Goal: Task Accomplishment & Management: Complete application form

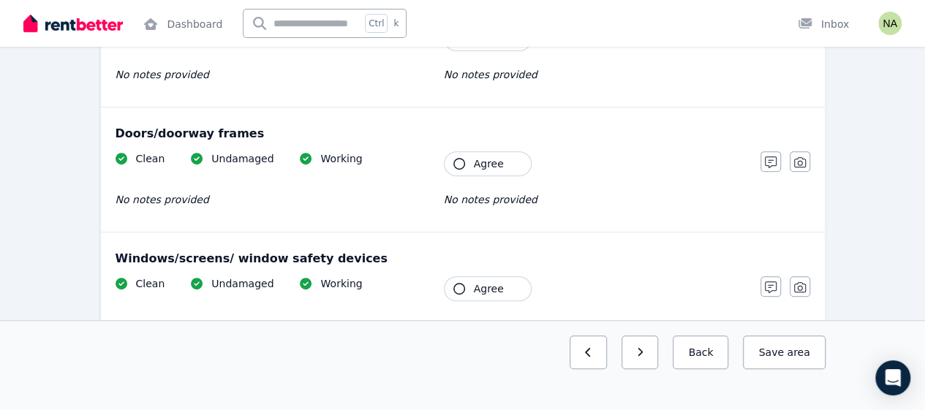
scroll to position [234, 0]
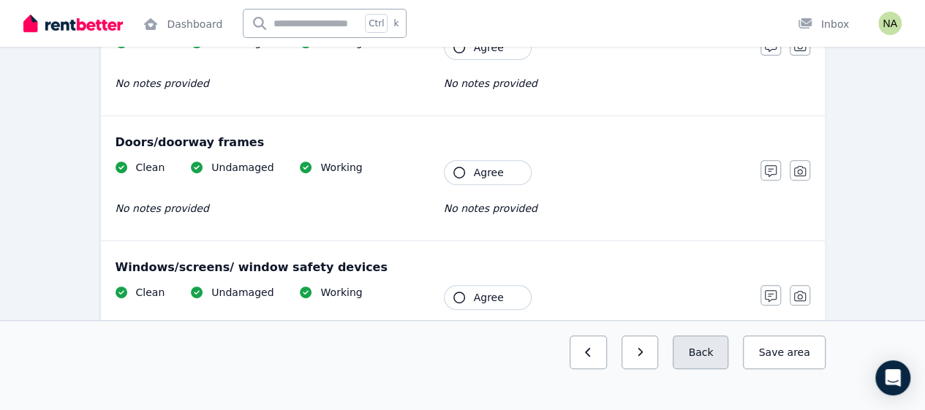
click at [712, 369] on button "Back" at bounding box center [701, 353] width 56 height 34
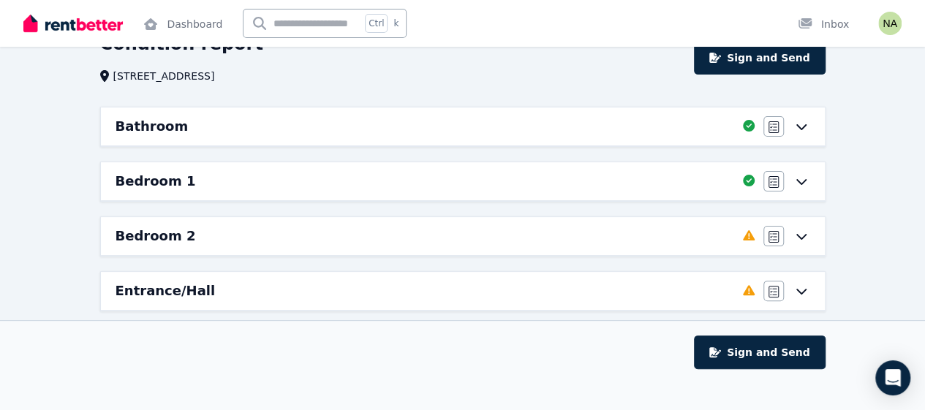
scroll to position [78, 0]
click at [774, 184] on icon "button" at bounding box center [774, 183] width 10 height 12
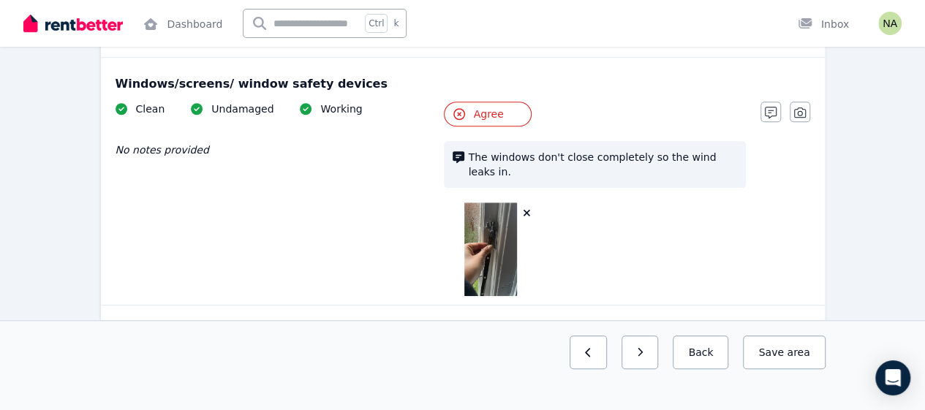
scroll to position [540, 0]
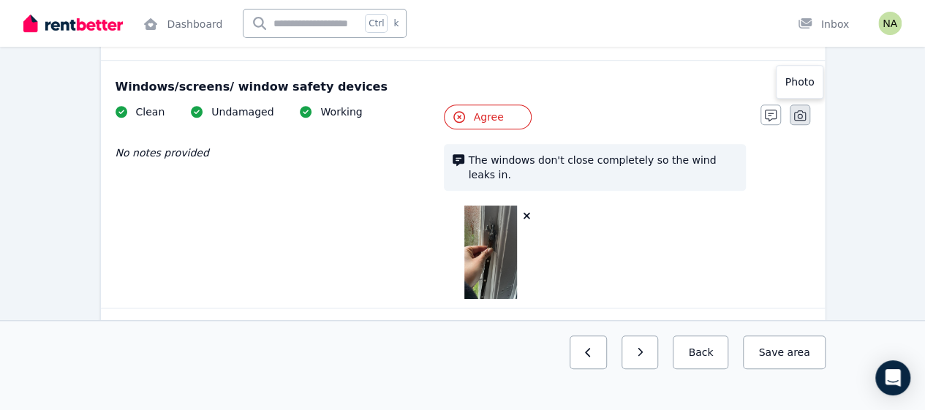
click at [802, 113] on icon "button" at bounding box center [800, 116] width 12 height 12
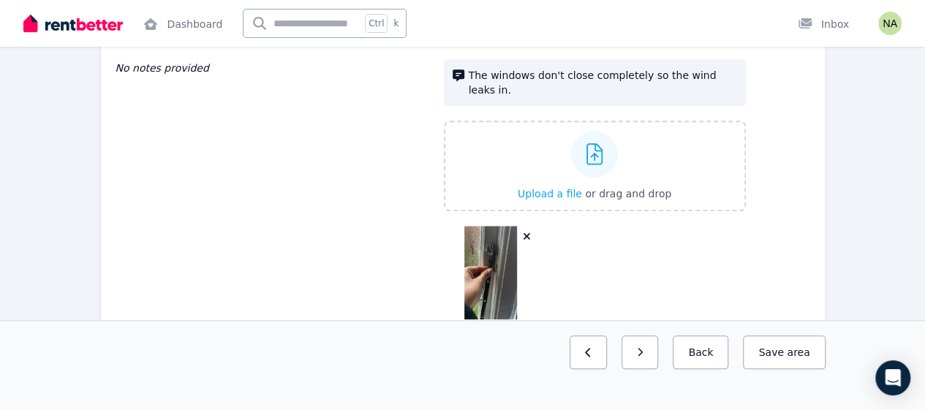
scroll to position [626, 0]
click at [611, 185] on button "Upload a file or drag and drop" at bounding box center [595, 192] width 154 height 15
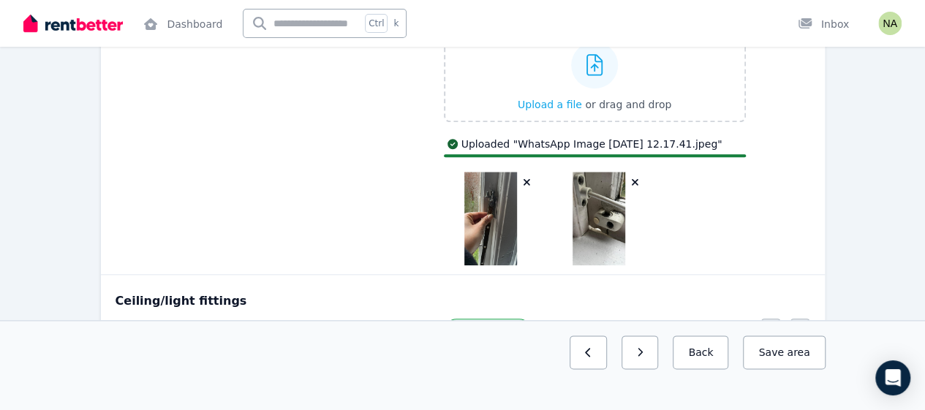
scroll to position [715, 0]
click at [772, 369] on button "Save area" at bounding box center [784, 353] width 82 height 34
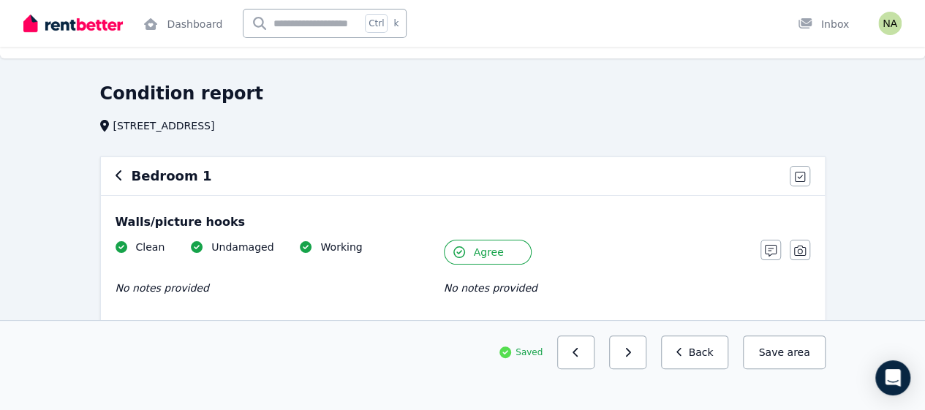
scroll to position [0, 0]
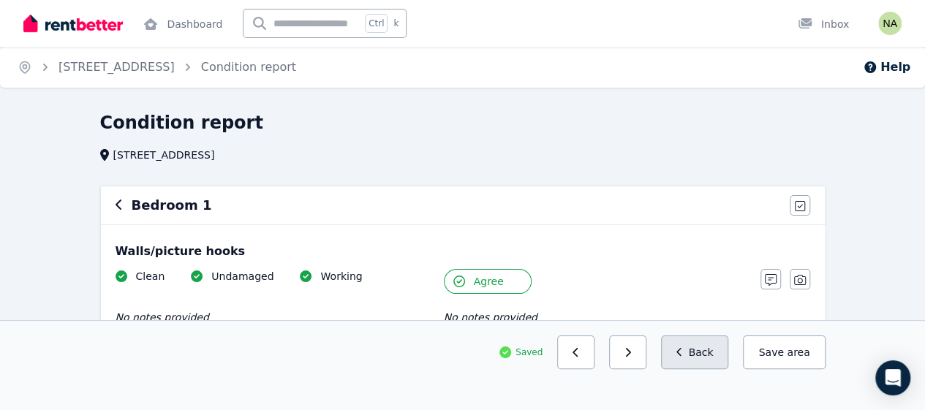
click at [707, 369] on button "Back" at bounding box center [695, 353] width 68 height 34
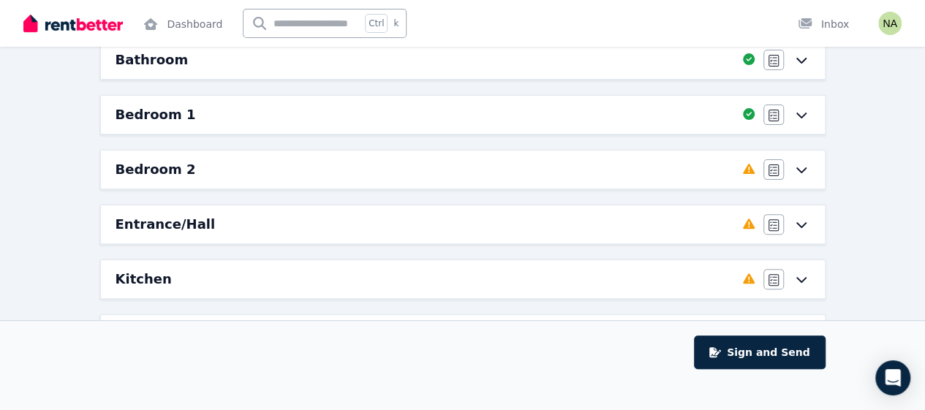
scroll to position [146, 0]
click at [769, 224] on icon "button" at bounding box center [774, 225] width 10 height 12
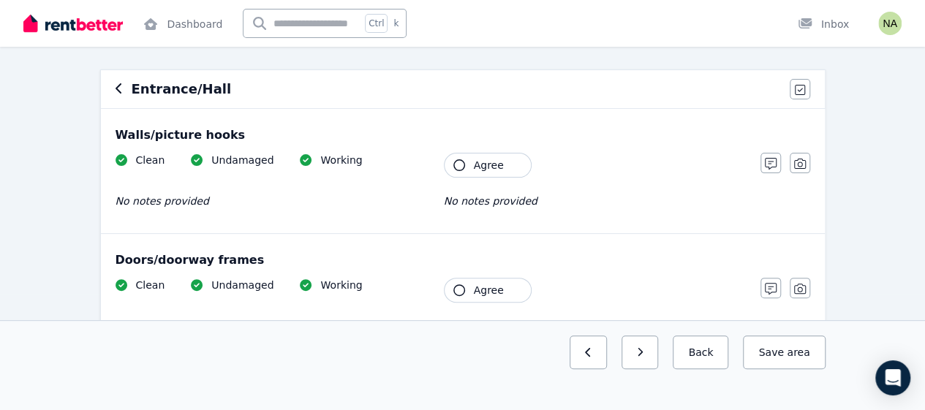
scroll to position [135, 0]
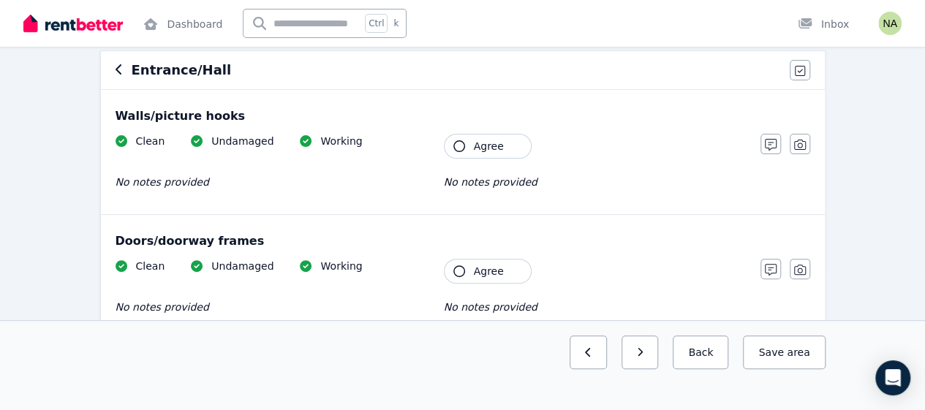
click at [464, 146] on icon "button" at bounding box center [459, 146] width 12 height 12
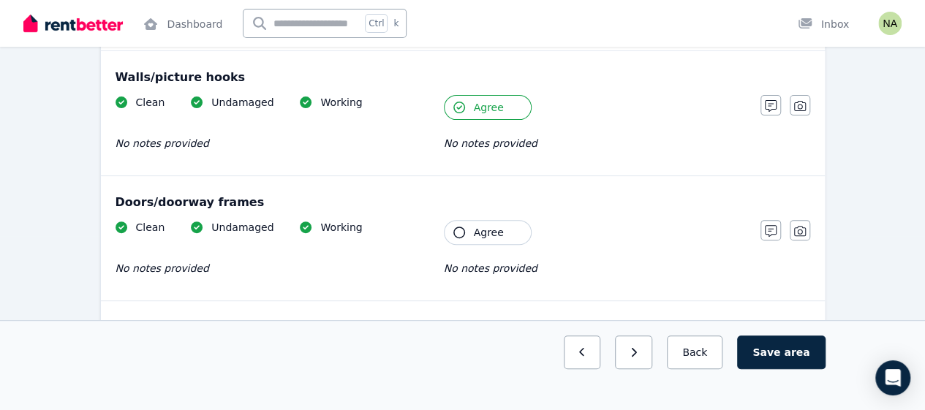
scroll to position [186, 0]
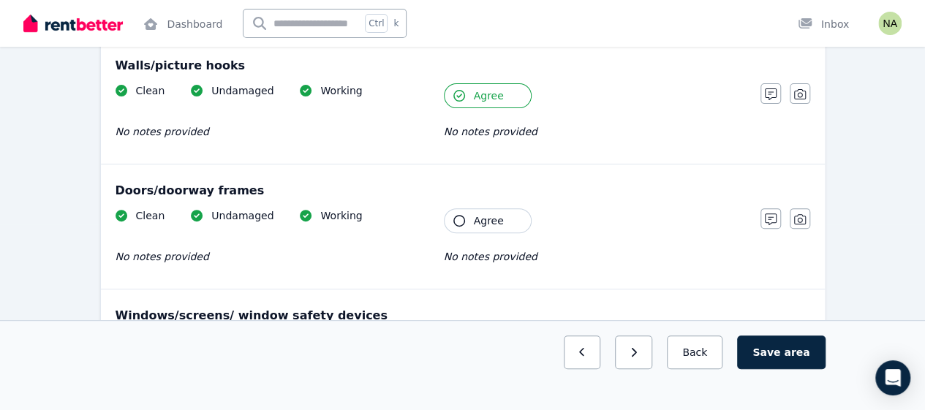
click at [461, 230] on button "Agree" at bounding box center [488, 220] width 88 height 25
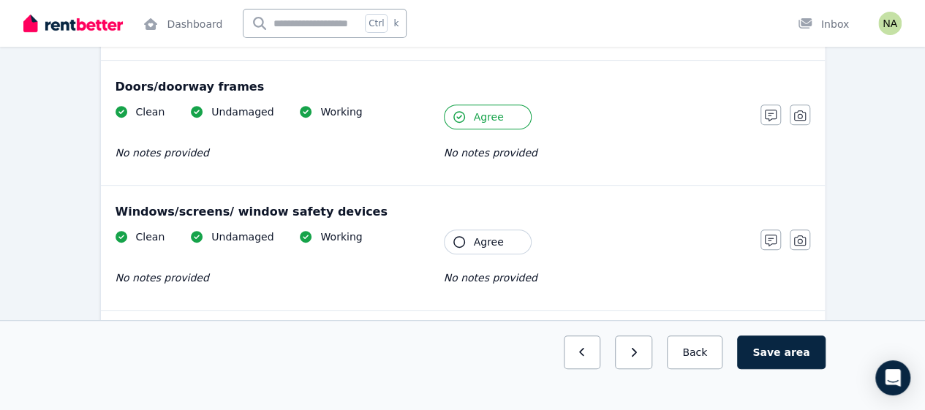
scroll to position [298, 0]
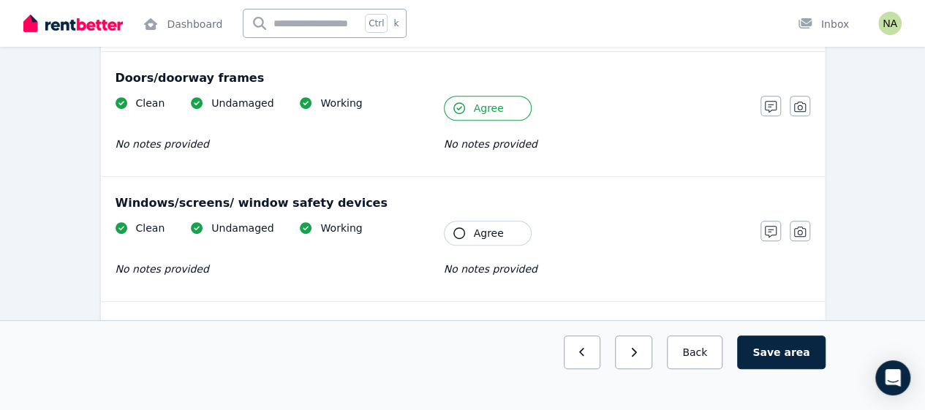
click at [464, 233] on button "Agree" at bounding box center [488, 233] width 88 height 25
click at [769, 237] on button "button" at bounding box center [771, 231] width 20 height 20
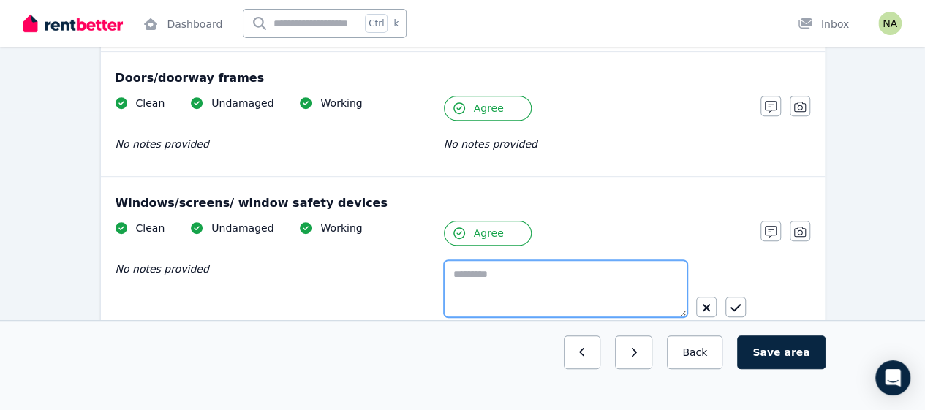
click at [601, 278] on textarea at bounding box center [566, 288] width 244 height 57
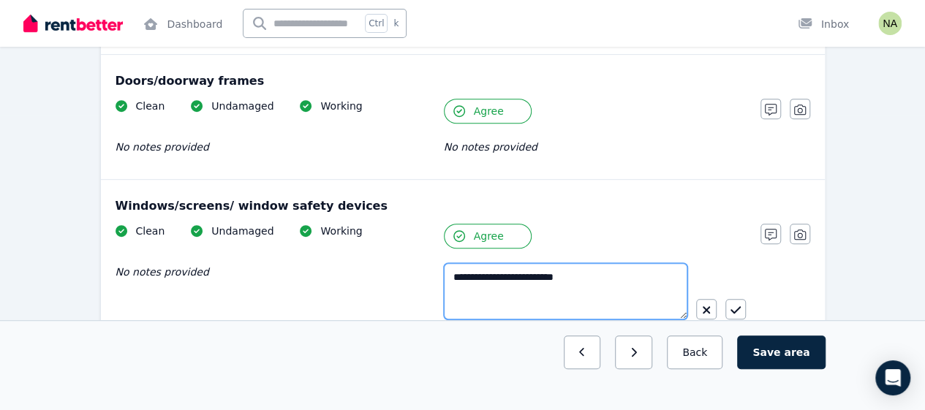
scroll to position [355, 0]
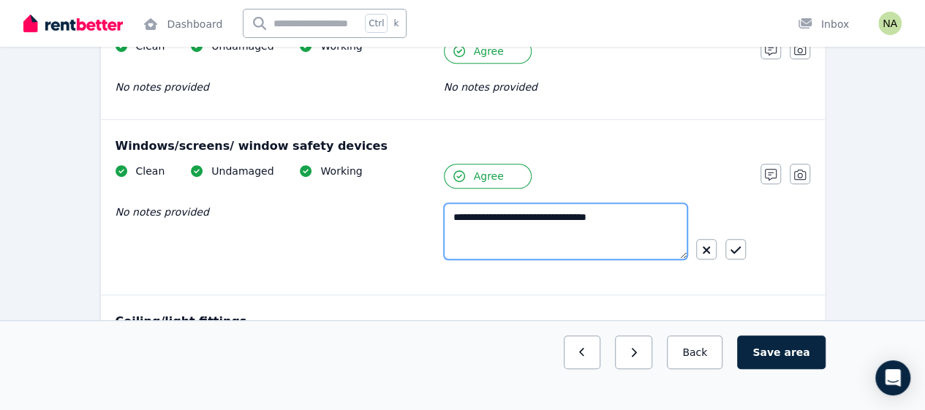
drag, startPoint x: 623, startPoint y: 217, endPoint x: 447, endPoint y: 218, distance: 176.3
click at [447, 218] on textarea "**********" at bounding box center [566, 231] width 244 height 56
type textarea "**********"
click at [645, 237] on textarea "**********" at bounding box center [566, 231] width 244 height 56
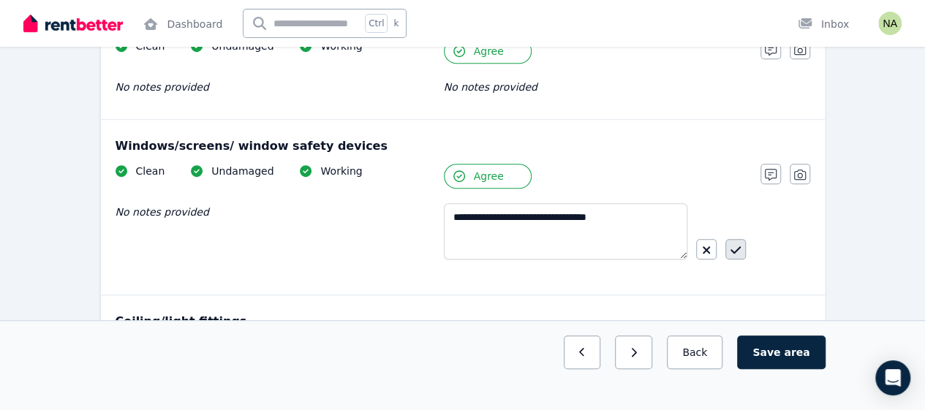
click at [734, 249] on icon "button" at bounding box center [736, 250] width 10 height 12
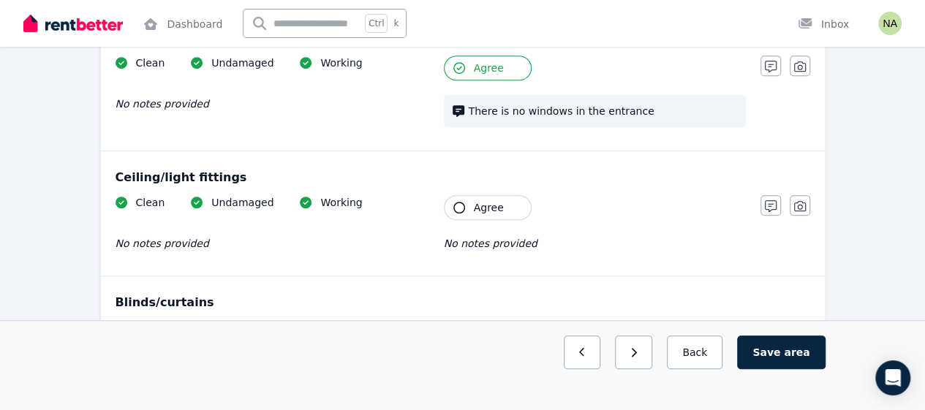
scroll to position [474, 0]
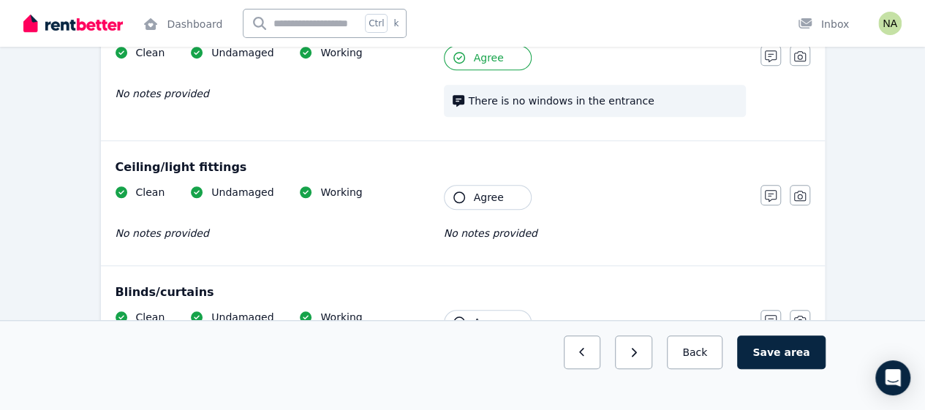
click at [461, 201] on button "Agree" at bounding box center [488, 197] width 88 height 25
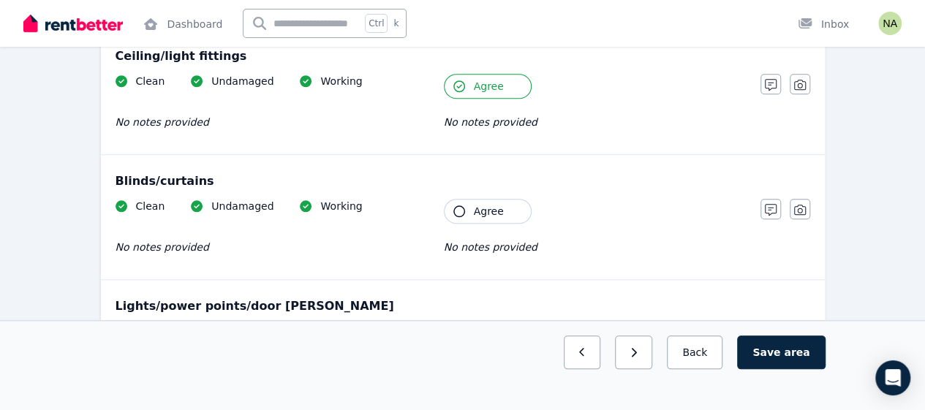
scroll to position [585, 0]
click at [459, 212] on icon "button" at bounding box center [459, 212] width 12 height 12
click at [769, 206] on icon "button" at bounding box center [771, 210] width 12 height 12
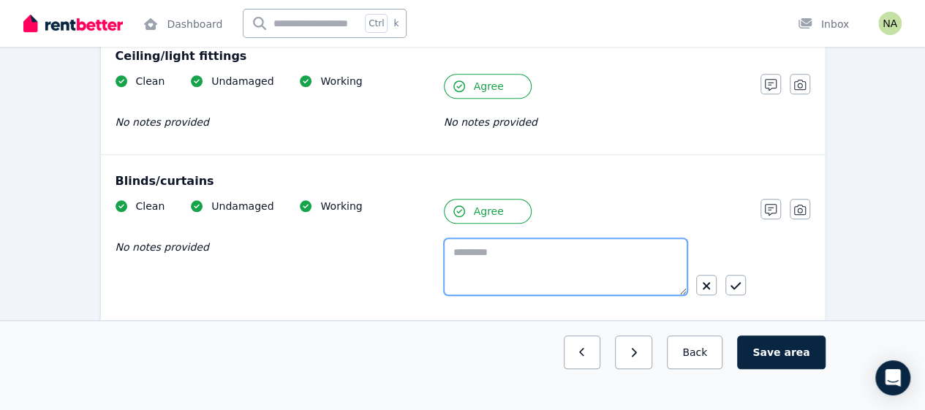
click at [605, 253] on textarea at bounding box center [566, 266] width 244 height 57
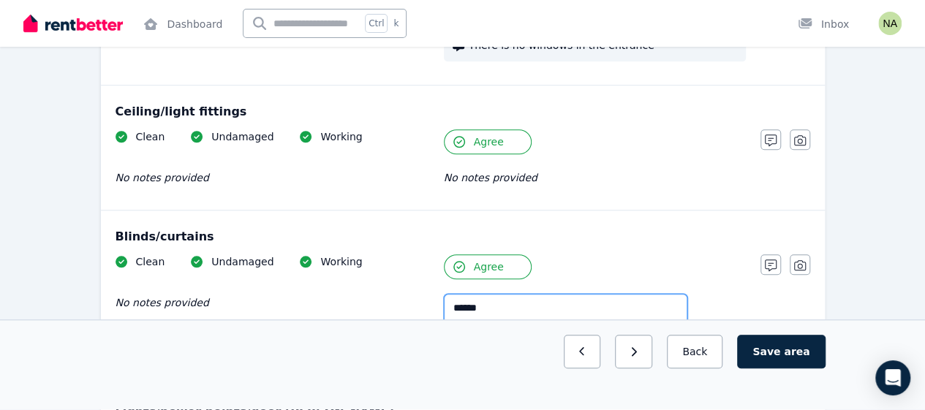
scroll to position [549, 0]
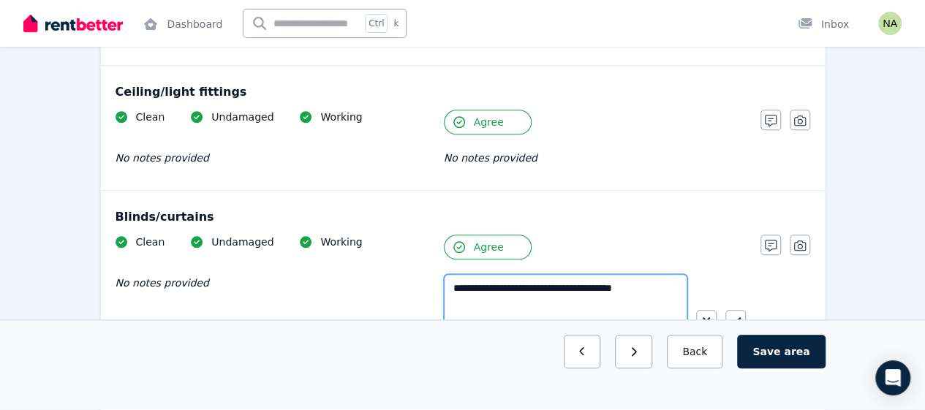
type textarea "**********"
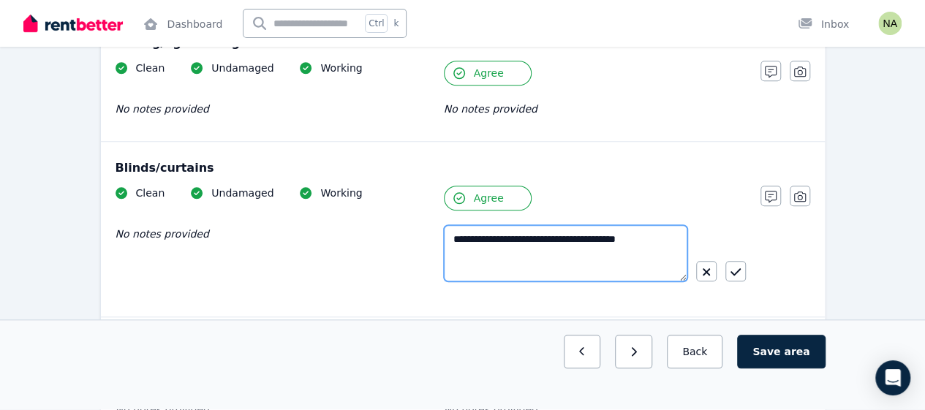
scroll to position [600, 0]
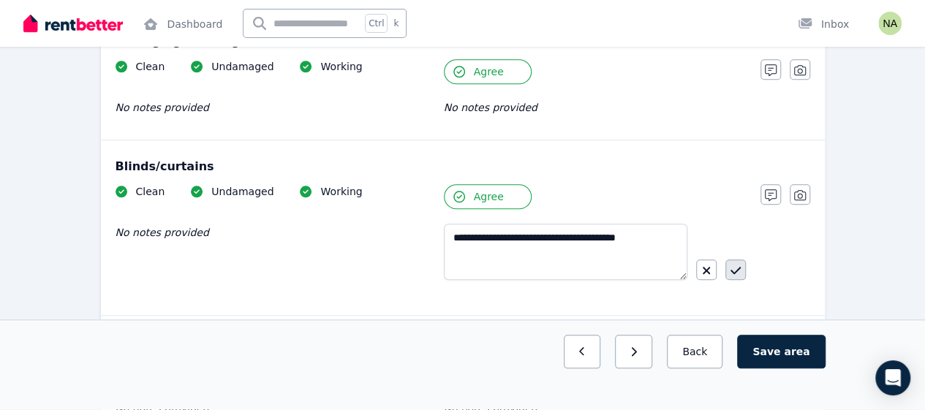
click at [735, 268] on icon "button" at bounding box center [736, 270] width 10 height 7
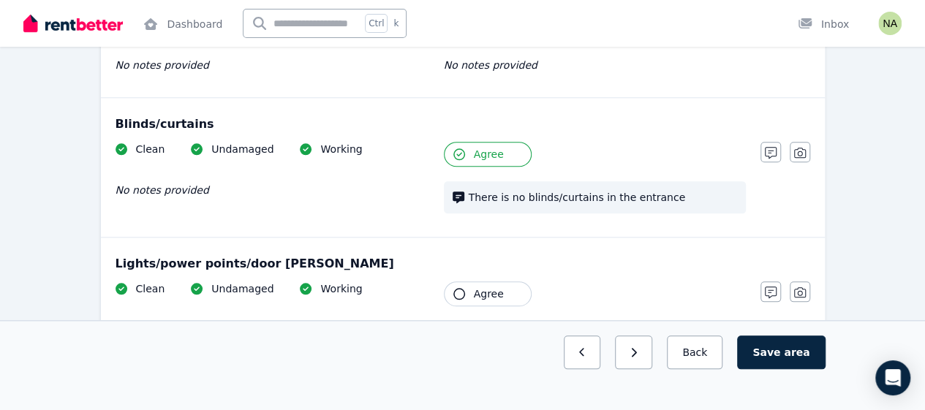
scroll to position [732, 0]
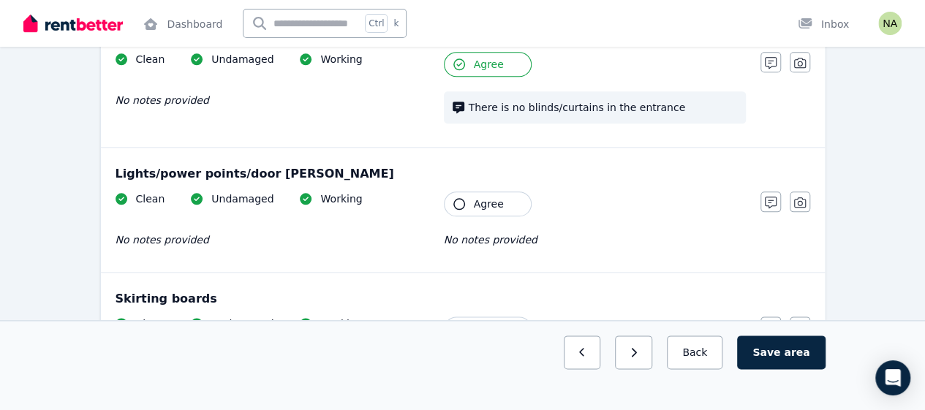
click at [459, 206] on button "Agree" at bounding box center [488, 204] width 88 height 25
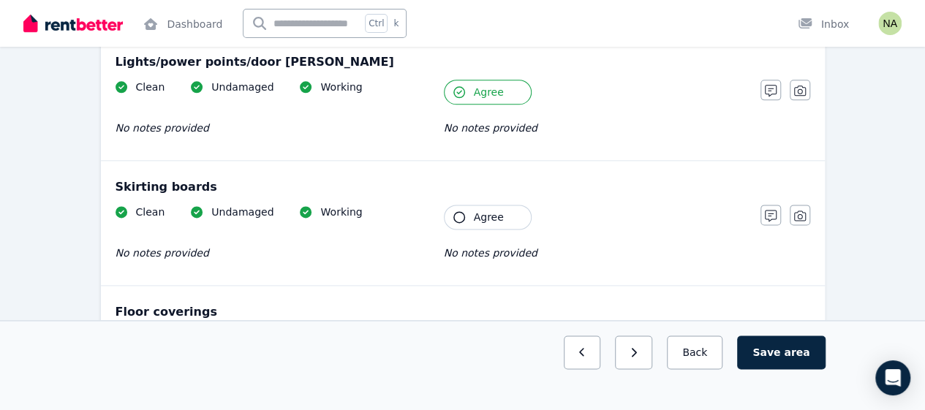
scroll to position [848, 0]
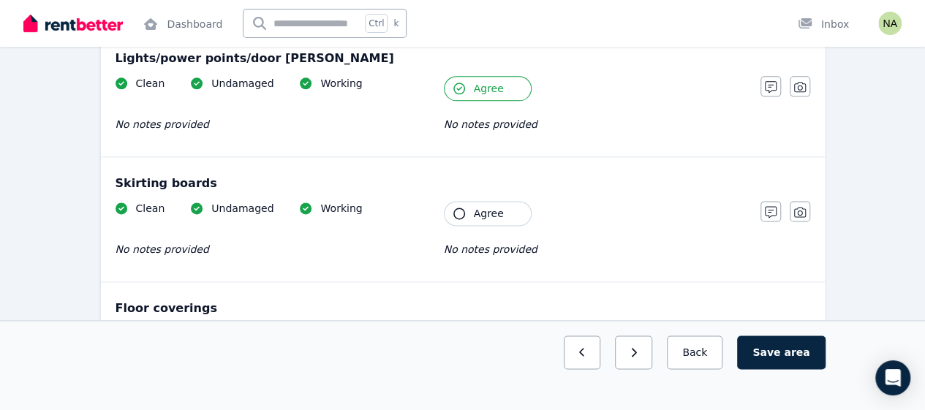
click at [465, 213] on button "Agree" at bounding box center [488, 213] width 88 height 25
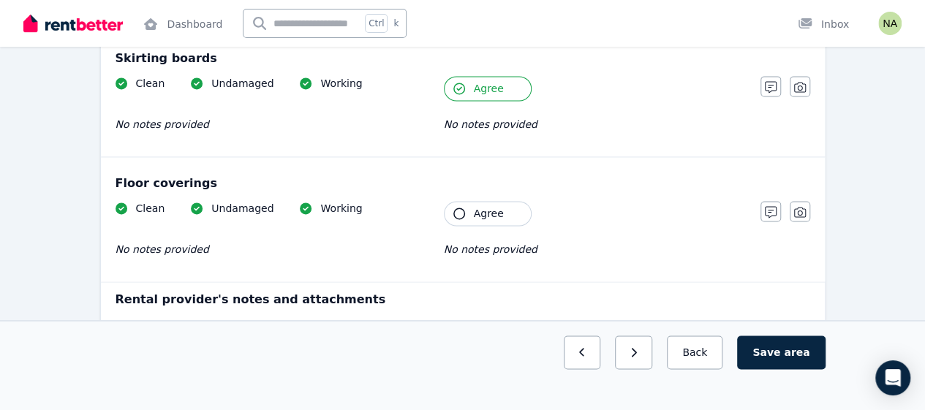
scroll to position [974, 0]
click at [464, 212] on button "Agree" at bounding box center [488, 212] width 88 height 25
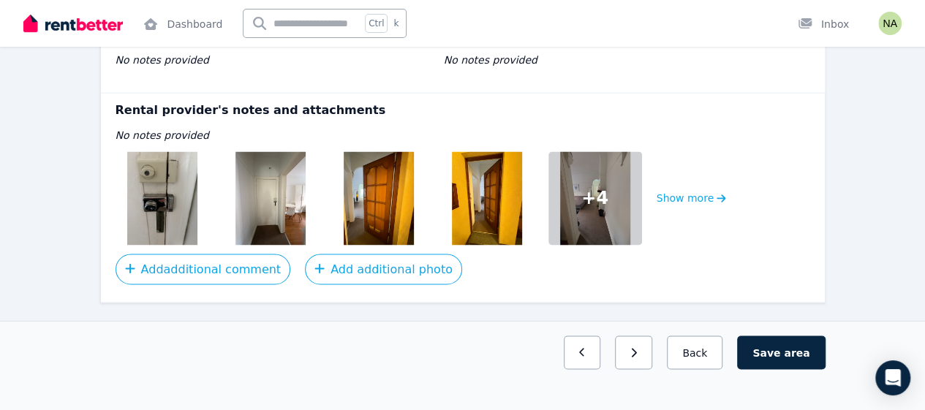
scroll to position [1163, 0]
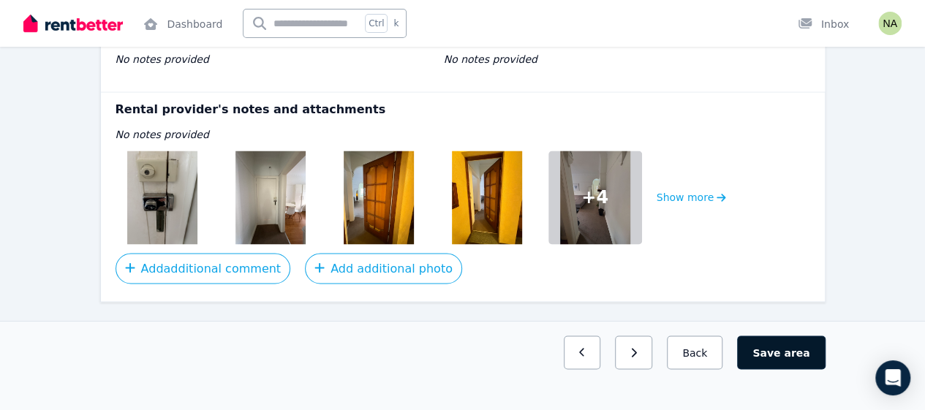
click at [786, 369] on button "Save area" at bounding box center [781, 353] width 88 height 34
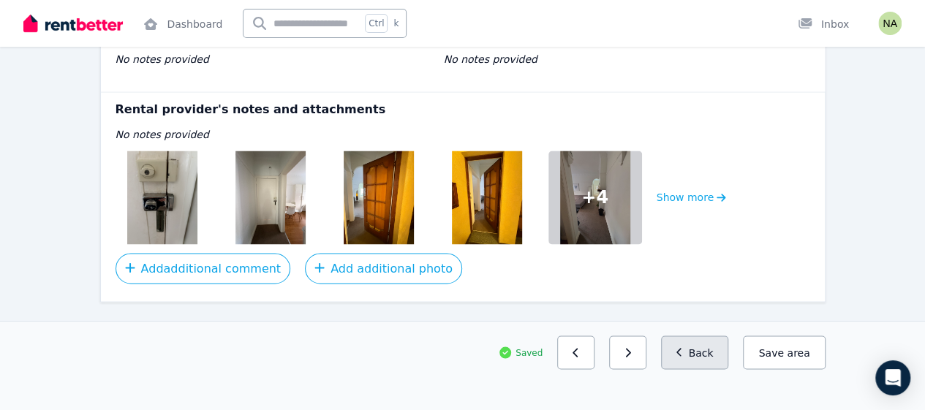
click at [704, 369] on button "Back" at bounding box center [695, 353] width 68 height 34
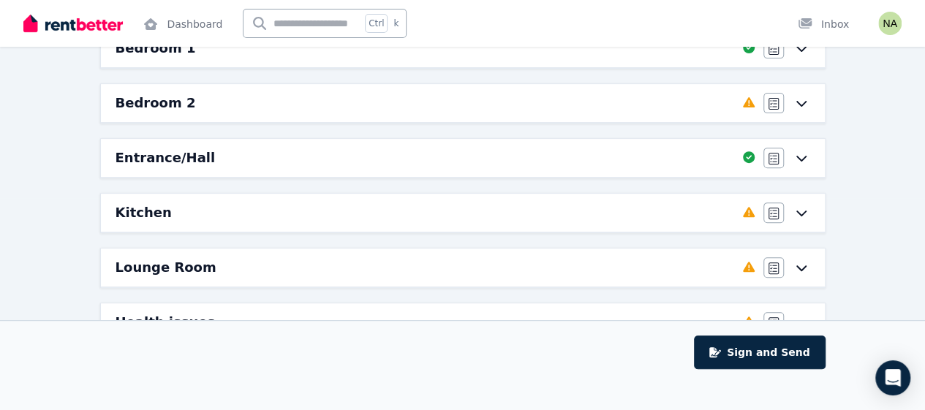
scroll to position [219, 0]
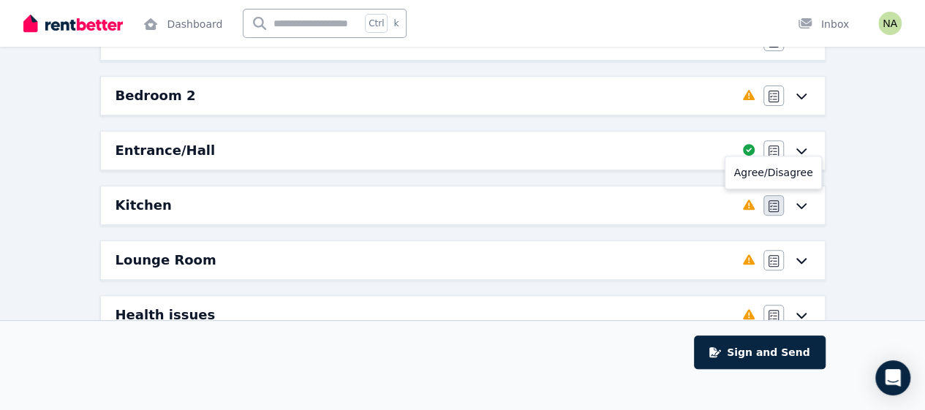
click at [769, 208] on icon "button" at bounding box center [774, 206] width 10 height 12
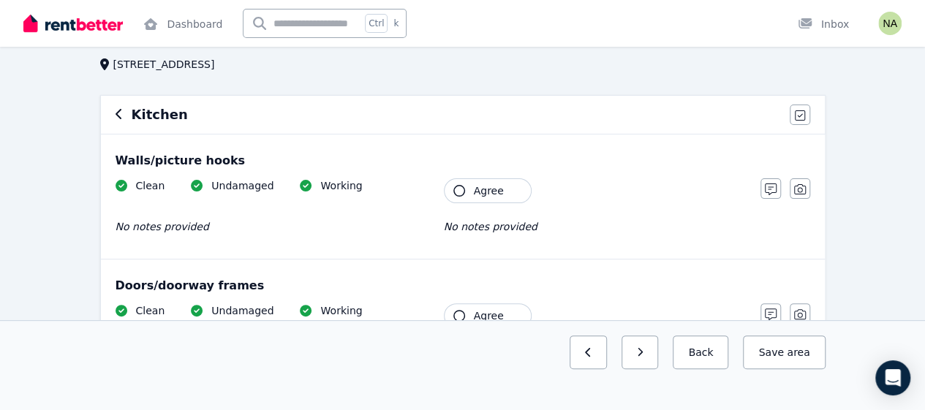
scroll to position [91, 0]
drag, startPoint x: 224, startPoint y: 166, endPoint x: 113, endPoint y: 164, distance: 110.5
click at [113, 164] on div "Walls/picture hooks Clean Undamaged Working No notes provided Tenant Agree No n…" at bounding box center [463, 197] width 724 height 124
copy div "Walls/picture hooks"
click at [455, 189] on icon "button" at bounding box center [459, 191] width 12 height 12
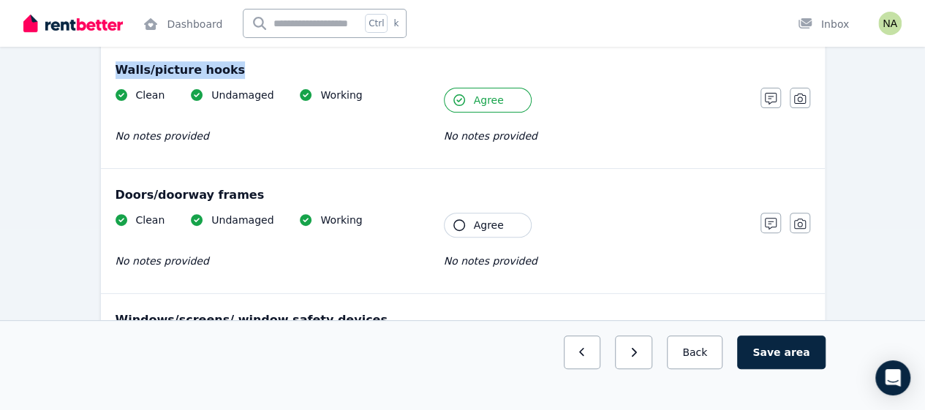
scroll to position [182, 0]
click at [464, 225] on icon "button" at bounding box center [459, 225] width 12 height 12
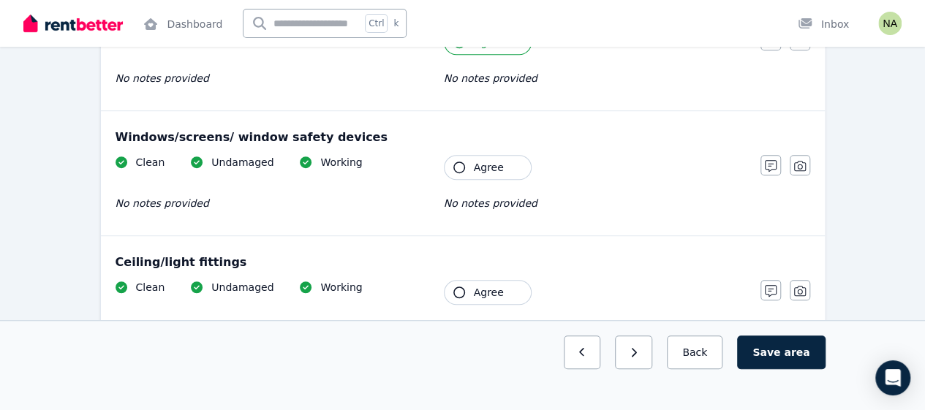
scroll to position [371, 0]
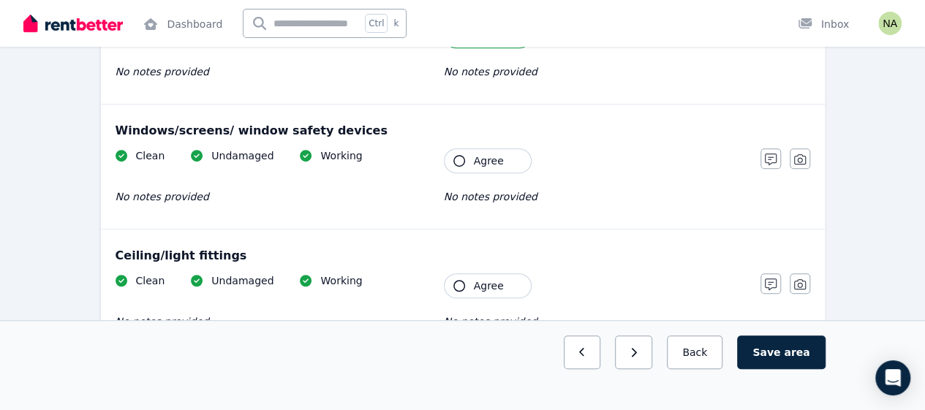
click at [456, 159] on icon "button" at bounding box center [459, 161] width 12 height 12
click at [767, 159] on icon "button" at bounding box center [771, 160] width 12 height 12
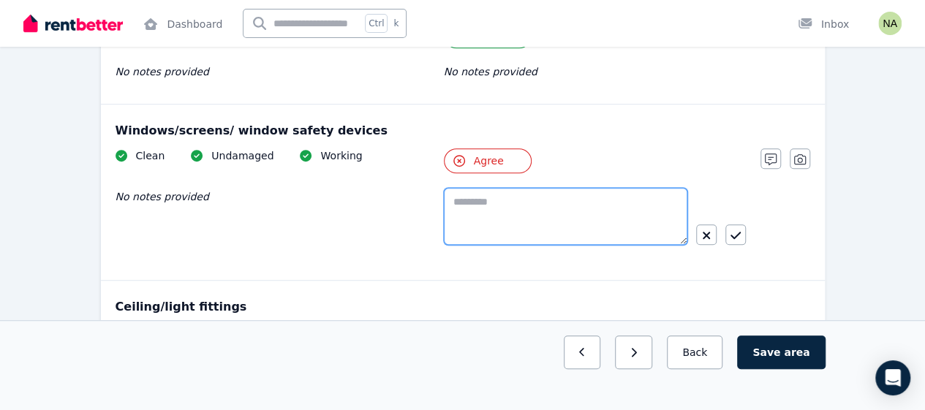
click at [544, 217] on textarea at bounding box center [566, 216] width 244 height 57
drag, startPoint x: 553, startPoint y: 203, endPoint x: 429, endPoint y: 212, distance: 124.7
click at [429, 212] on div "**********" at bounding box center [431, 209] width 631 height 122
paste textarea "****"
type textarea "**********"
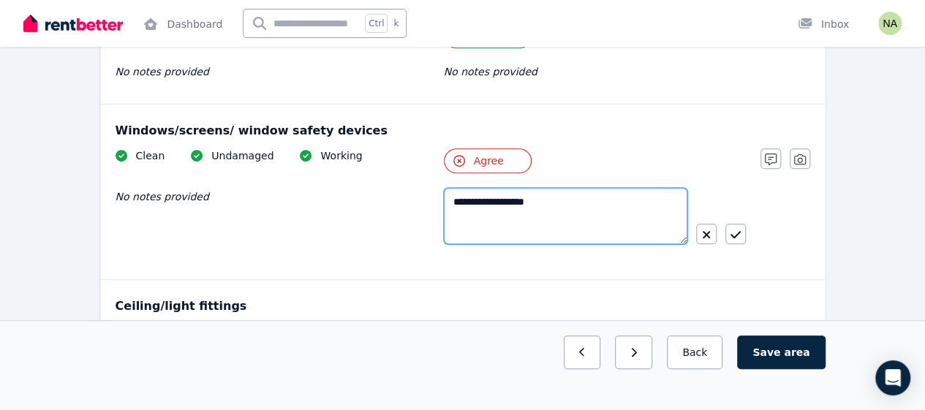
drag, startPoint x: 587, startPoint y: 196, endPoint x: 424, endPoint y: 204, distance: 164.0
click at [424, 204] on div "**********" at bounding box center [431, 209] width 631 height 122
drag, startPoint x: 560, startPoint y: 207, endPoint x: 443, endPoint y: 201, distance: 116.4
click at [444, 201] on textarea "**********" at bounding box center [566, 216] width 244 height 56
paste textarea
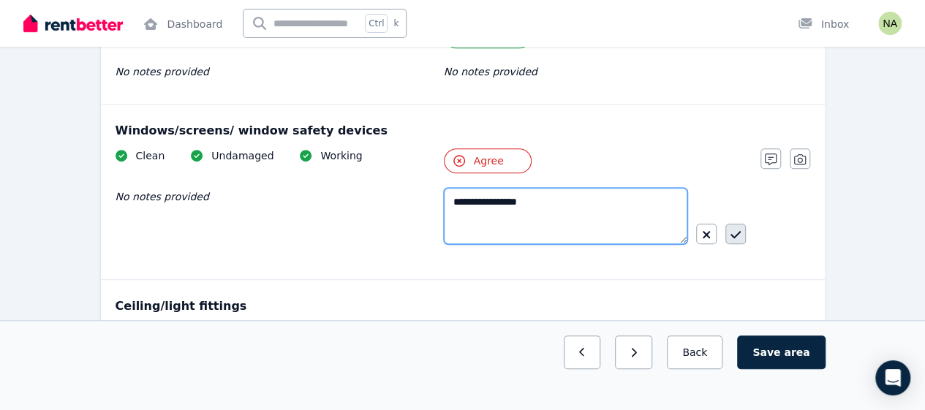
type textarea "**********"
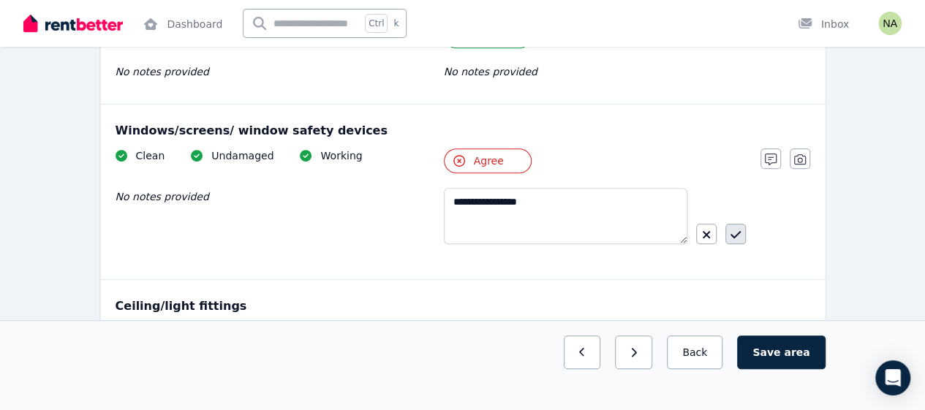
click at [739, 231] on icon "button" at bounding box center [736, 234] width 10 height 7
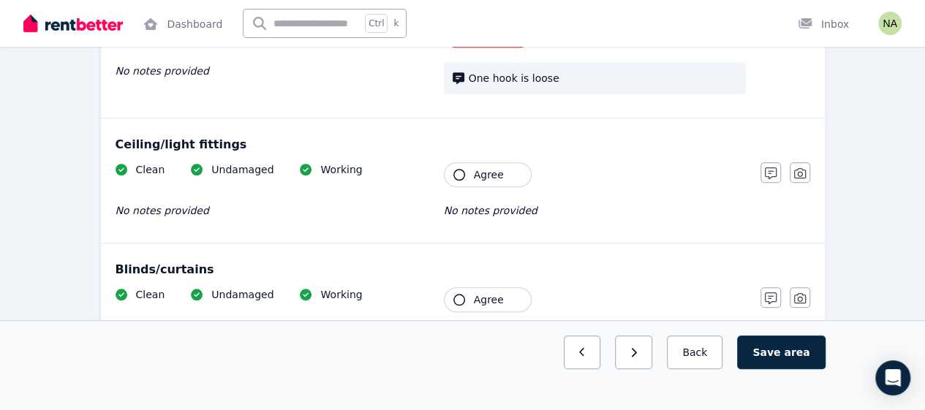
scroll to position [502, 0]
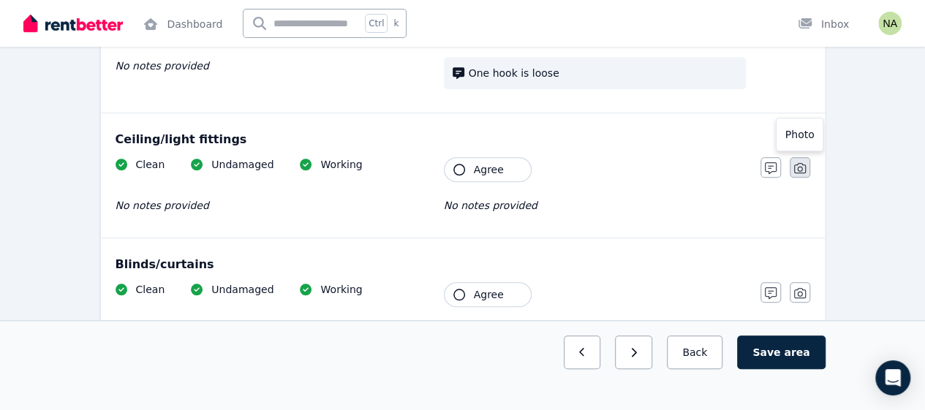
click at [799, 166] on icon "button" at bounding box center [800, 168] width 12 height 12
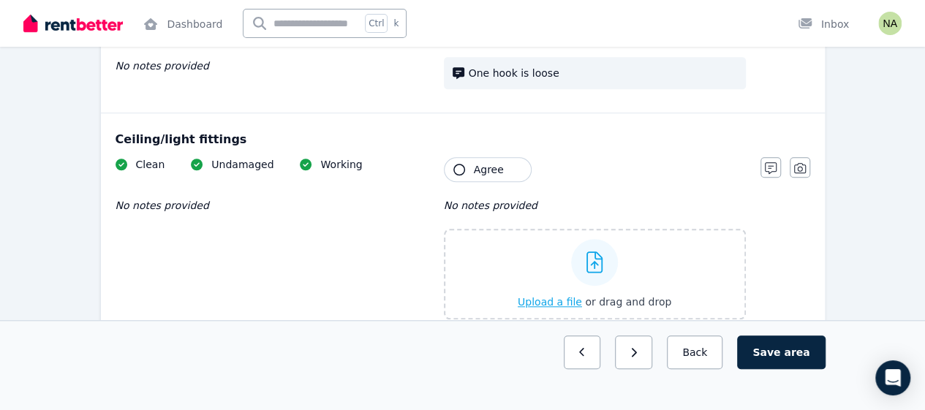
click at [597, 262] on icon at bounding box center [595, 263] width 17 height 22
click at [0, 0] on input "Upload a file or drag and drop" at bounding box center [0, 0] width 0 height 0
click at [593, 268] on icon at bounding box center [595, 263] width 17 height 22
click at [0, 0] on input "Upload a file or drag and drop" at bounding box center [0, 0] width 0 height 0
click at [767, 163] on icon "button" at bounding box center [771, 168] width 12 height 12
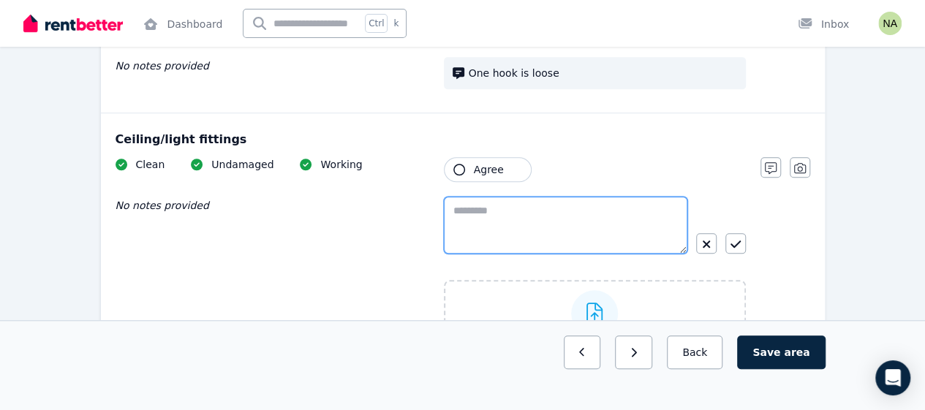
click at [530, 226] on textarea at bounding box center [566, 225] width 244 height 57
paste textarea "**********"
type textarea "**********"
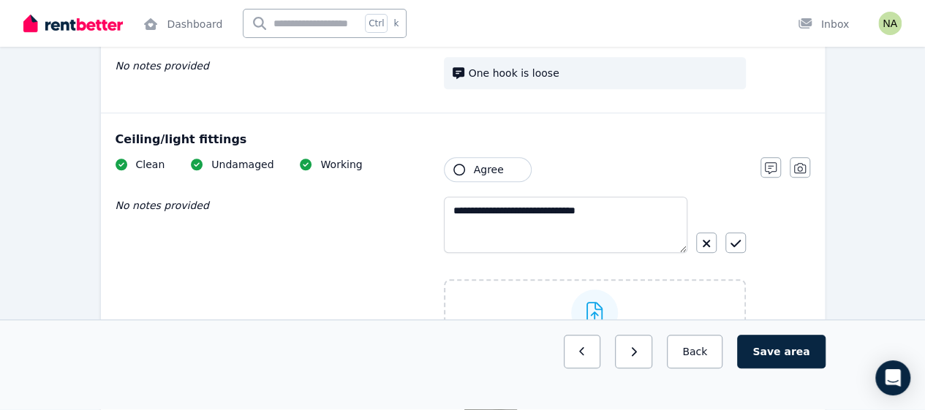
click at [394, 268] on div "**********" at bounding box center [431, 317] width 631 height 321
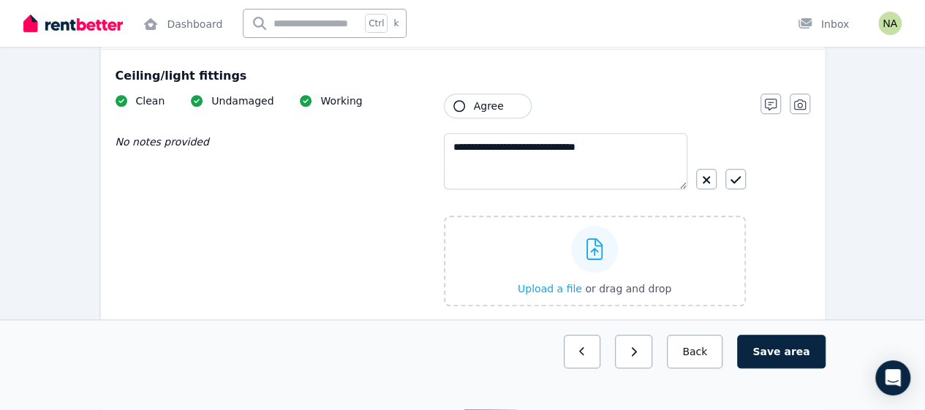
scroll to position [563, 0]
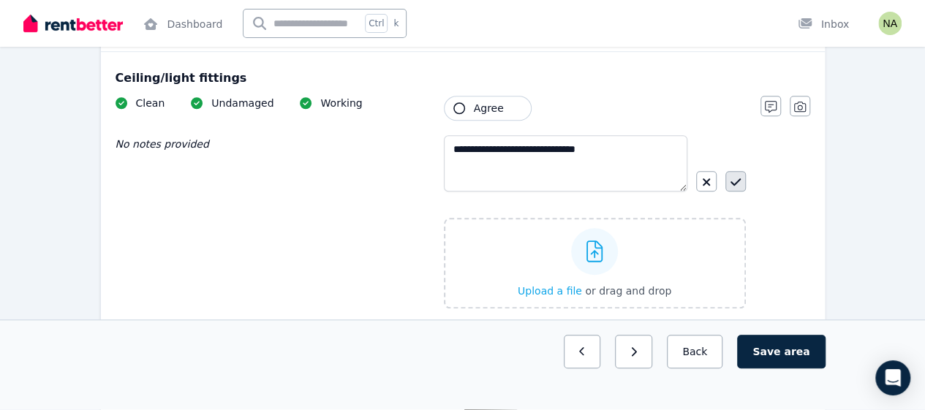
click at [734, 181] on icon "button" at bounding box center [736, 181] width 10 height 7
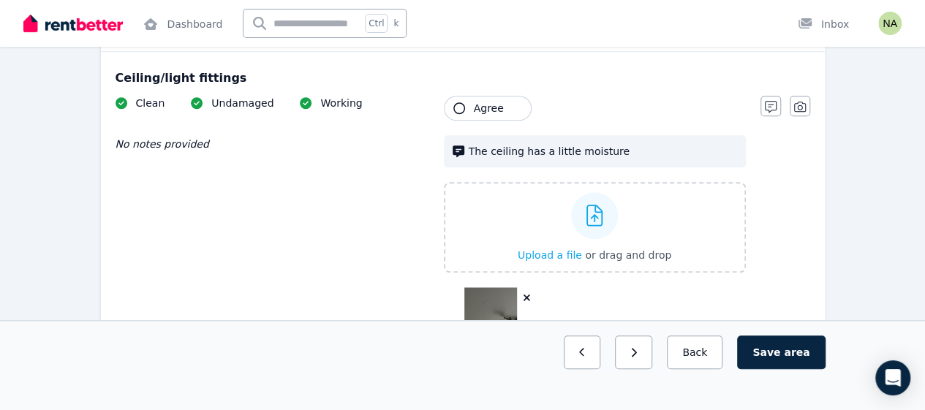
click at [456, 104] on icon "button" at bounding box center [459, 108] width 12 height 12
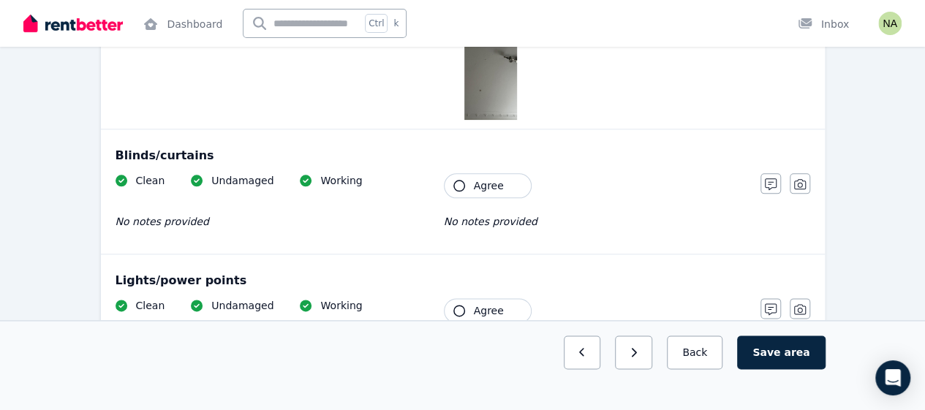
scroll to position [829, 0]
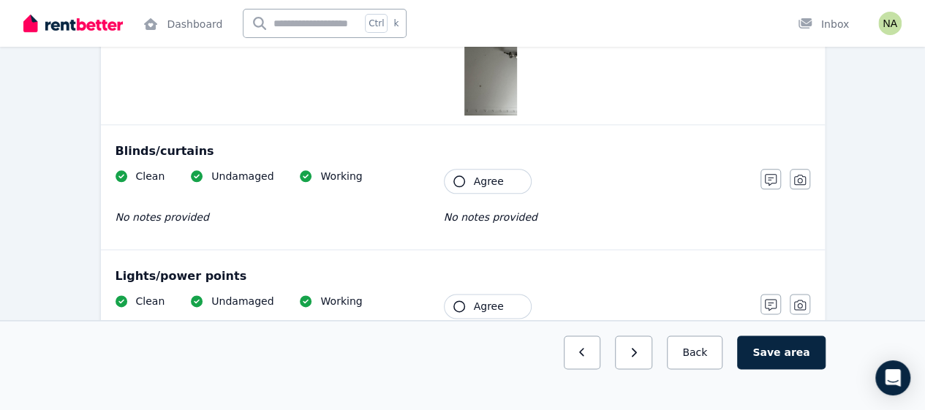
click at [453, 176] on icon "button" at bounding box center [459, 182] width 12 height 12
click at [795, 183] on button "button" at bounding box center [800, 179] width 20 height 20
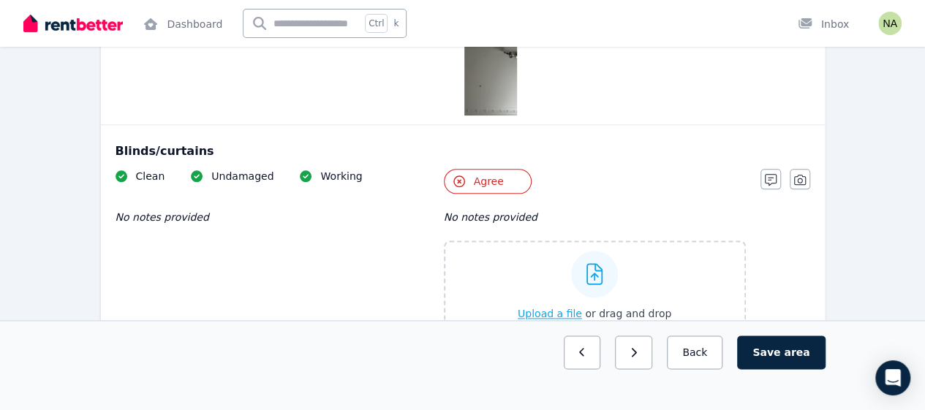
click at [573, 308] on span "Upload a file" at bounding box center [550, 314] width 64 height 12
click at [767, 174] on icon "button" at bounding box center [771, 180] width 12 height 12
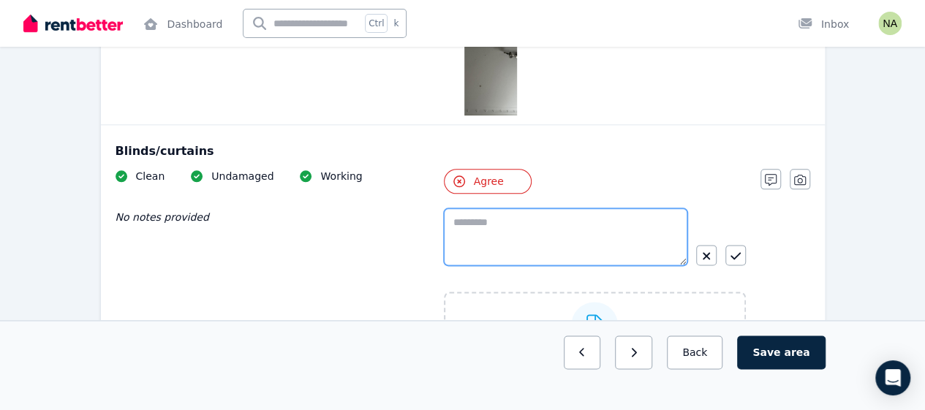
click at [496, 231] on textarea at bounding box center [566, 236] width 244 height 57
paste textarea "**********"
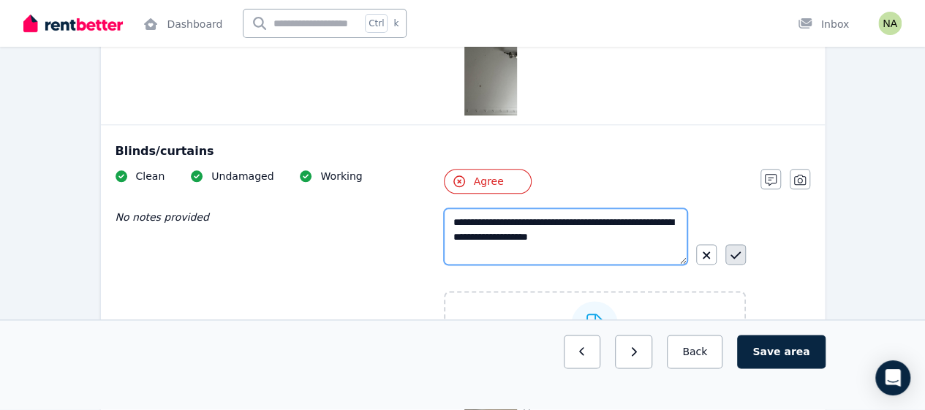
type textarea "**********"
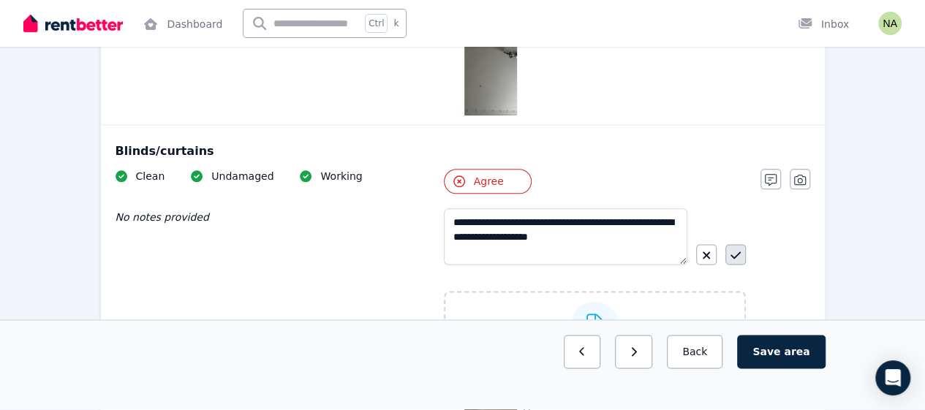
click at [742, 251] on button "button" at bounding box center [736, 254] width 20 height 20
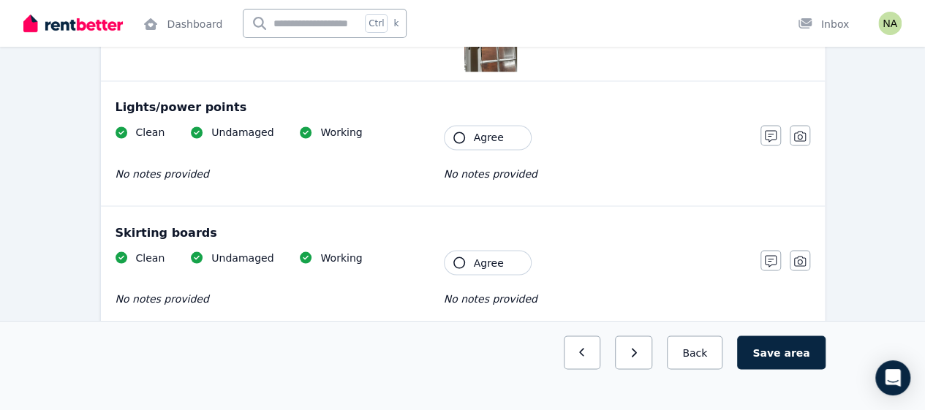
scroll to position [1235, 0]
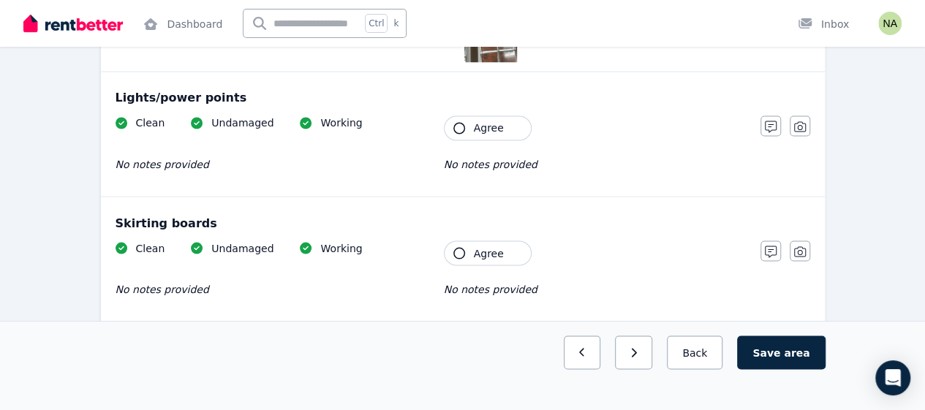
click at [462, 123] on icon "button" at bounding box center [459, 128] width 12 height 12
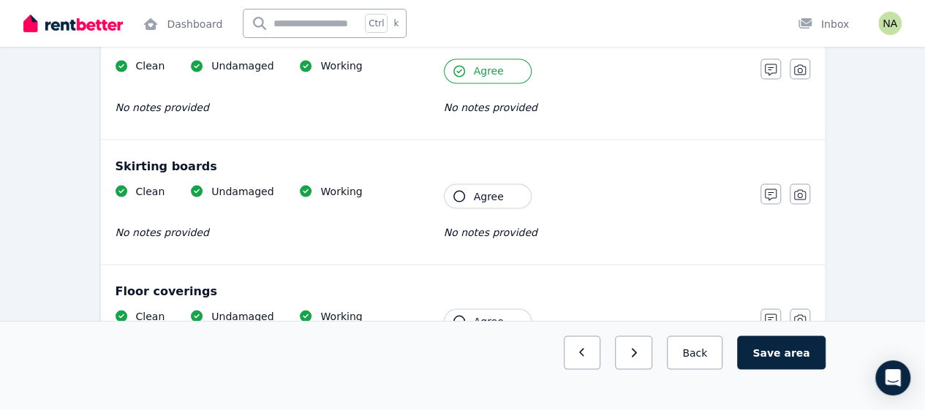
scroll to position [1293, 0]
click at [467, 190] on button "Agree" at bounding box center [488, 195] width 88 height 25
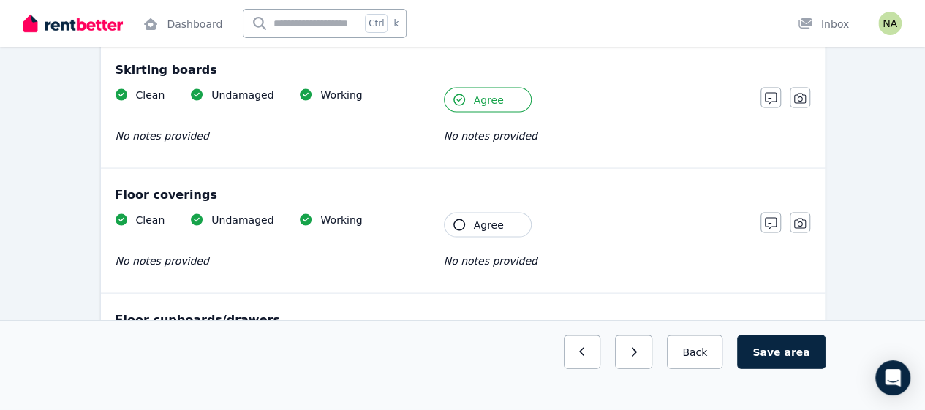
scroll to position [1392, 0]
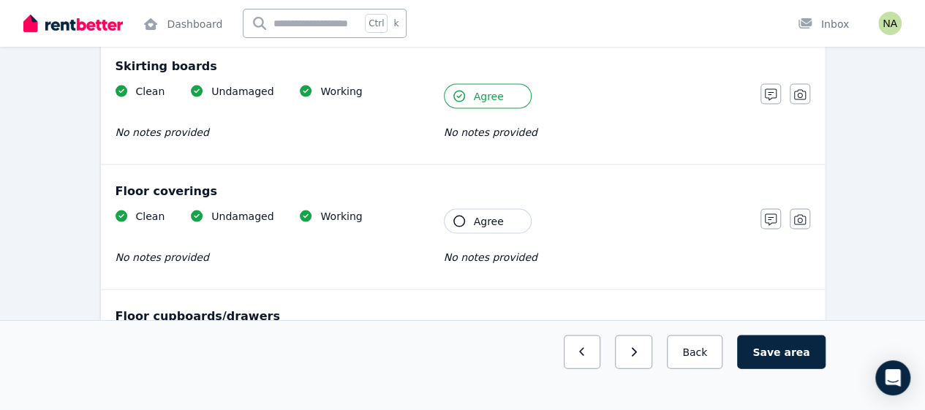
click at [461, 219] on icon "button" at bounding box center [459, 222] width 12 height 12
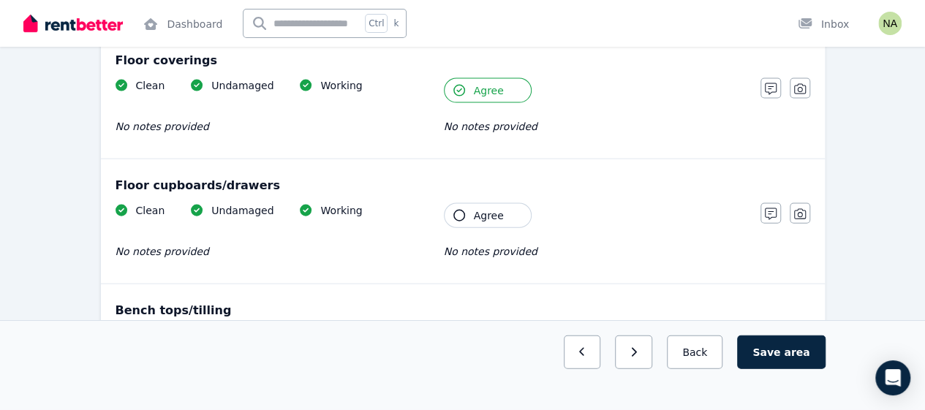
scroll to position [1524, 0]
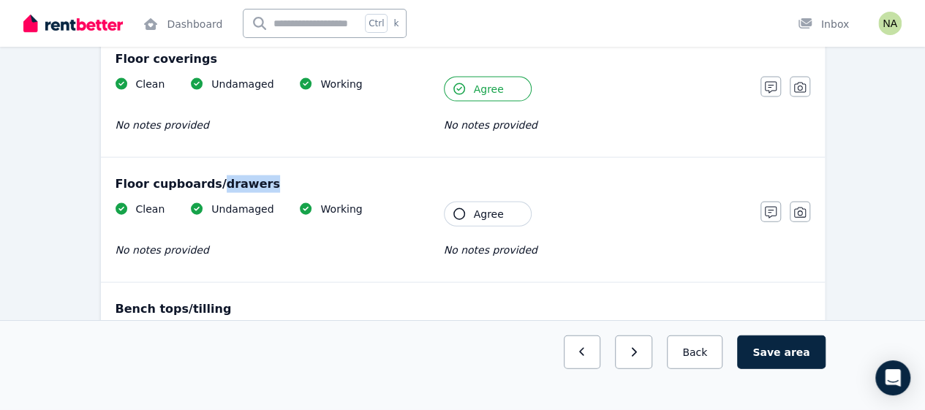
drag, startPoint x: 248, startPoint y: 180, endPoint x: 207, endPoint y: 186, distance: 41.4
click at [207, 186] on div "Floor cupboards/drawers" at bounding box center [463, 185] width 695 height 18
copy div "drawers"
click at [459, 211] on icon "button" at bounding box center [459, 214] width 12 height 12
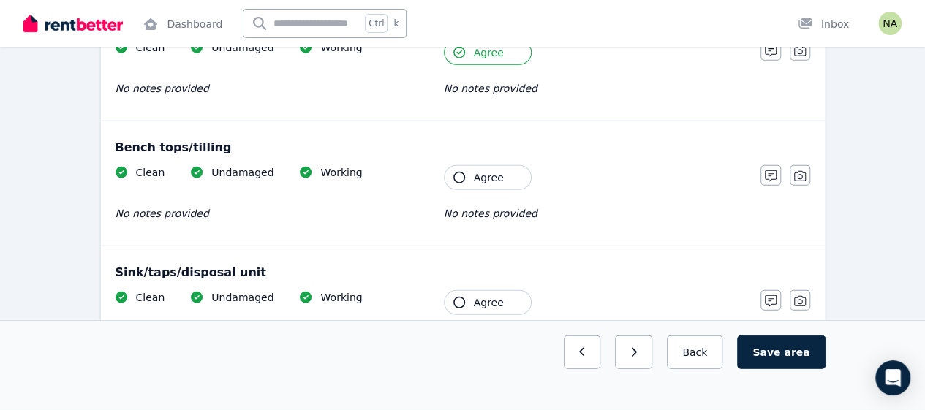
scroll to position [1687, 0]
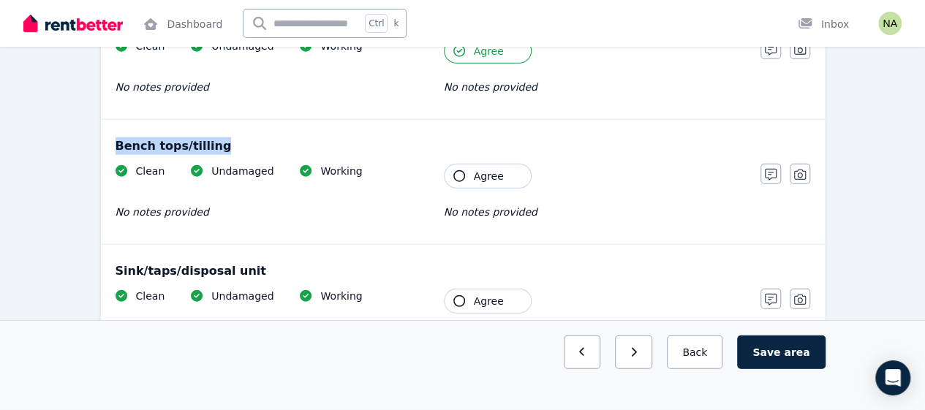
drag, startPoint x: 211, startPoint y: 141, endPoint x: 111, endPoint y: 143, distance: 99.5
click at [111, 143] on div "Bench tops/tilling Clean Undamaged Working No notes provided Tenant Agree No no…" at bounding box center [463, 182] width 724 height 124
copy div "Bench tops/tilling"
click at [457, 170] on icon "button" at bounding box center [459, 176] width 12 height 12
click at [461, 296] on icon "button" at bounding box center [459, 302] width 12 height 12
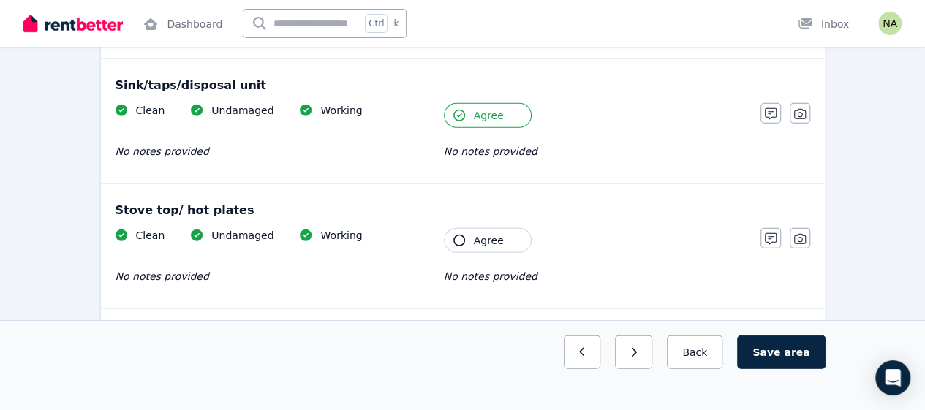
scroll to position [1889, 0]
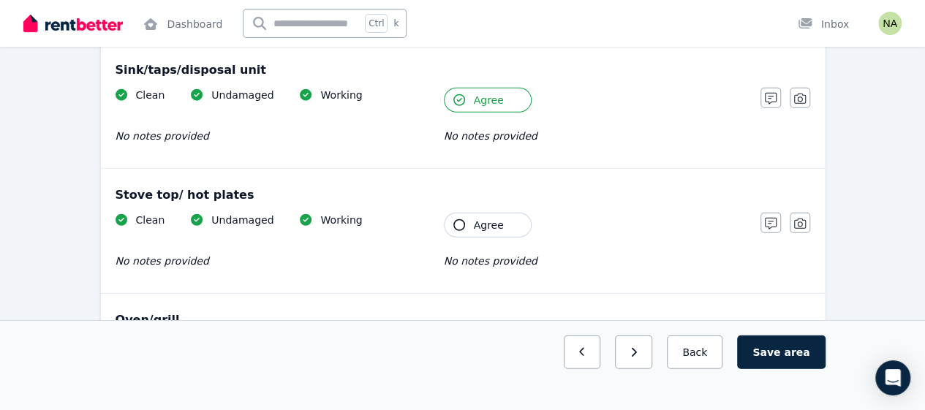
click at [458, 219] on icon "button" at bounding box center [459, 225] width 12 height 12
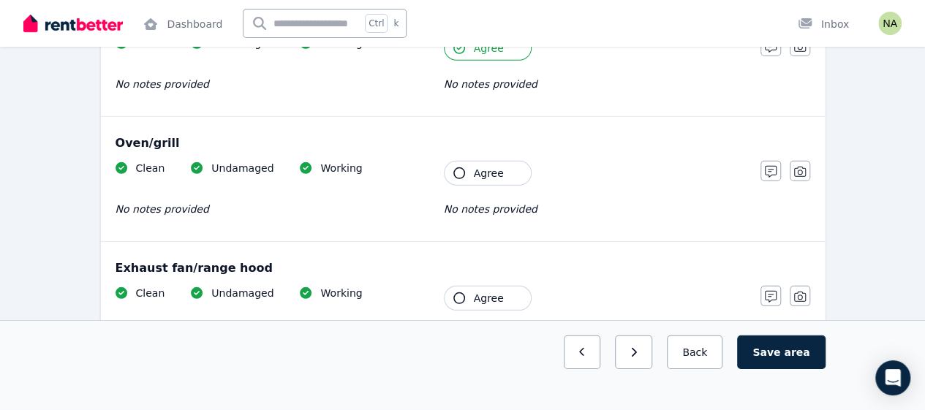
scroll to position [2070, 0]
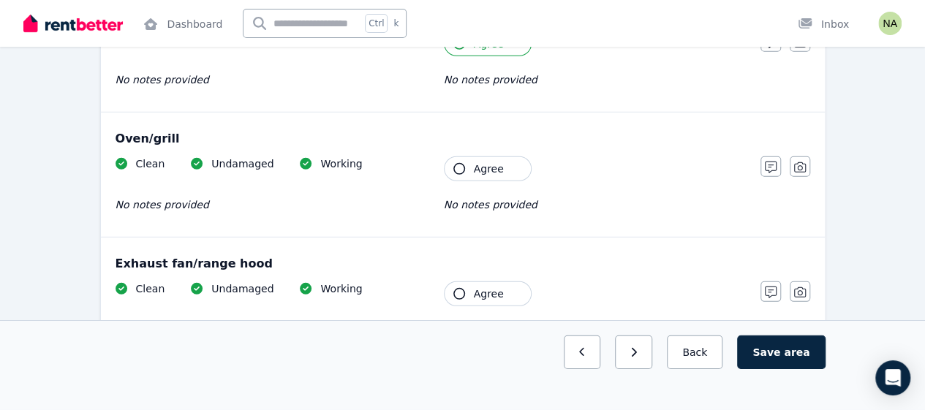
click at [458, 163] on icon "button" at bounding box center [459, 169] width 12 height 12
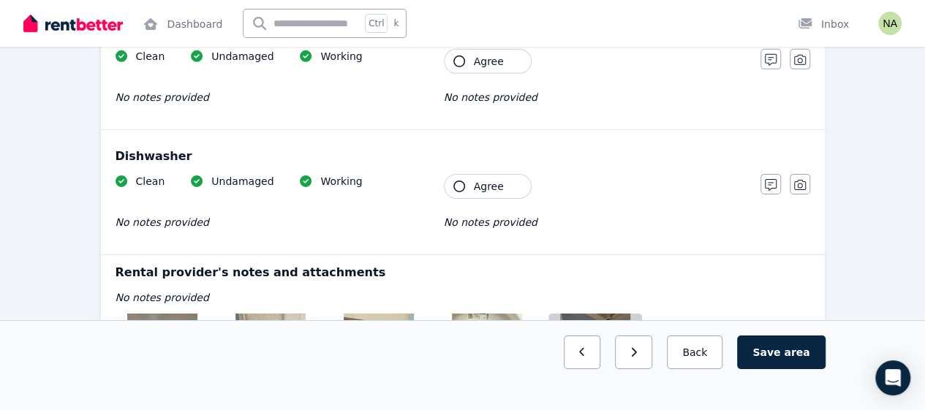
scroll to position [2306, 0]
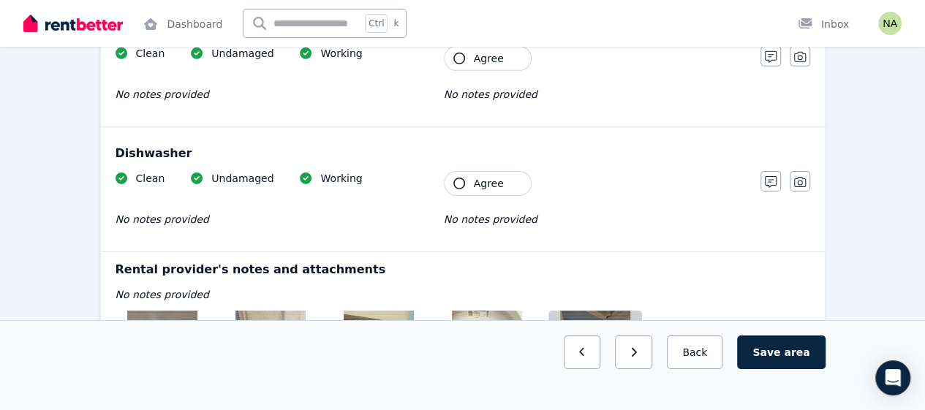
click at [463, 180] on button "Agree" at bounding box center [488, 183] width 88 height 25
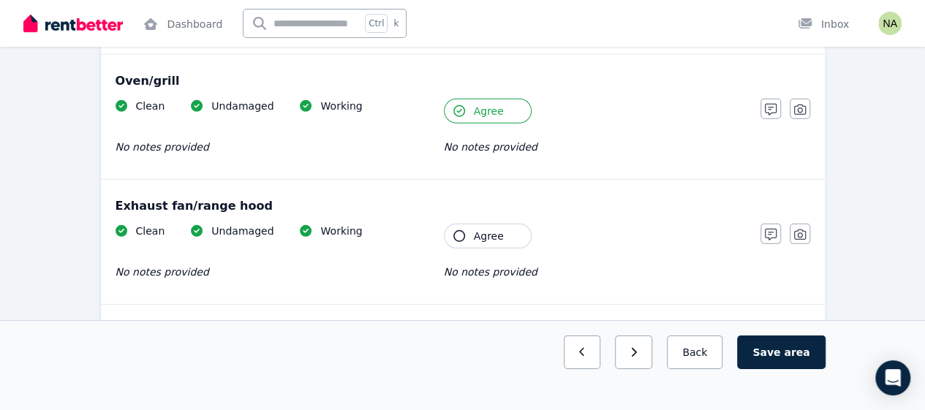
scroll to position [2123, 0]
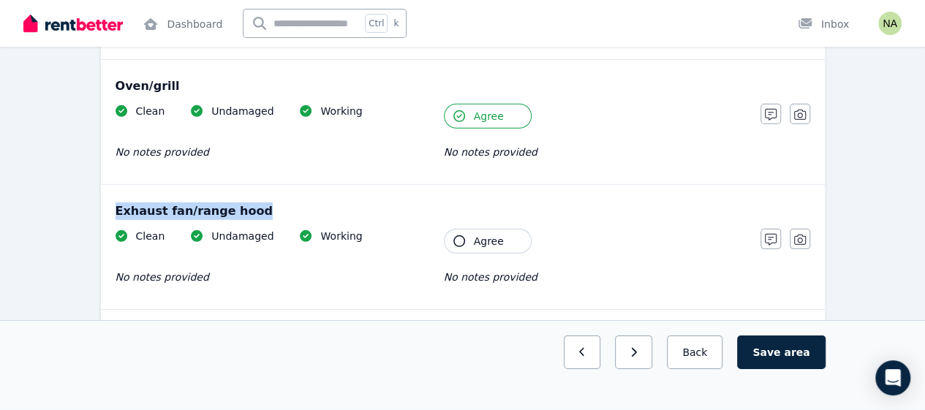
drag, startPoint x: 246, startPoint y: 200, endPoint x: 111, endPoint y: 203, distance: 134.6
click at [111, 203] on div "Exhaust fan/range hood Clean Undamaged Working No notes provided Tenant Agree N…" at bounding box center [463, 247] width 724 height 124
copy div "Exhaust fan/range hood"
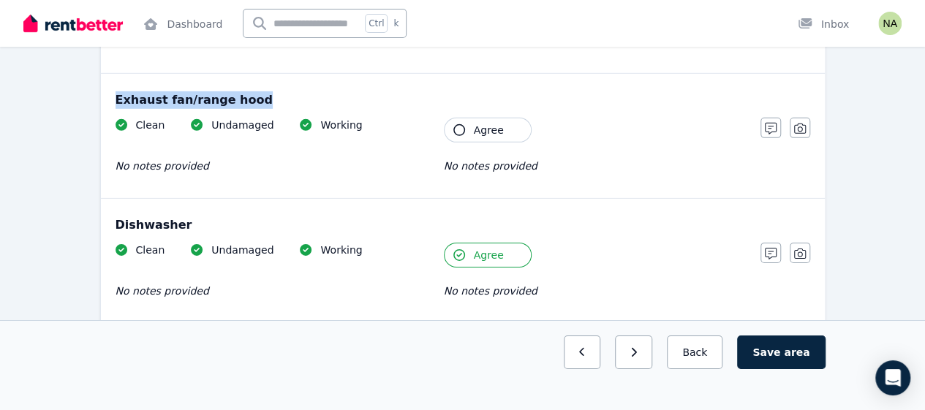
scroll to position [2240, 0]
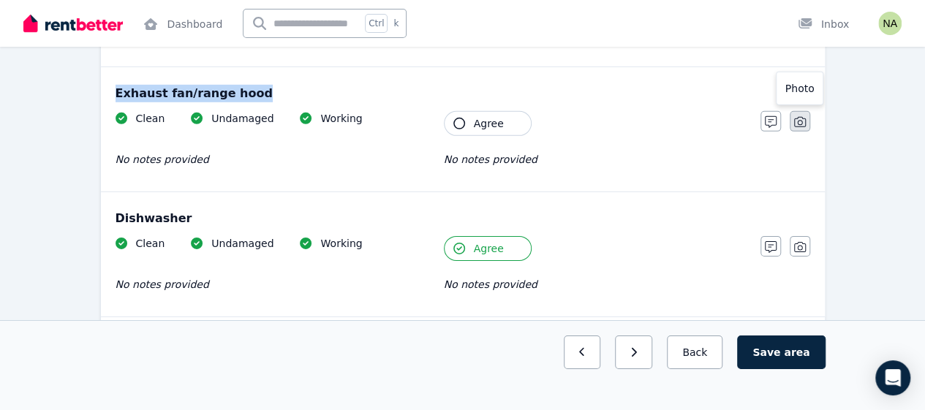
click at [802, 117] on icon "button" at bounding box center [800, 122] width 12 height 10
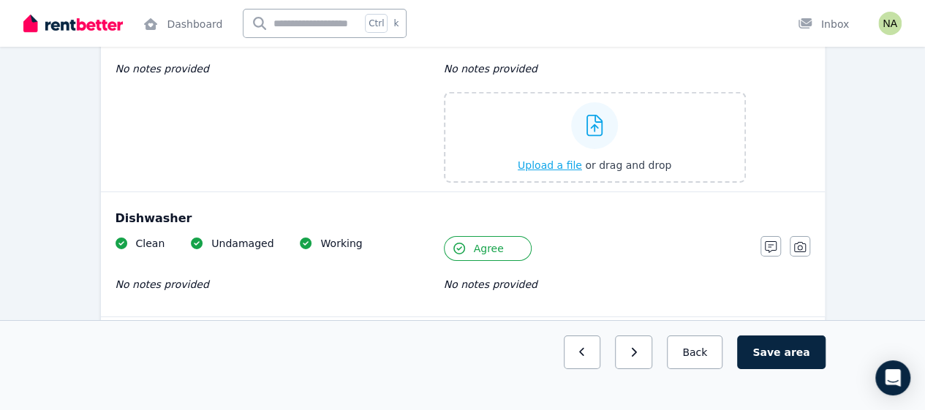
click at [598, 124] on icon at bounding box center [595, 126] width 17 height 22
click at [0, 0] on input "Upload a file or drag and drop" at bounding box center [0, 0] width 0 height 0
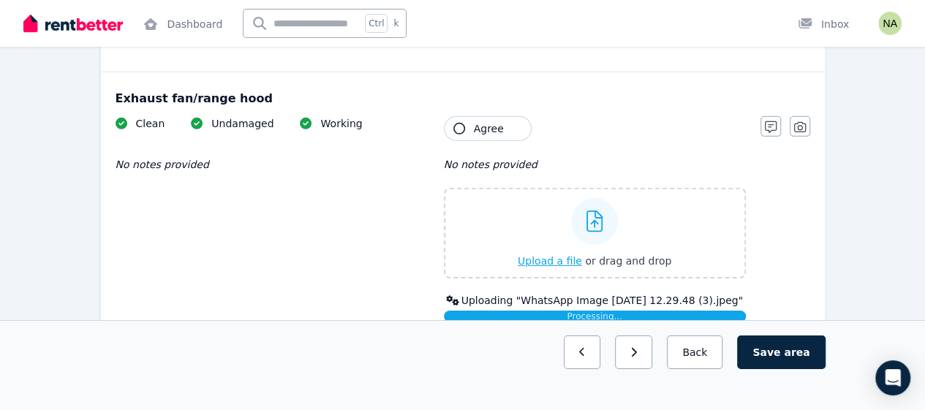
scroll to position [2228, 0]
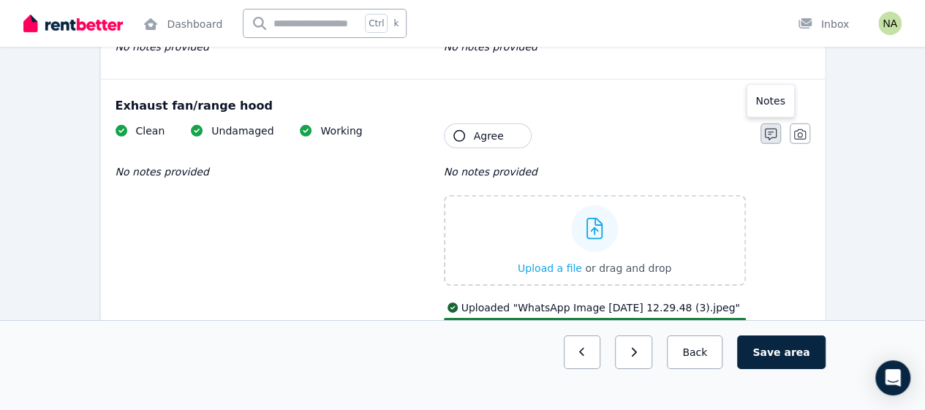
click at [769, 129] on icon "button" at bounding box center [771, 135] width 12 height 12
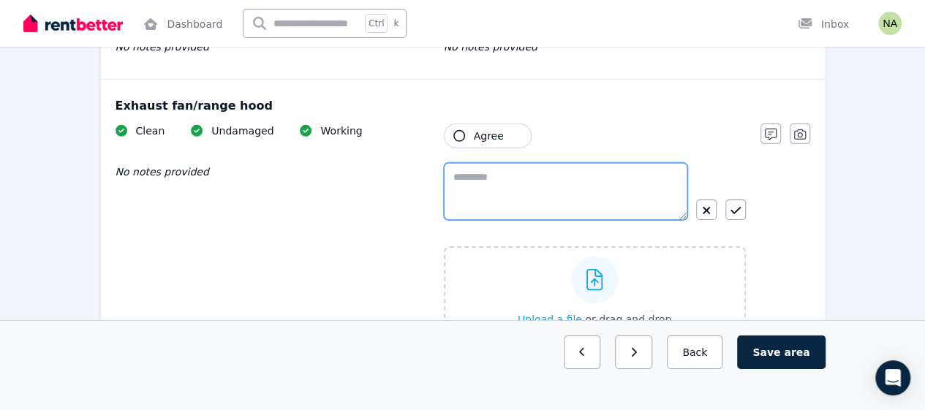
click at [655, 173] on textarea at bounding box center [566, 191] width 244 height 57
paste textarea "**********"
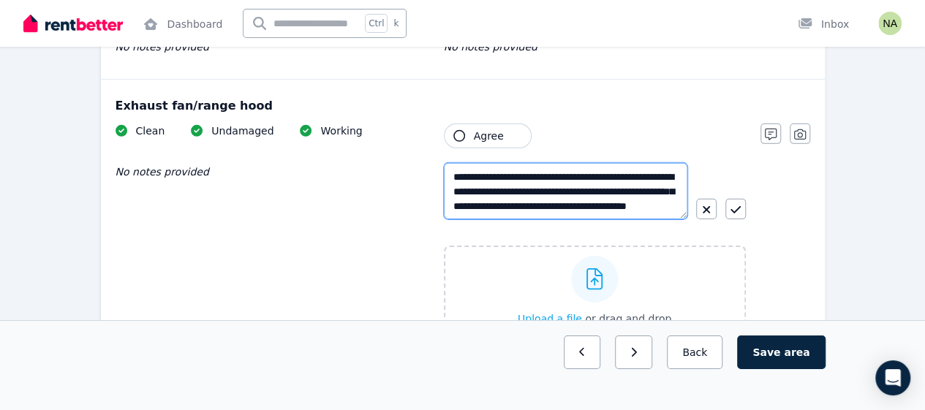
scroll to position [8, 0]
type textarea "**********"
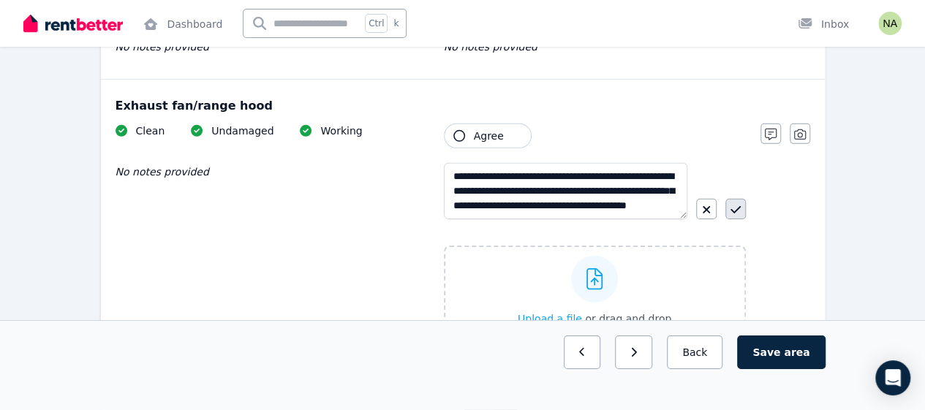
click at [731, 204] on icon "button" at bounding box center [736, 210] width 10 height 12
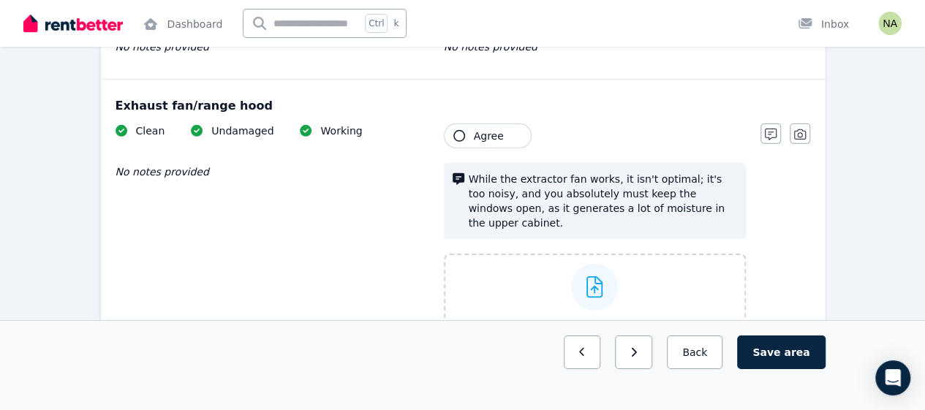
click at [461, 130] on icon "button" at bounding box center [459, 136] width 12 height 12
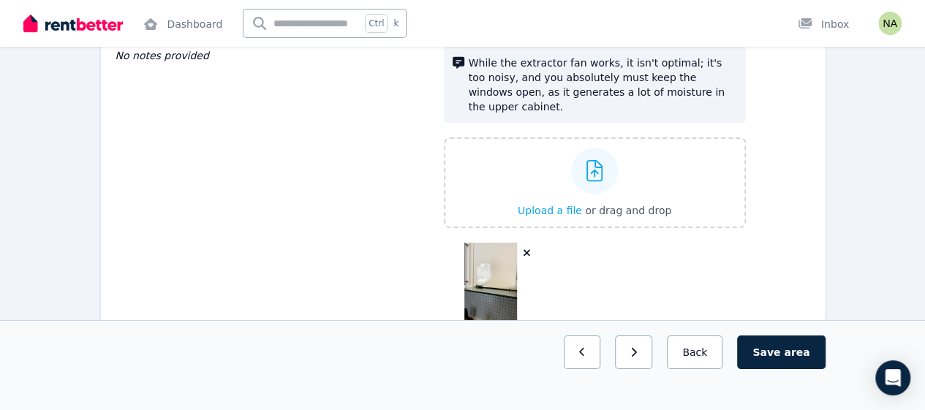
scroll to position [2352, 0]
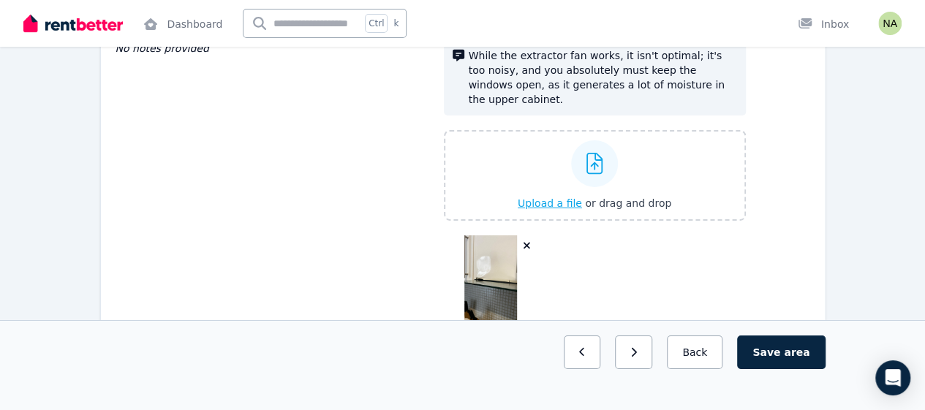
click at [582, 197] on span "Upload a file" at bounding box center [550, 203] width 64 height 12
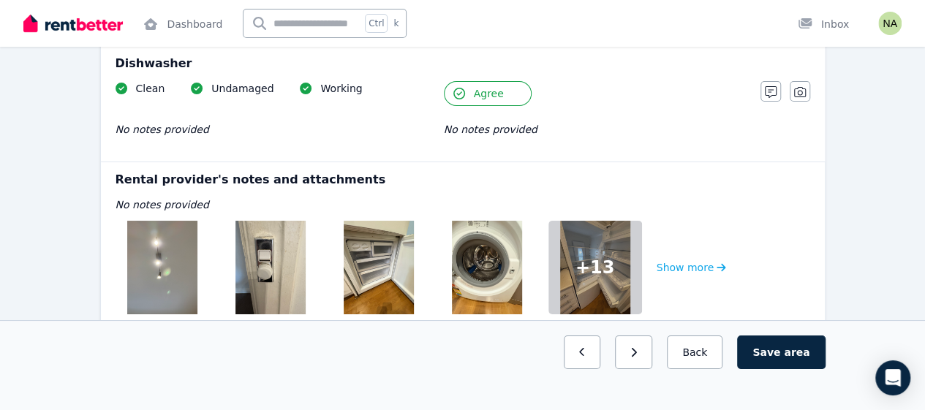
scroll to position [2655, 0]
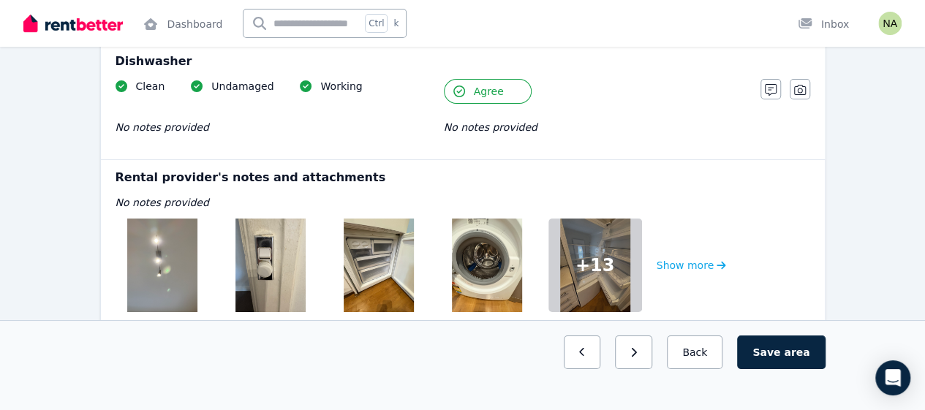
click at [381, 321] on button "Add additional photo" at bounding box center [383, 336] width 157 height 31
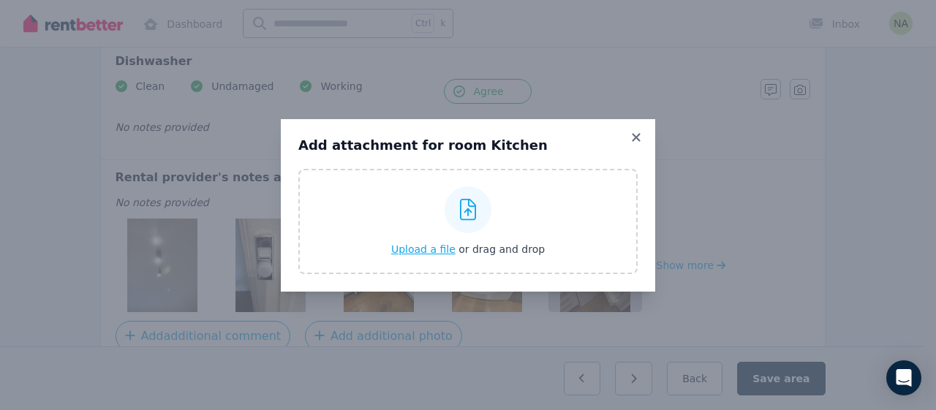
click at [465, 225] on div at bounding box center [468, 210] width 47 height 47
click at [0, 0] on input "Upload a file or drag and drop" at bounding box center [0, 0] width 0 height 0
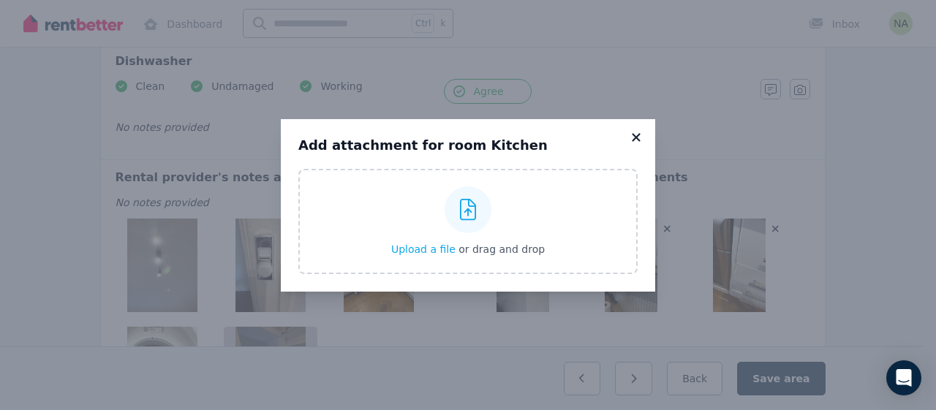
click at [636, 139] on icon at bounding box center [636, 137] width 15 height 13
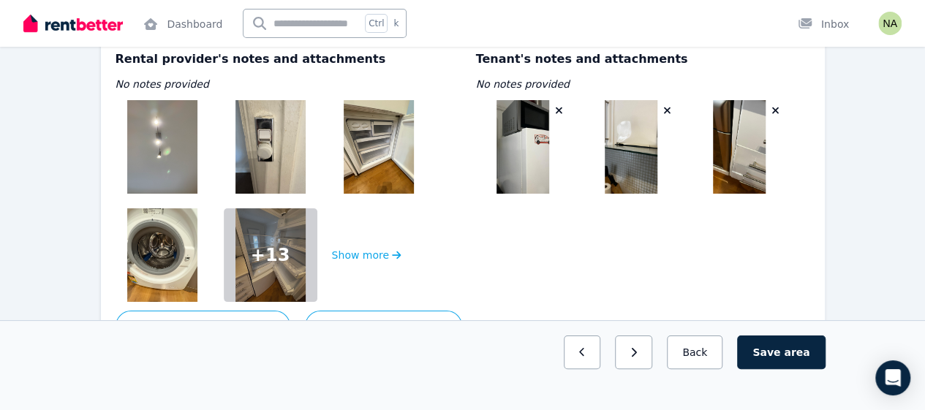
scroll to position [2812, 0]
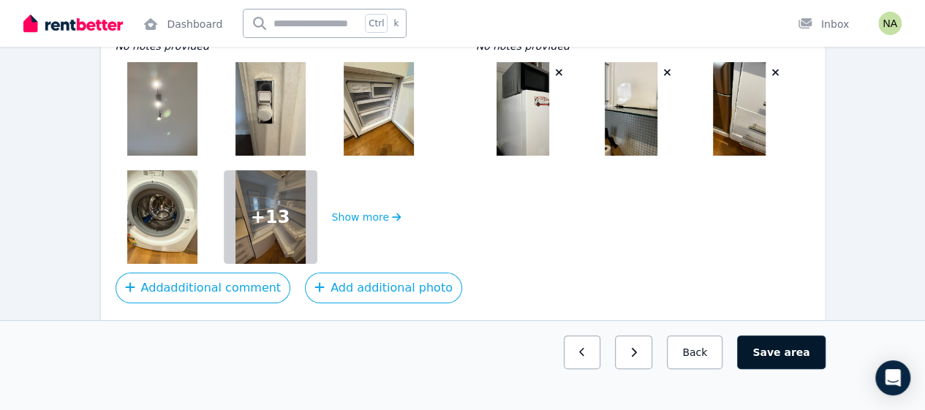
click at [788, 369] on button "Save area" at bounding box center [781, 353] width 88 height 34
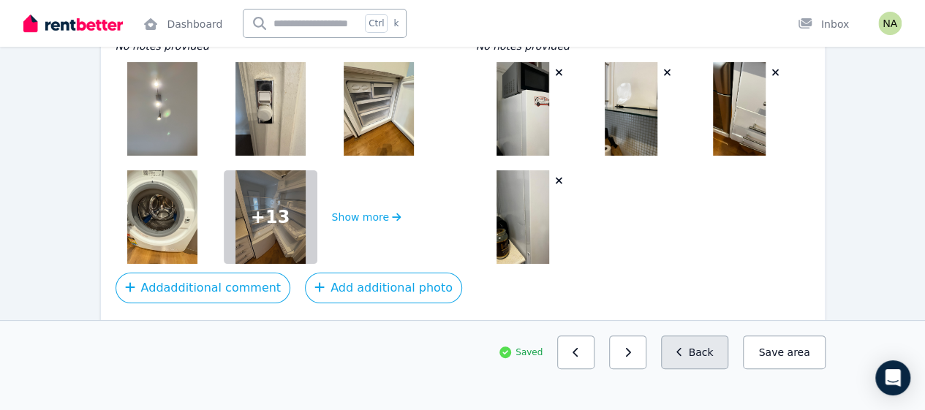
click at [704, 369] on button "Back" at bounding box center [695, 353] width 68 height 34
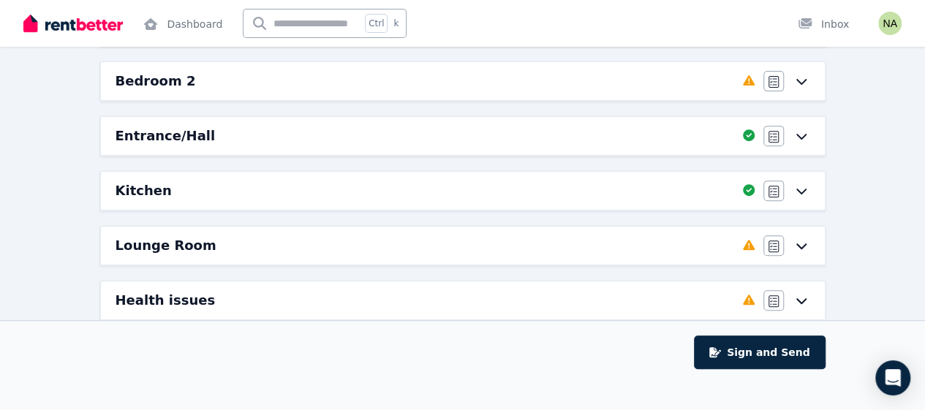
scroll to position [238, 0]
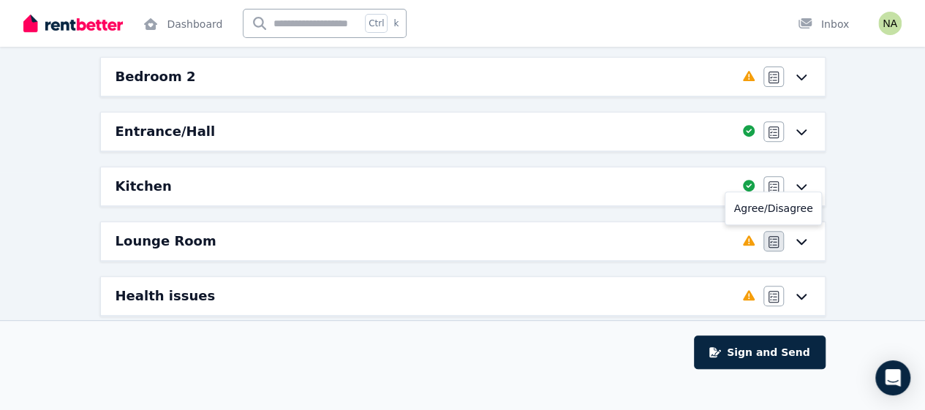
click at [776, 244] on icon "button" at bounding box center [774, 242] width 10 height 12
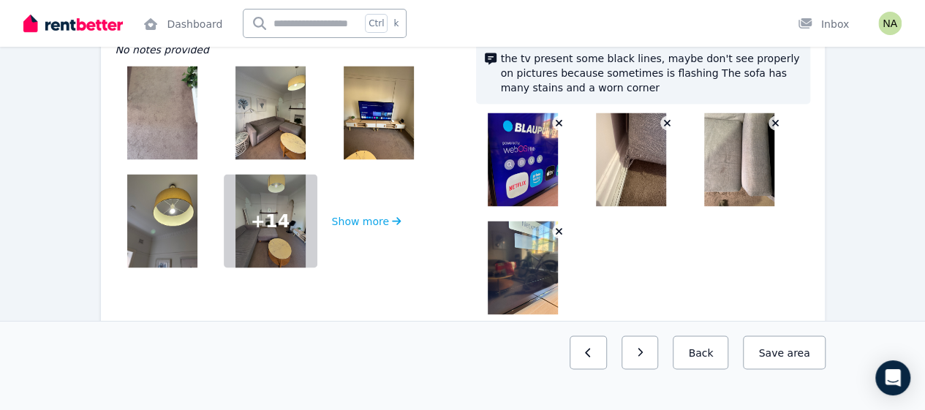
scroll to position [1220, 0]
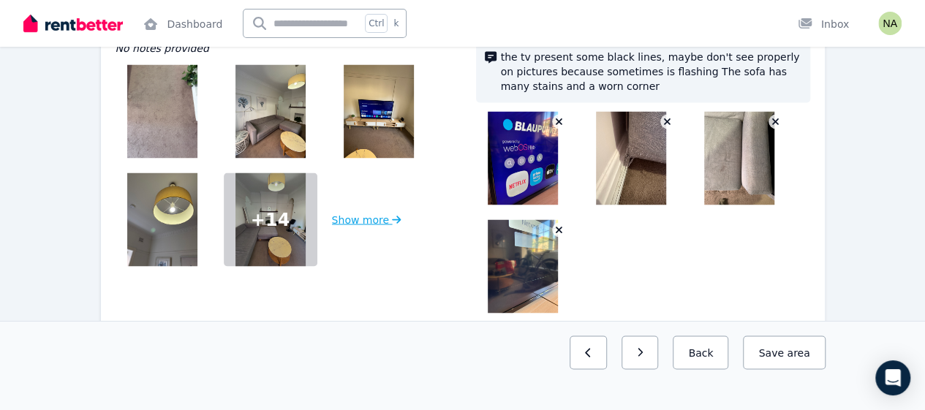
click at [358, 211] on button "Show more" at bounding box center [366, 220] width 69 height 94
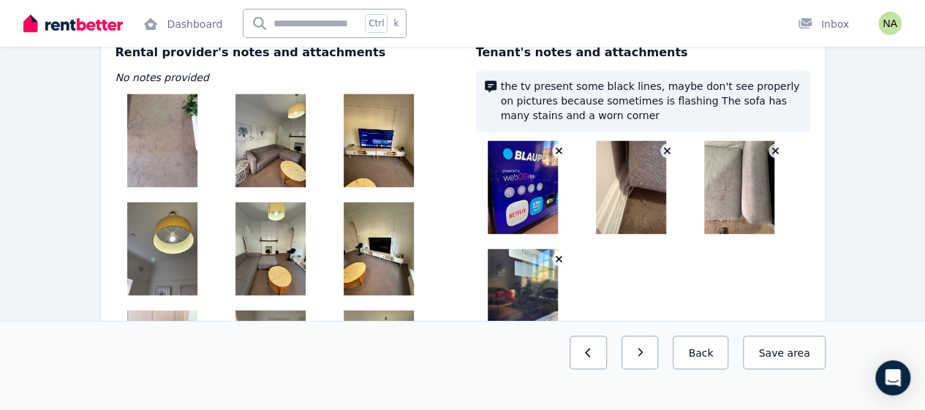
scroll to position [1193, 0]
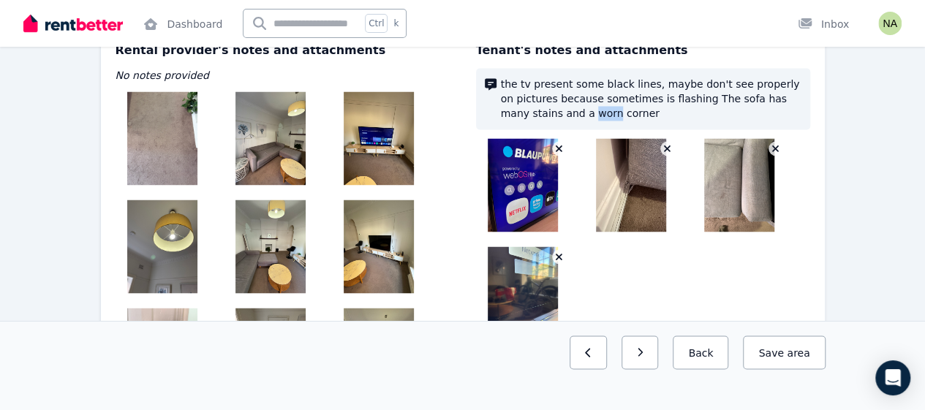
drag, startPoint x: 550, startPoint y: 109, endPoint x: 527, endPoint y: 112, distance: 23.6
click at [527, 112] on span "the tv present some black lines, maybe don't see properly on pictures because s…" at bounding box center [651, 99] width 301 height 44
copy span "worn"
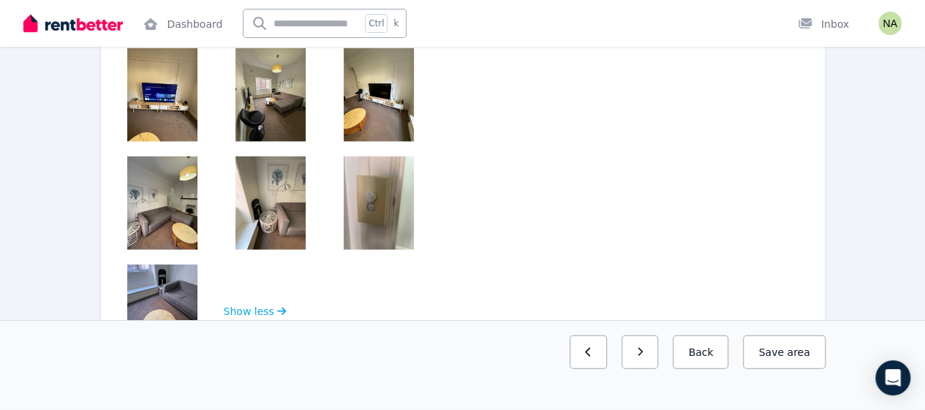
scroll to position [1783, 0]
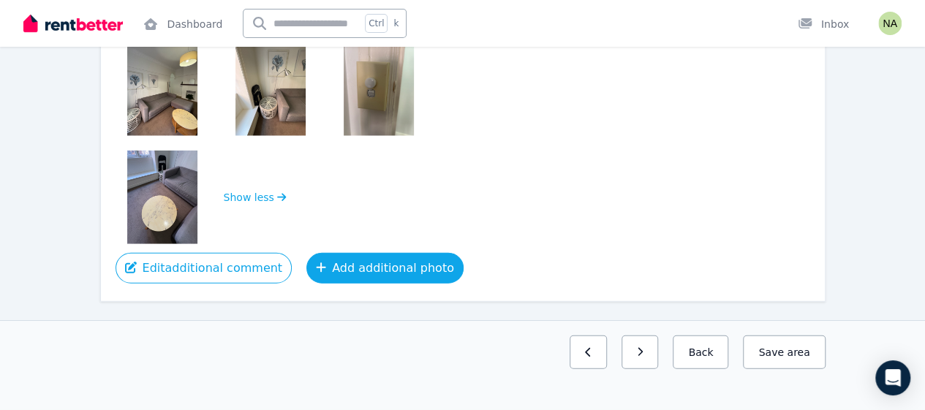
click at [395, 268] on button "Add additional photo" at bounding box center [384, 268] width 157 height 31
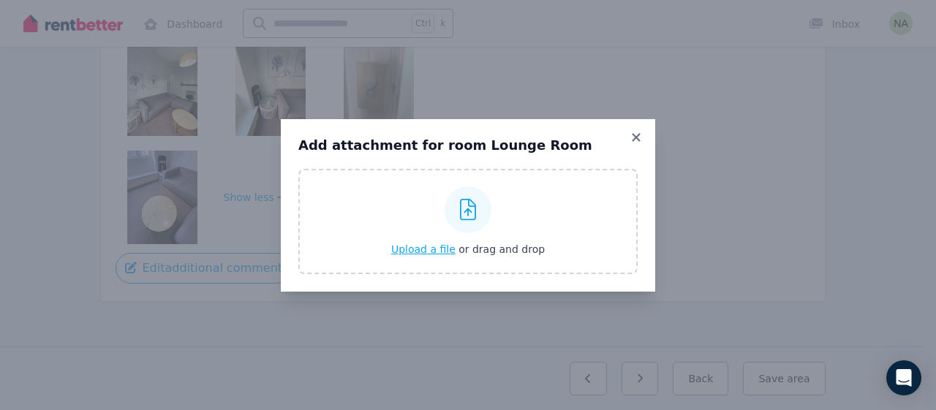
click at [475, 226] on div at bounding box center [468, 210] width 47 height 47
click at [0, 0] on input "Upload a file or drag and drop" at bounding box center [0, 0] width 0 height 0
click at [467, 215] on icon at bounding box center [468, 210] width 17 height 22
click at [0, 0] on input "Upload a file or drag and drop" at bounding box center [0, 0] width 0 height 0
click at [635, 138] on icon at bounding box center [636, 137] width 8 height 8
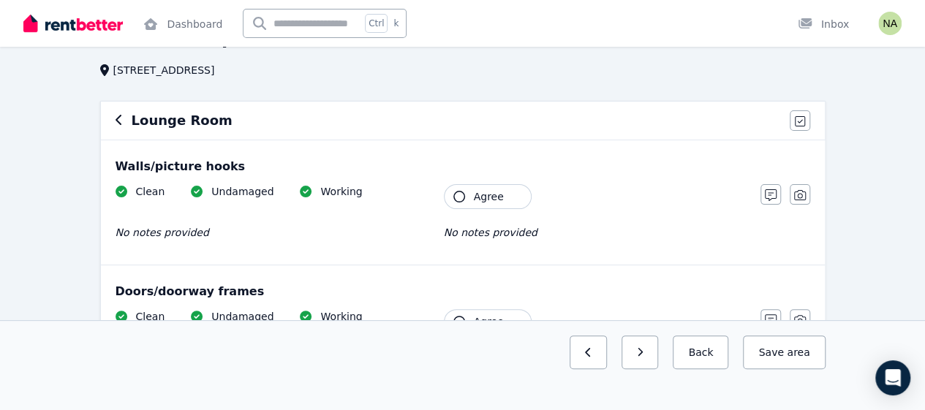
scroll to position [95, 0]
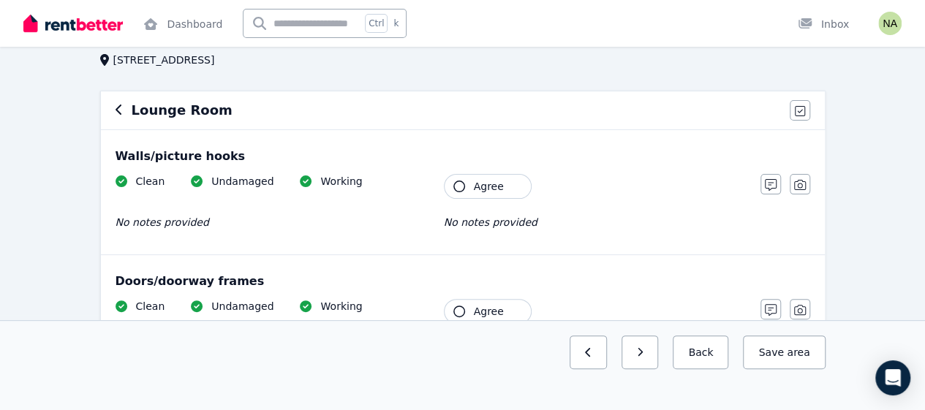
click at [458, 194] on button "Agree" at bounding box center [488, 186] width 88 height 25
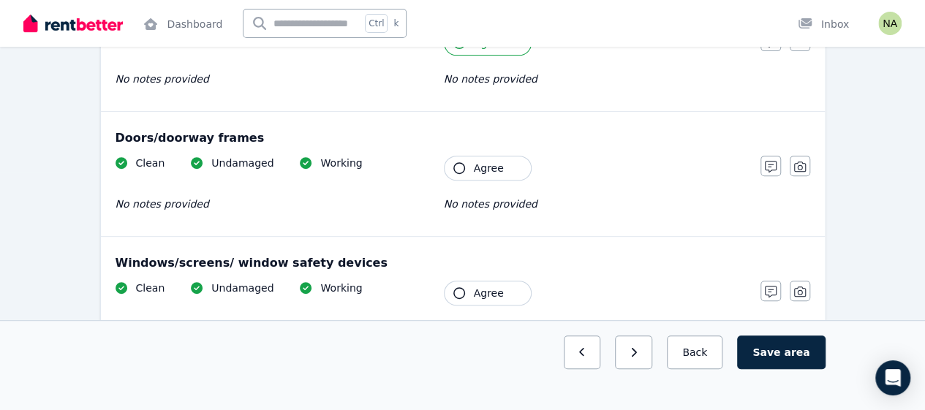
scroll to position [238, 0]
click at [453, 162] on icon "button" at bounding box center [459, 168] width 12 height 12
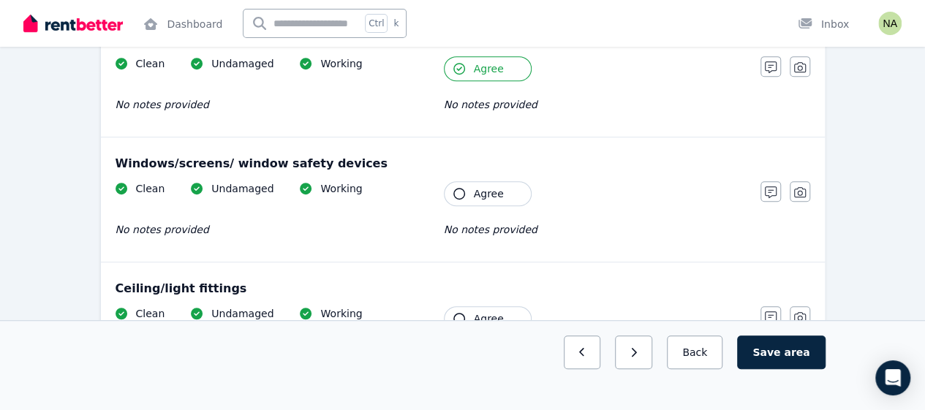
scroll to position [340, 0]
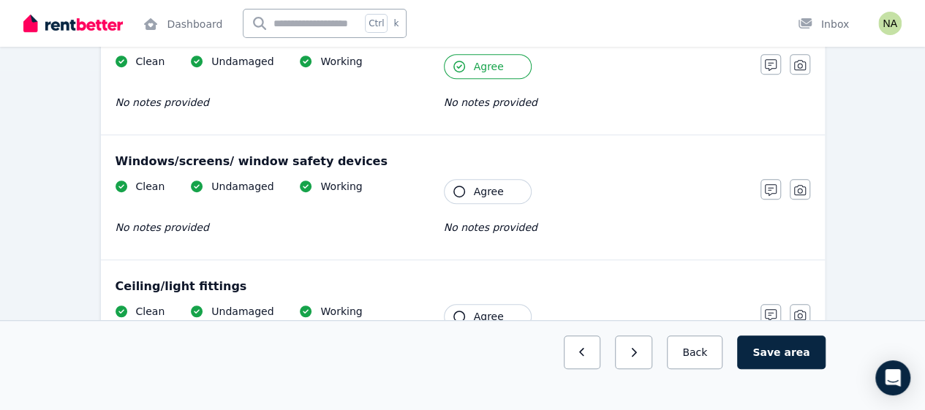
click at [461, 197] on button "Agree" at bounding box center [488, 191] width 88 height 25
click at [771, 193] on icon "button" at bounding box center [771, 190] width 12 height 12
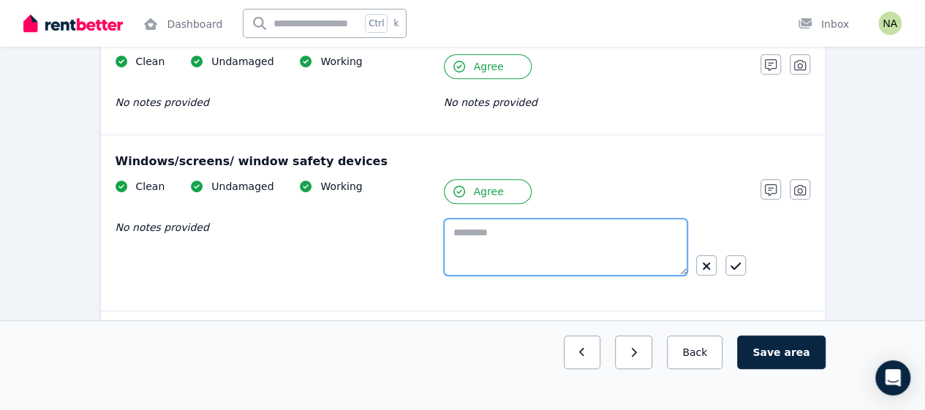
click at [605, 247] on textarea at bounding box center [566, 247] width 244 height 57
paste textarea "**********"
type textarea "**********"
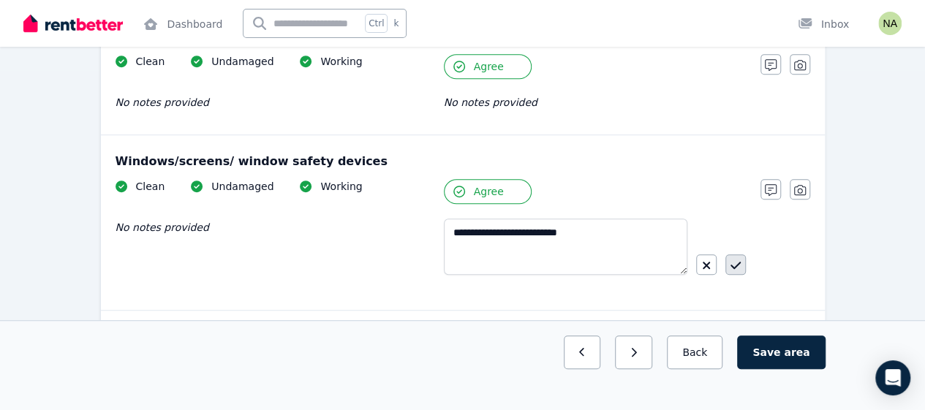
click at [731, 269] on icon "button" at bounding box center [736, 266] width 10 height 12
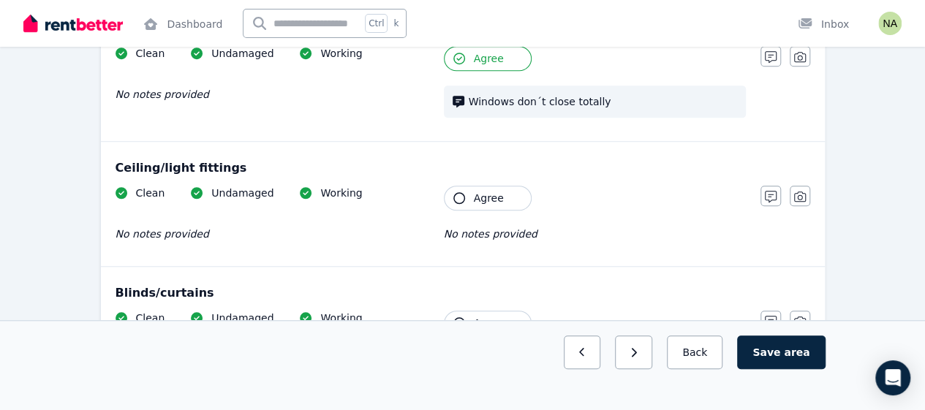
scroll to position [490, 0]
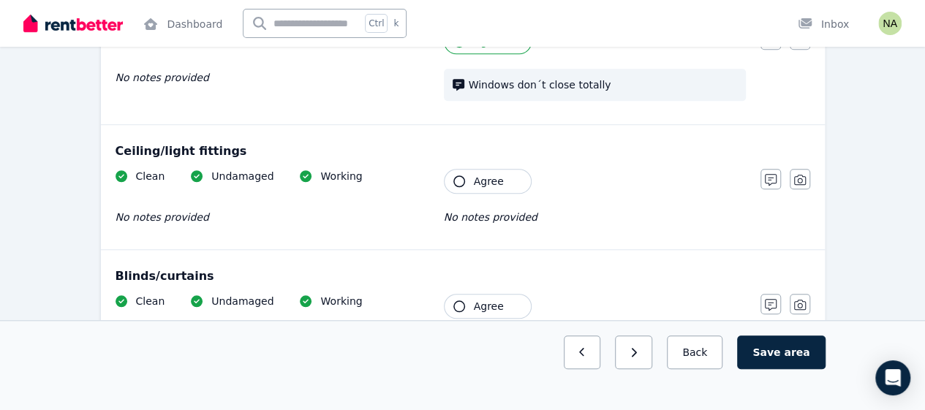
click at [454, 178] on icon "button" at bounding box center [459, 182] width 12 height 12
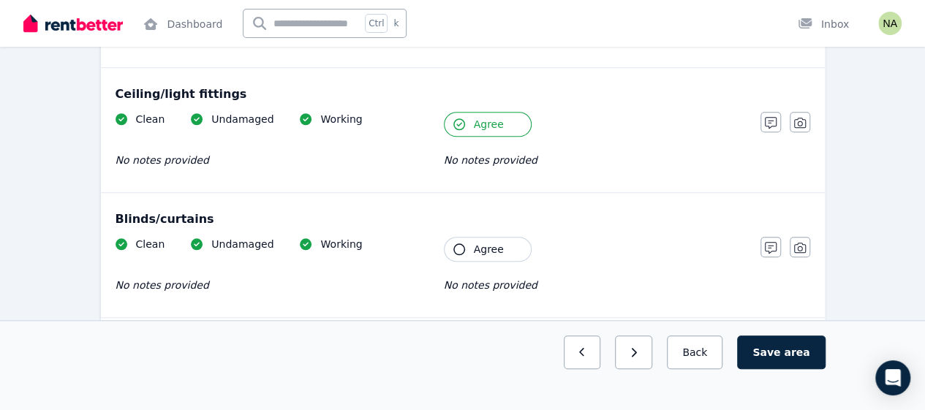
scroll to position [591, 0]
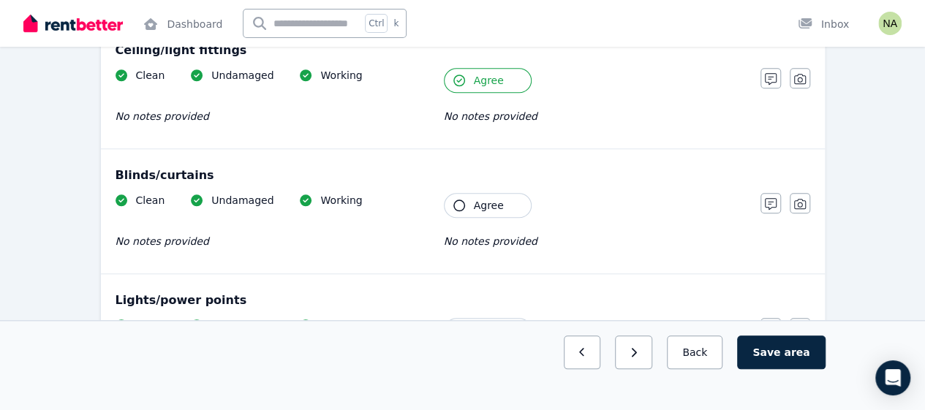
click at [461, 200] on icon "button" at bounding box center [459, 206] width 12 height 12
click at [766, 203] on icon "button" at bounding box center [771, 204] width 12 height 12
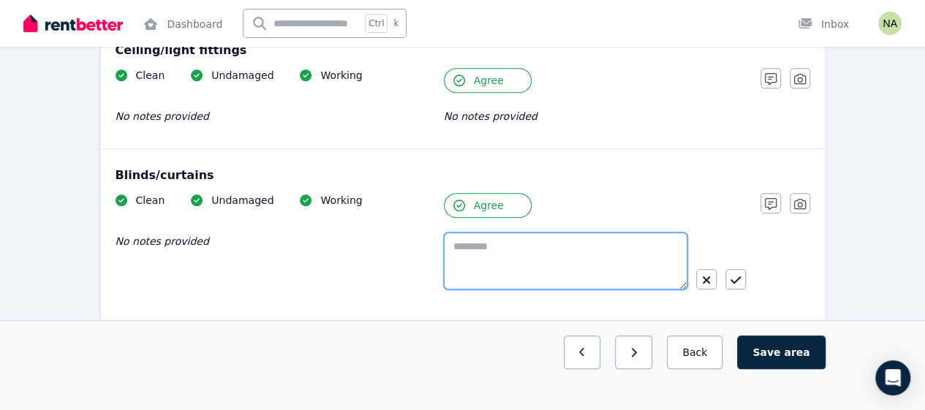
click at [598, 271] on textarea at bounding box center [566, 261] width 244 height 57
drag, startPoint x: 565, startPoint y: 242, endPoint x: 429, endPoint y: 237, distance: 135.4
click at [429, 237] on div "**********" at bounding box center [431, 254] width 631 height 122
paste textarea "****"
type textarea "**********"
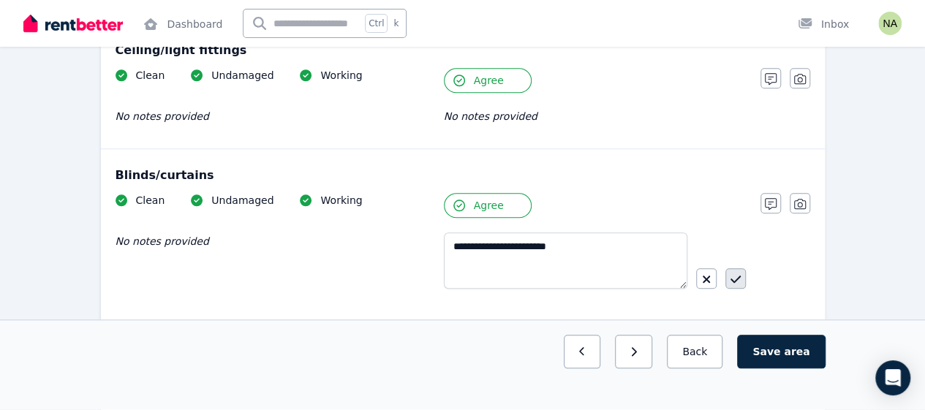
click at [737, 277] on icon "button" at bounding box center [736, 280] width 10 height 12
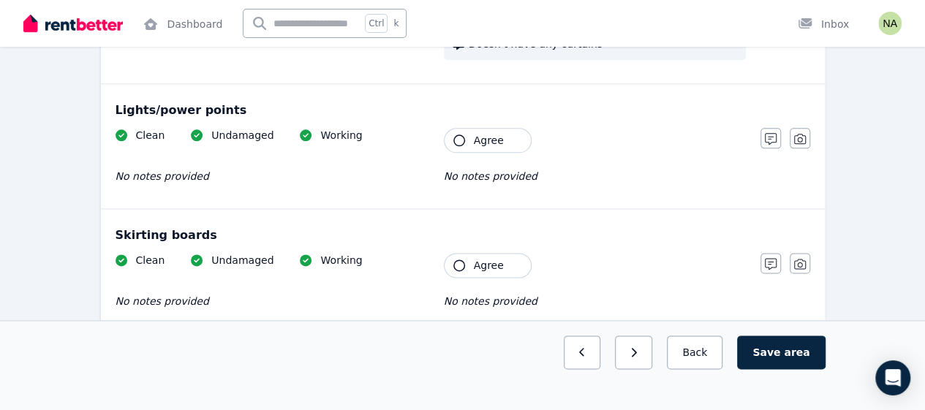
scroll to position [798, 0]
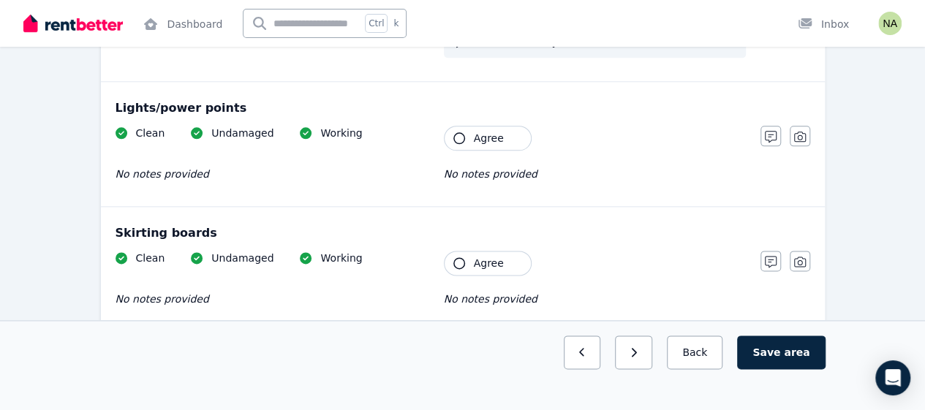
click at [456, 140] on button "Agree" at bounding box center [488, 138] width 88 height 25
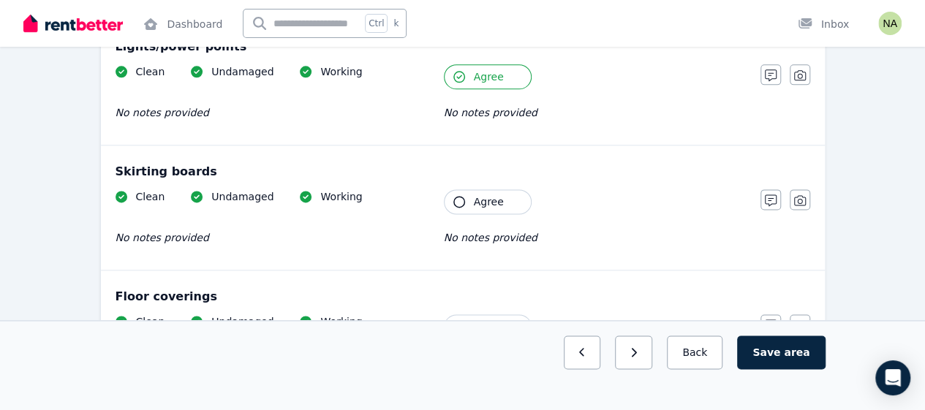
scroll to position [860, 0]
drag, startPoint x: 204, startPoint y: 160, endPoint x: 104, endPoint y: 164, distance: 100.3
click at [104, 164] on div "Skirting boards Clean Undamaged Working No notes provided Tenant Agree No notes…" at bounding box center [463, 207] width 724 height 124
copy div "Skirting boards"
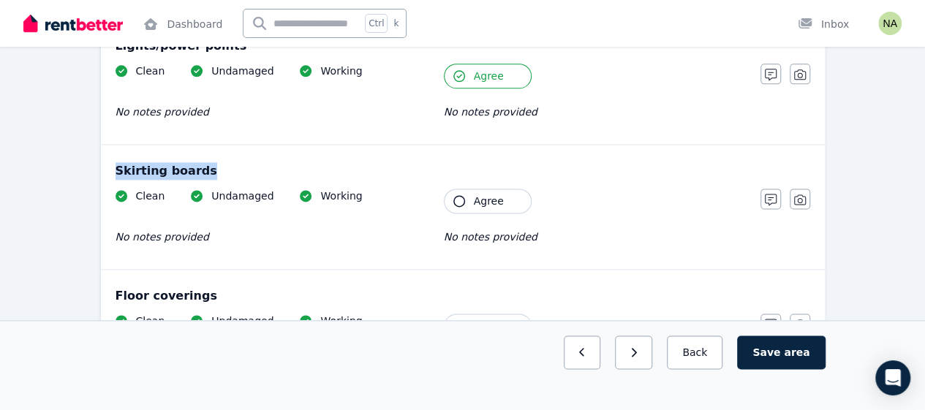
click at [464, 196] on icon "button" at bounding box center [459, 201] width 12 height 12
click at [455, 320] on icon "button" at bounding box center [459, 326] width 12 height 12
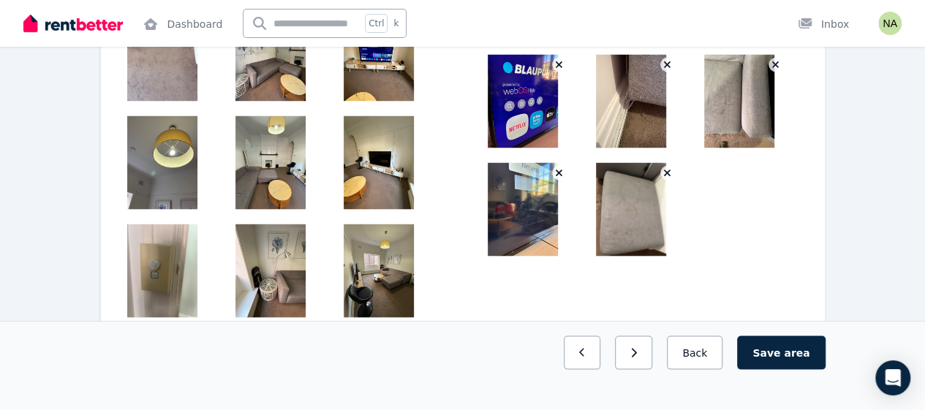
scroll to position [1306, 0]
click at [784, 369] on button "Save area" at bounding box center [781, 353] width 88 height 34
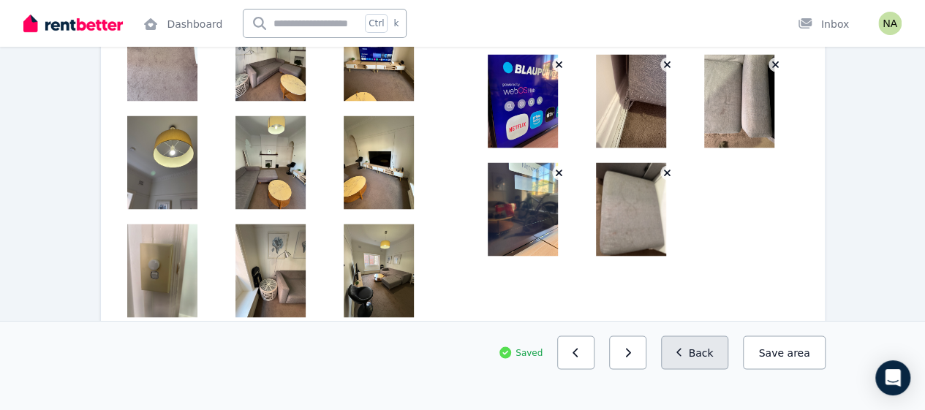
click at [710, 369] on button "Back" at bounding box center [695, 353] width 68 height 34
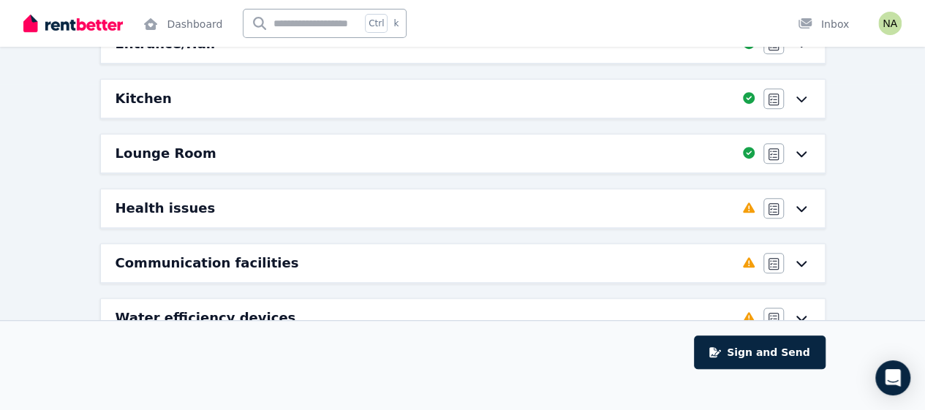
scroll to position [329, 0]
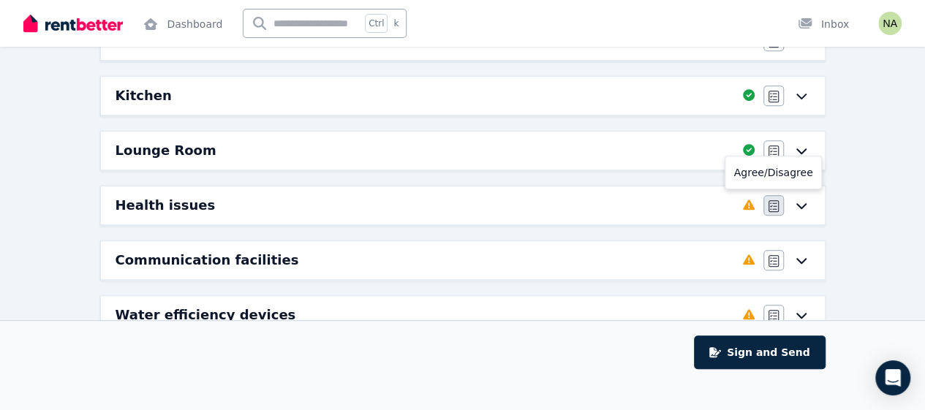
click at [773, 201] on icon "button" at bounding box center [774, 206] width 10 height 12
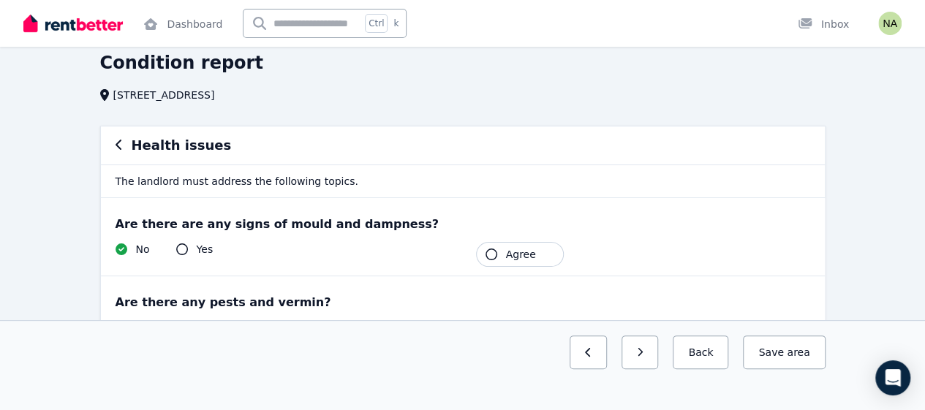
scroll to position [67, 0]
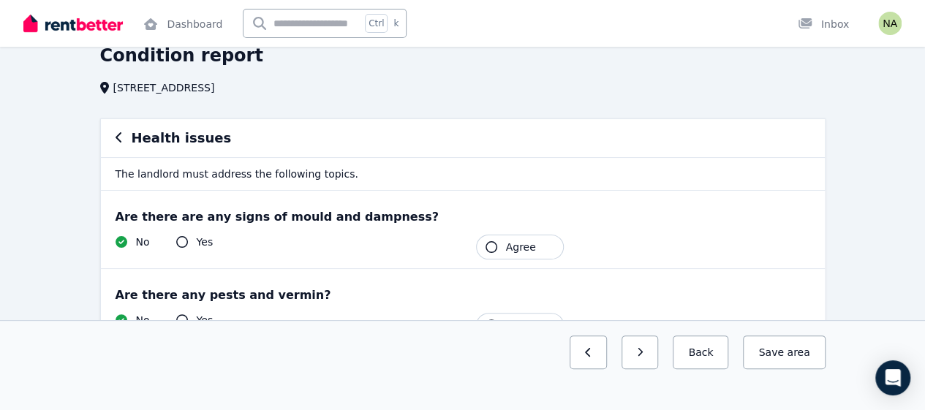
click at [515, 255] on button "Agree" at bounding box center [520, 247] width 88 height 25
click at [520, 248] on span "Agree" at bounding box center [521, 247] width 30 height 15
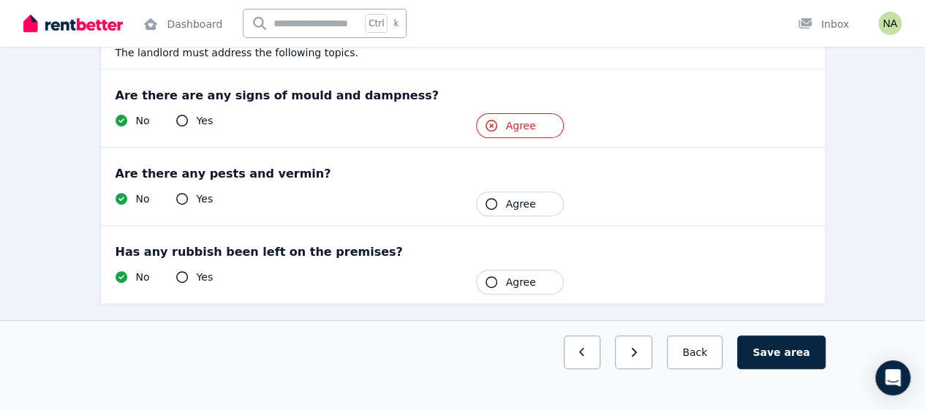
scroll to position [190, 0]
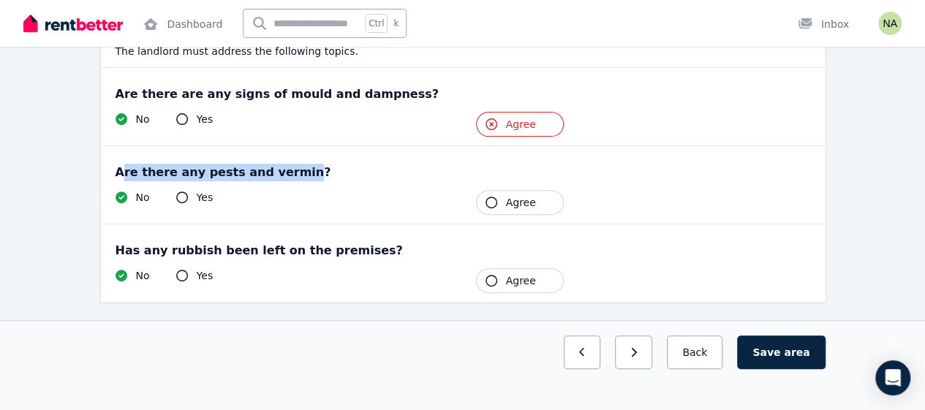
drag, startPoint x: 276, startPoint y: 175, endPoint x: 120, endPoint y: 176, distance: 156.5
click at [120, 176] on div "Are there any pests and vermin?" at bounding box center [463, 173] width 695 height 18
copy div "re there any pests and vermin"
click at [513, 200] on span "Agree" at bounding box center [521, 202] width 30 height 15
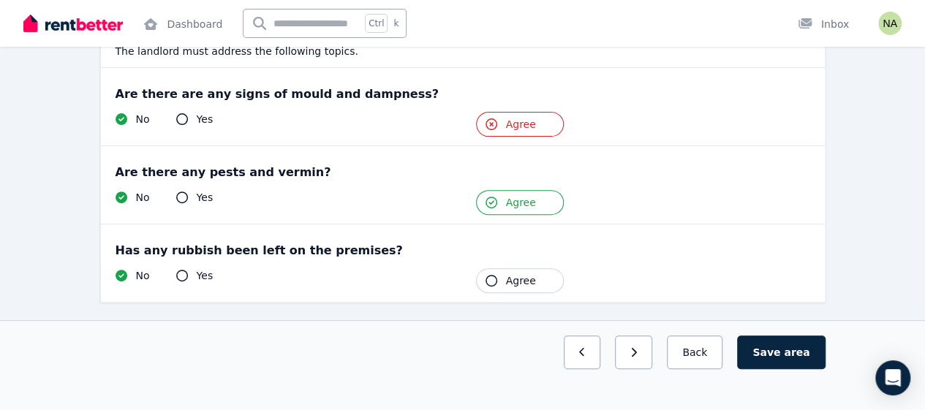
click at [52, 259] on div "Condition report [STREET_ADDRESS] Health issues The landlord must address the f…" at bounding box center [462, 183] width 925 height 524
click at [492, 276] on icon "button" at bounding box center [492, 281] width 12 height 12
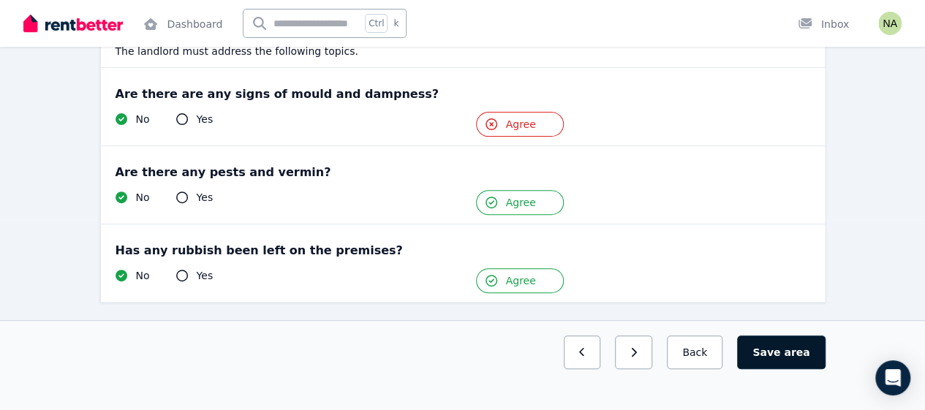
click at [775, 369] on button "Save area" at bounding box center [781, 353] width 88 height 34
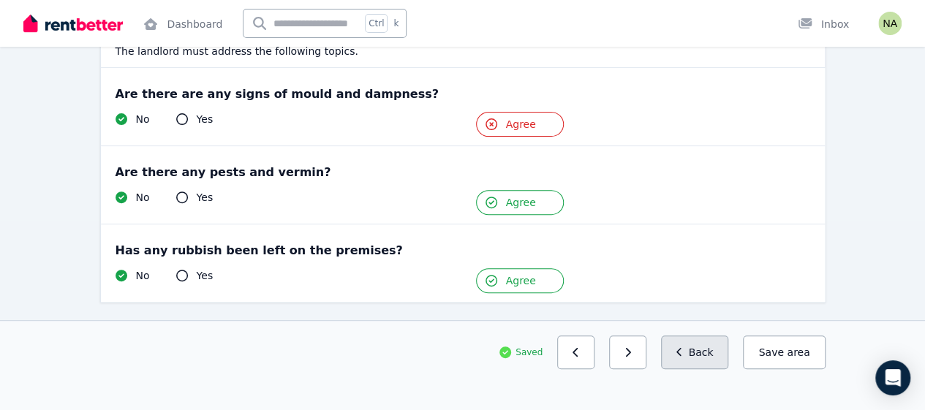
click at [711, 369] on button "Back" at bounding box center [695, 353] width 68 height 34
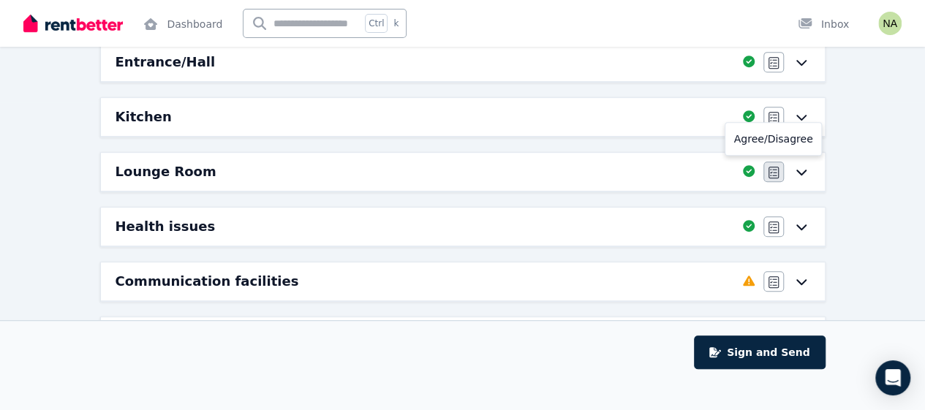
scroll to position [351, 0]
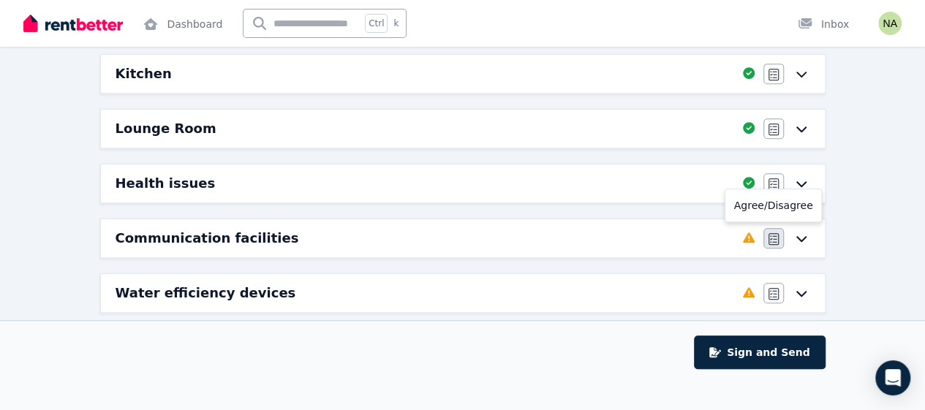
click at [769, 233] on icon "button" at bounding box center [774, 239] width 10 height 12
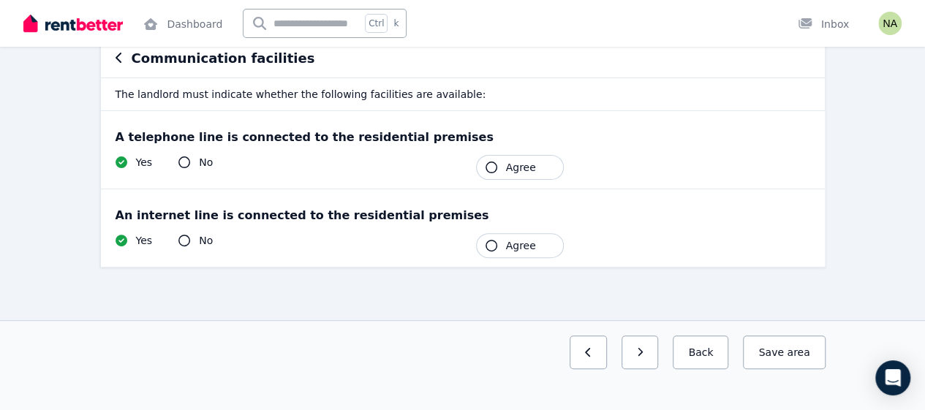
scroll to position [0, 0]
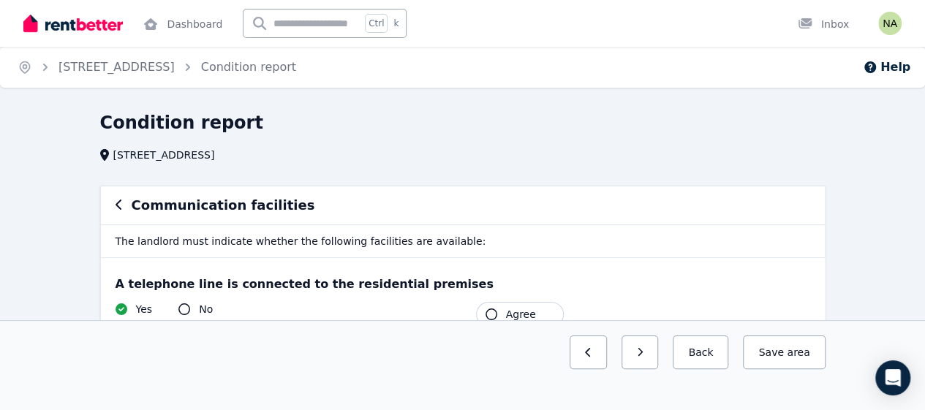
click at [75, 257] on div "Condition report [STREET_ADDRESS] Communication facilities The landlord must in…" at bounding box center [462, 334] width 925 height 446
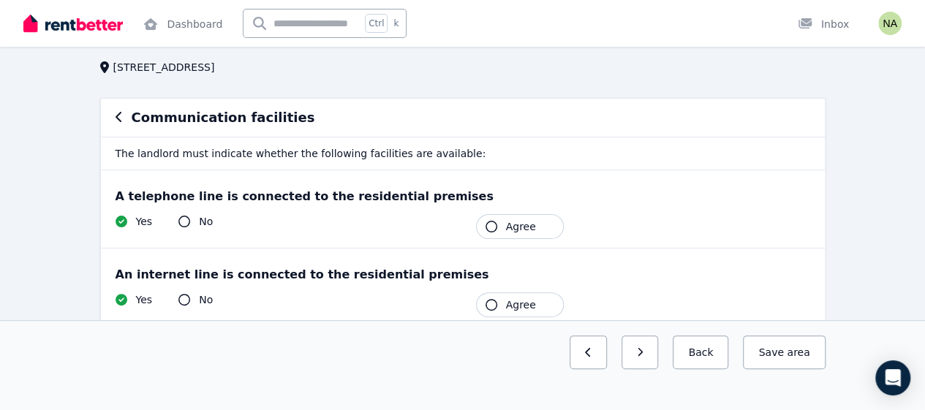
scroll to position [117, 0]
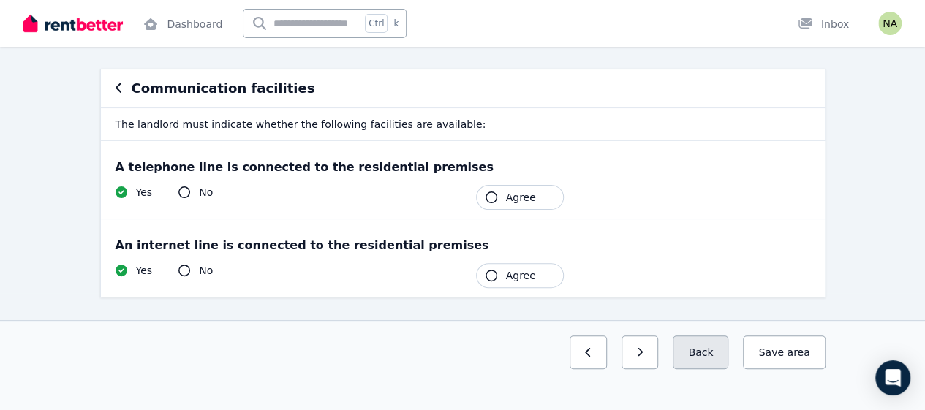
click at [707, 369] on button "Back" at bounding box center [701, 353] width 56 height 34
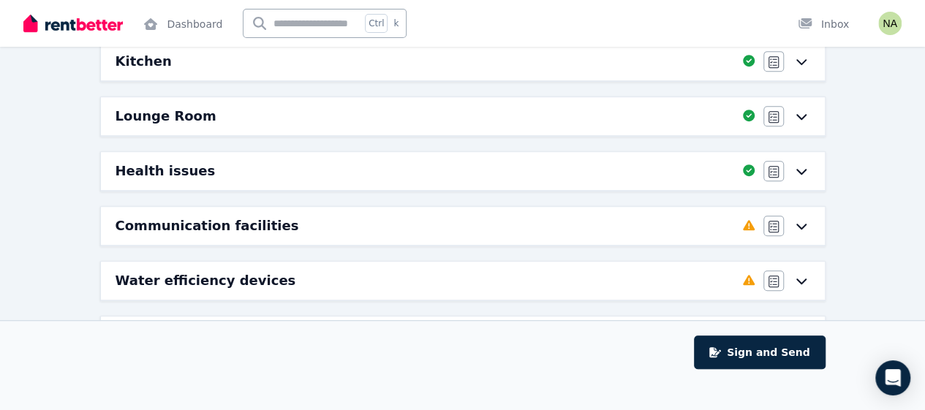
scroll to position [391, 0]
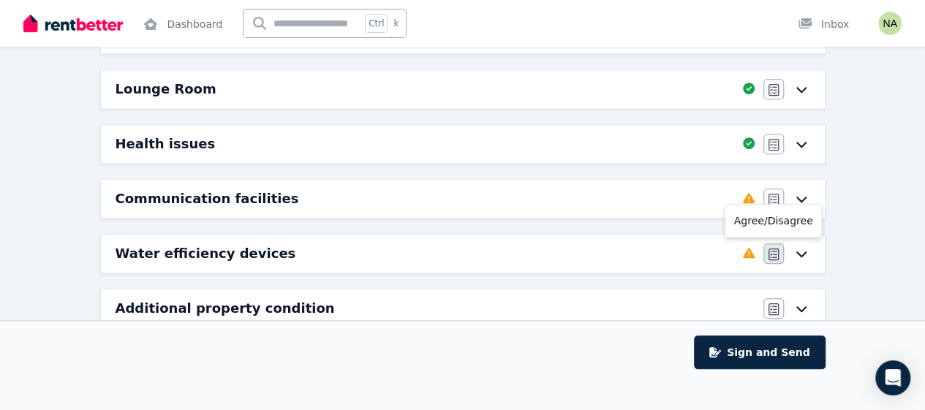
click at [775, 252] on icon "button" at bounding box center [774, 255] width 10 height 12
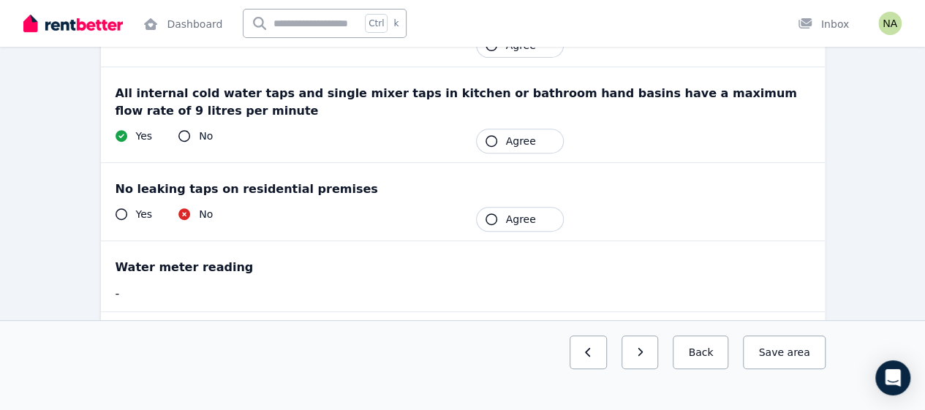
scroll to position [285, 0]
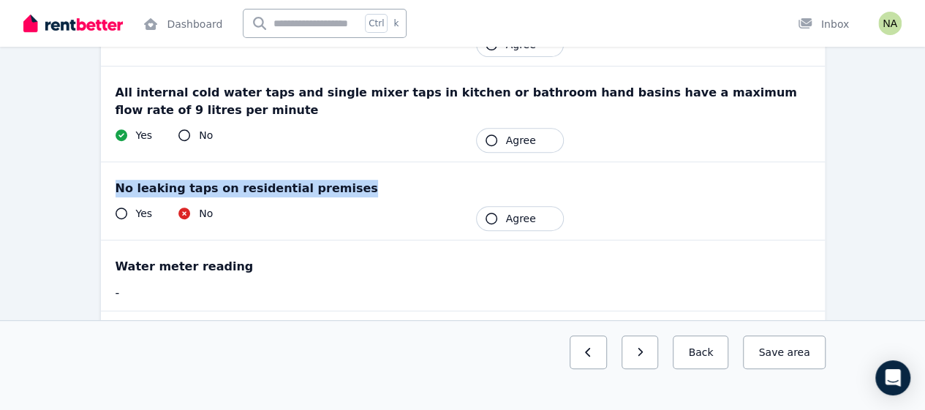
drag, startPoint x: 325, startPoint y: 185, endPoint x: 98, endPoint y: 195, distance: 227.7
click at [98, 195] on div "Water efficiency devices [only applicable if tenant pays water usage charges fo…" at bounding box center [462, 166] width 737 height 531
copy div "No leaking taps on residential premises"
click at [500, 219] on button "Agree" at bounding box center [520, 218] width 88 height 25
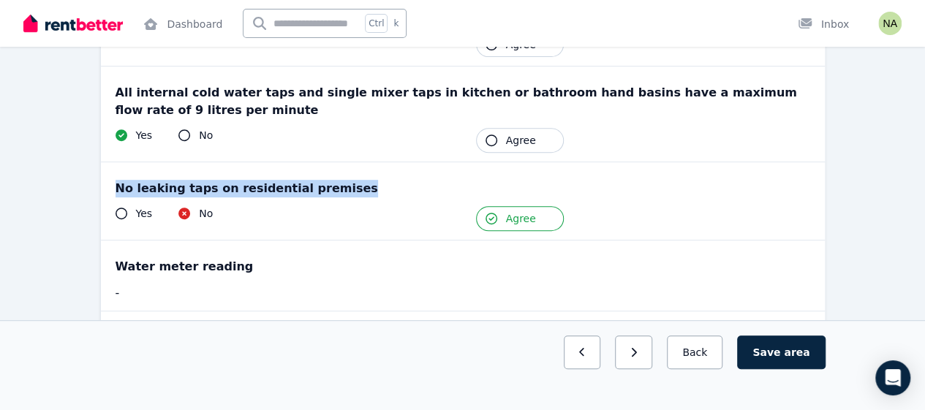
click at [500, 219] on button "Agree" at bounding box center [520, 218] width 88 height 25
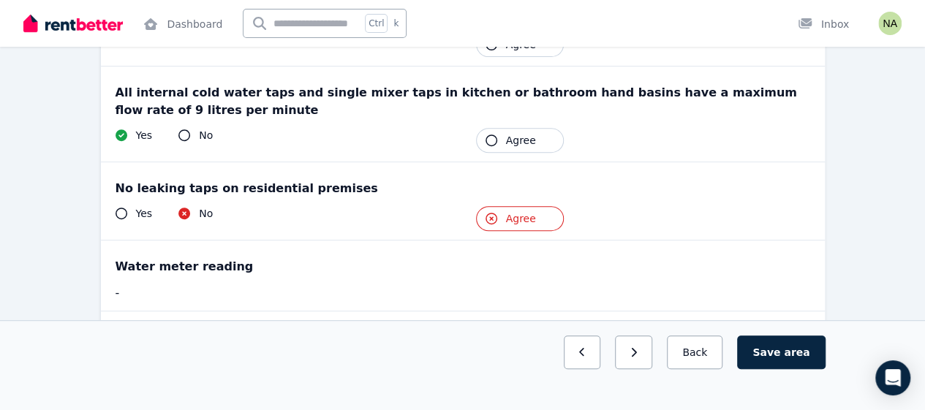
click at [61, 266] on div "Condition report [STREET_ADDRESS] Water efficiency devices [only applicable if …" at bounding box center [462, 188] width 925 height 722
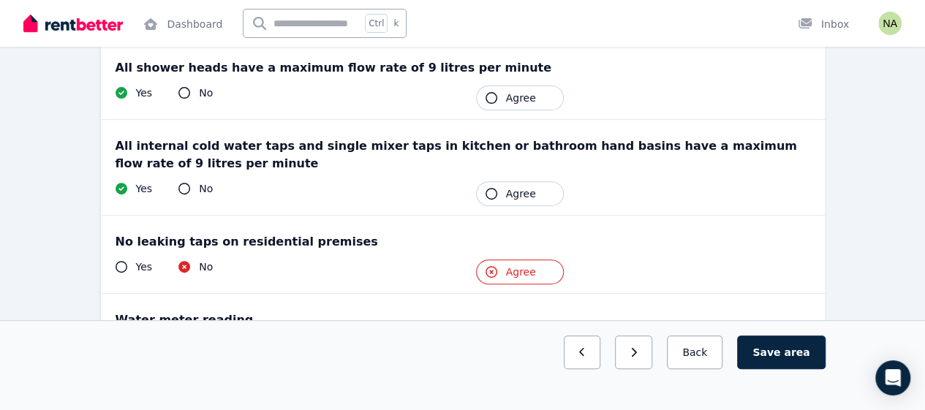
scroll to position [232, 0]
click at [497, 101] on button "Agree" at bounding box center [520, 97] width 88 height 25
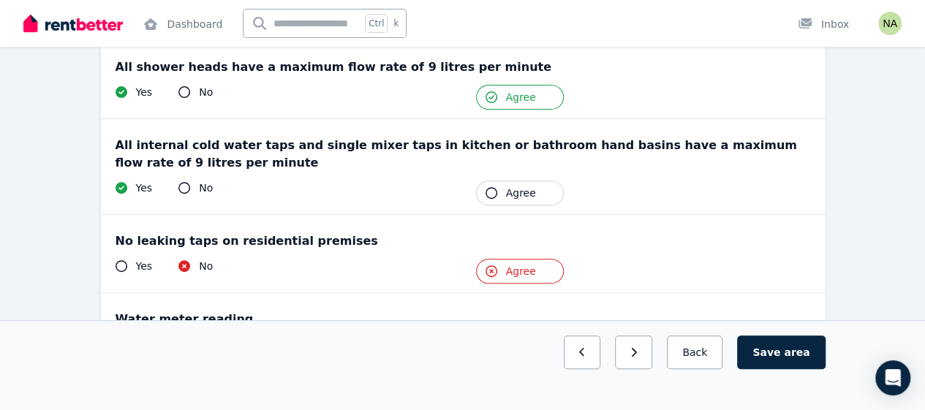
click at [507, 201] on button "Agree" at bounding box center [520, 193] width 88 height 25
click at [794, 360] on span "area" at bounding box center [797, 352] width 26 height 15
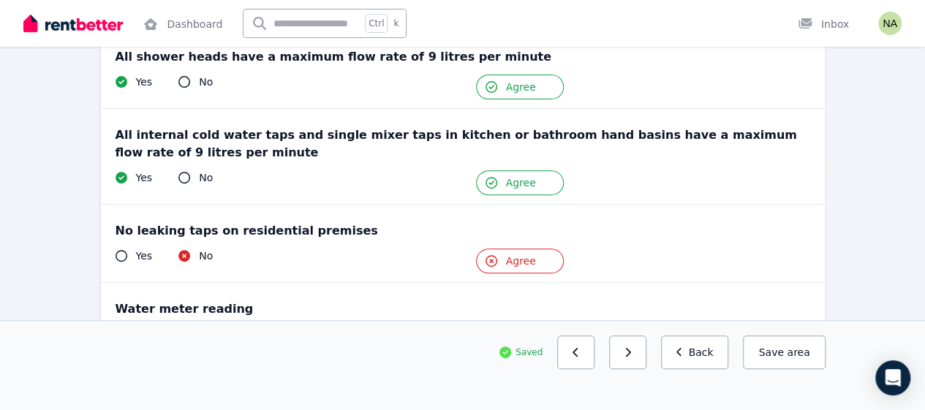
scroll to position [257, 0]
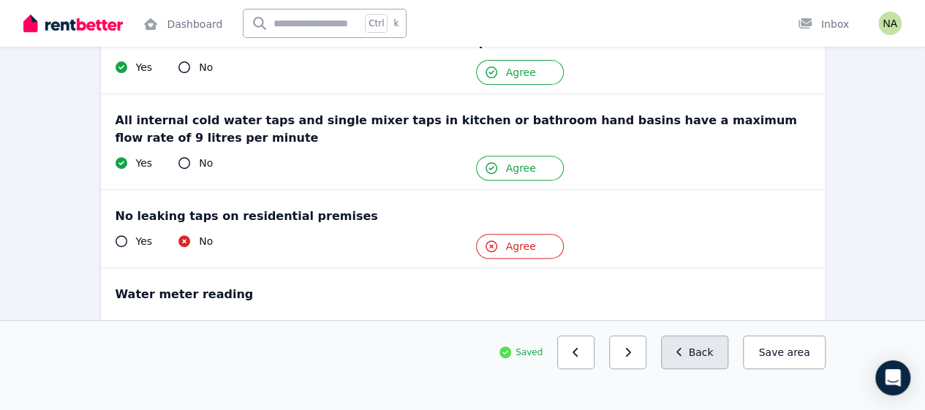
click at [705, 369] on button "Back" at bounding box center [695, 353] width 68 height 34
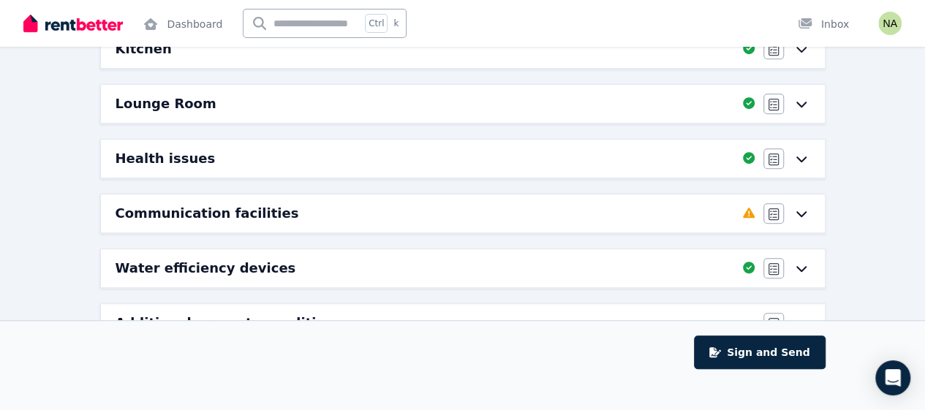
scroll to position [391, 0]
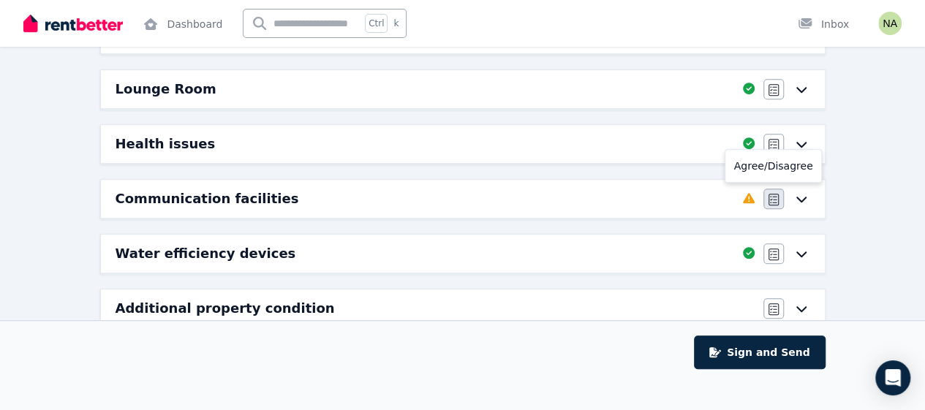
click at [772, 195] on icon "button" at bounding box center [774, 200] width 10 height 12
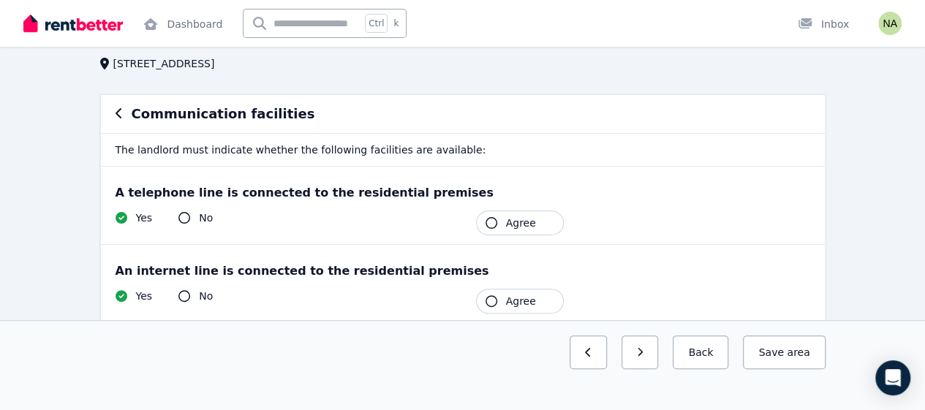
scroll to position [92, 0]
click at [487, 298] on icon "button" at bounding box center [492, 301] width 12 height 12
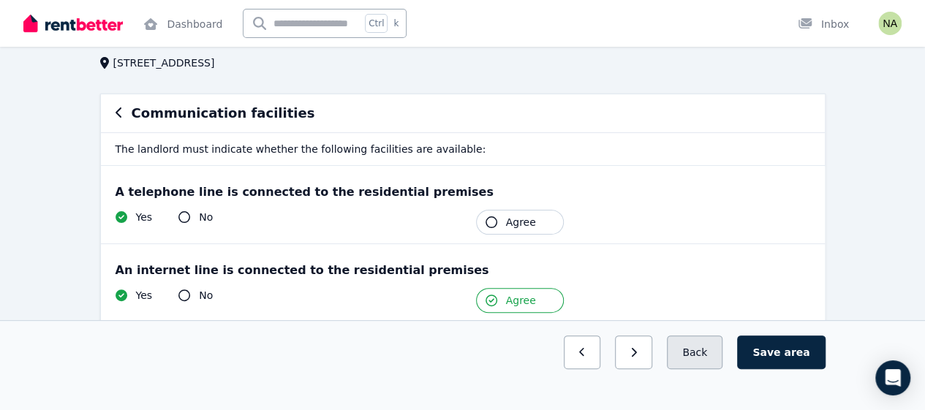
click at [714, 369] on button "Back" at bounding box center [695, 353] width 56 height 34
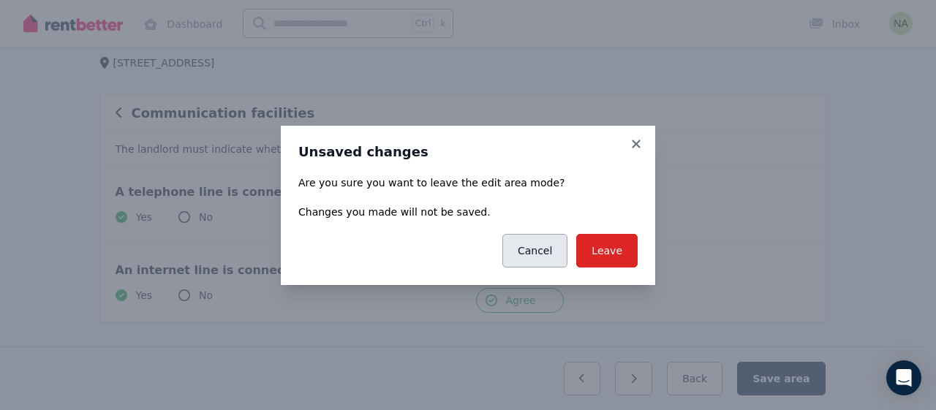
click at [544, 253] on button "Cancel" at bounding box center [535, 251] width 65 height 34
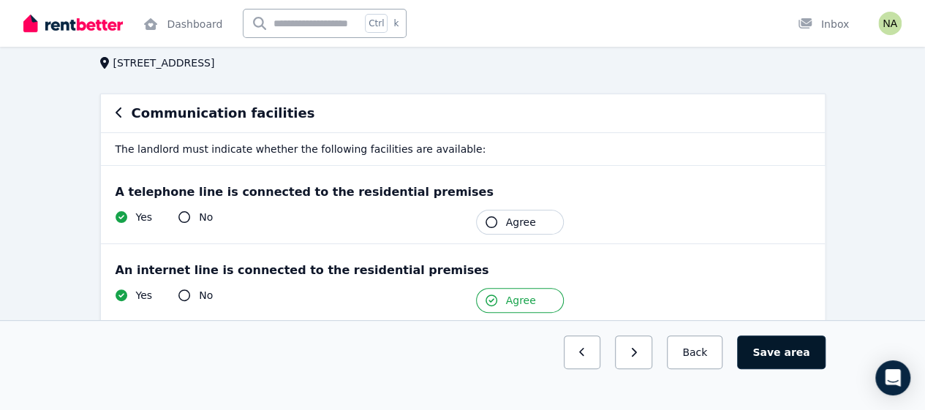
click at [775, 369] on button "Save area" at bounding box center [781, 353] width 88 height 34
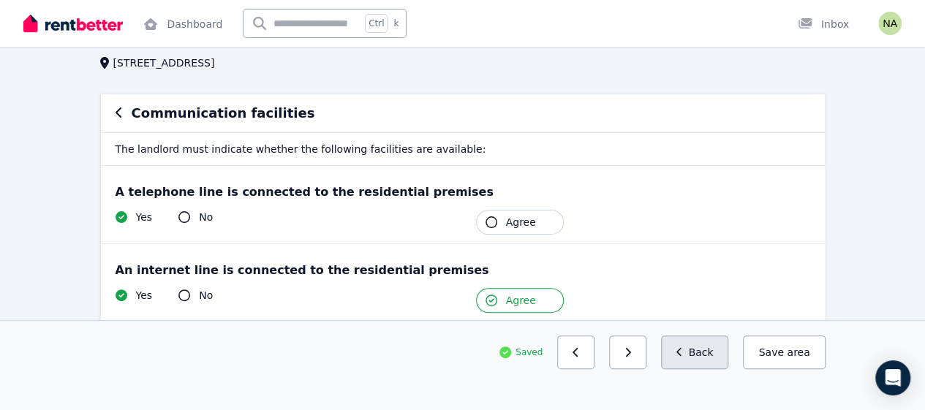
click at [707, 369] on button "Back" at bounding box center [695, 353] width 68 height 34
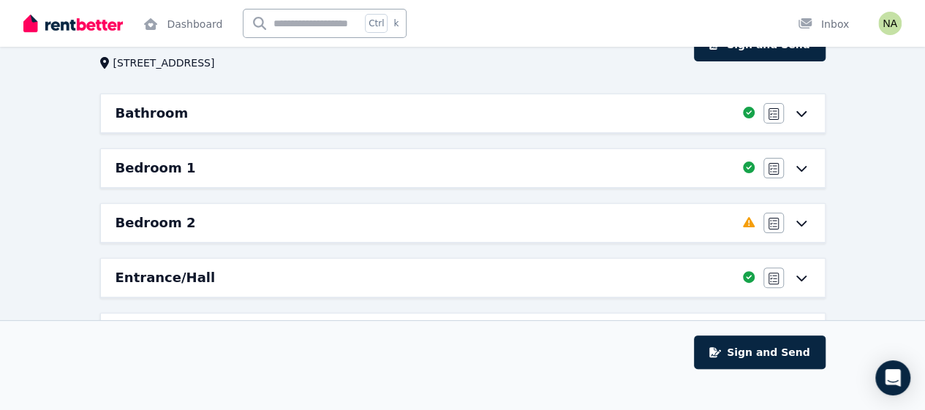
click at [853, 328] on div "Condition report [STREET_ADDRESS] Sign and Send Bathroom Completed 100%, 0 left…" at bounding box center [462, 381] width 925 height 725
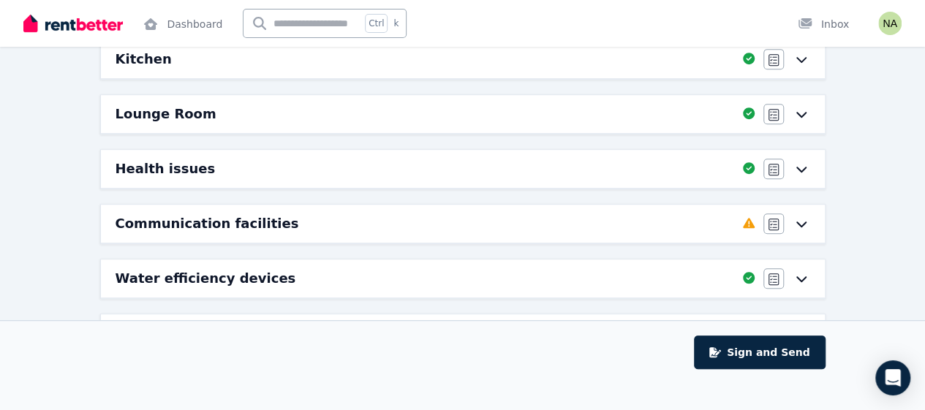
scroll to position [391, 0]
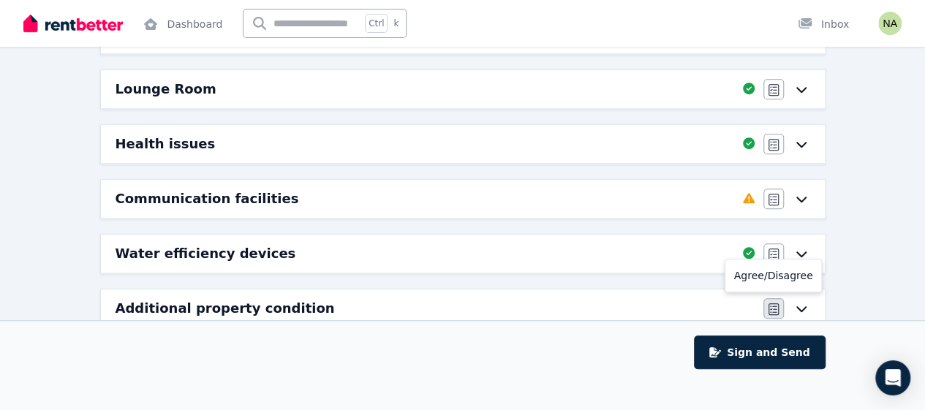
click at [775, 304] on icon "button" at bounding box center [774, 310] width 10 height 12
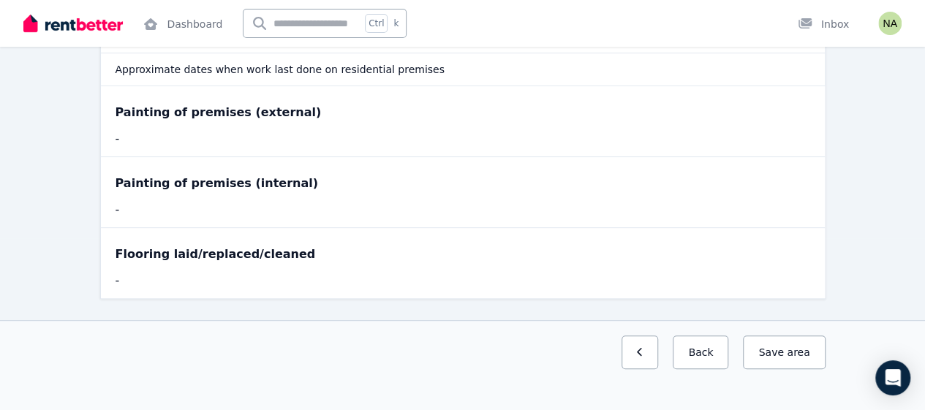
scroll to position [174, 0]
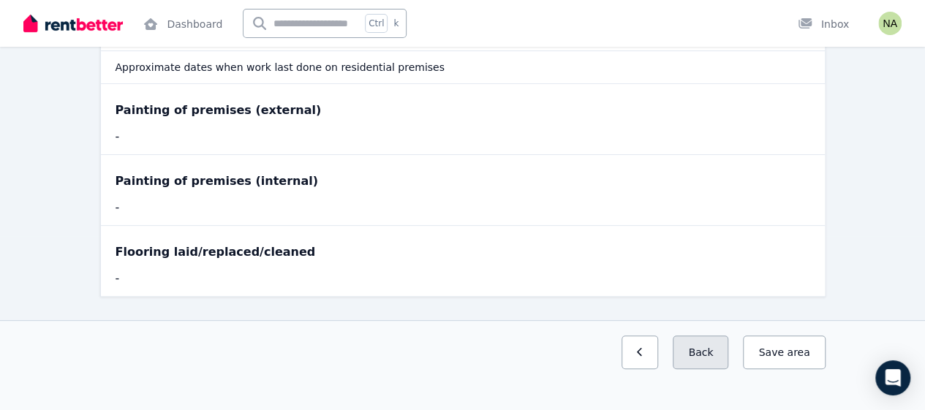
click at [715, 369] on button "Back" at bounding box center [701, 353] width 56 height 34
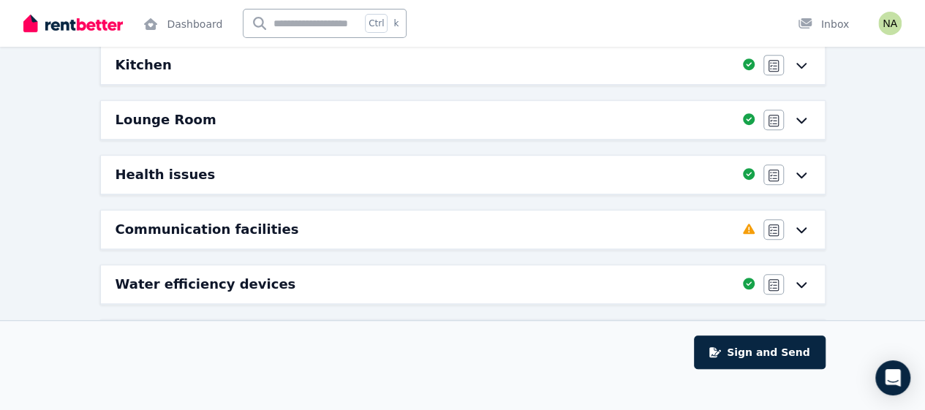
scroll to position [391, 0]
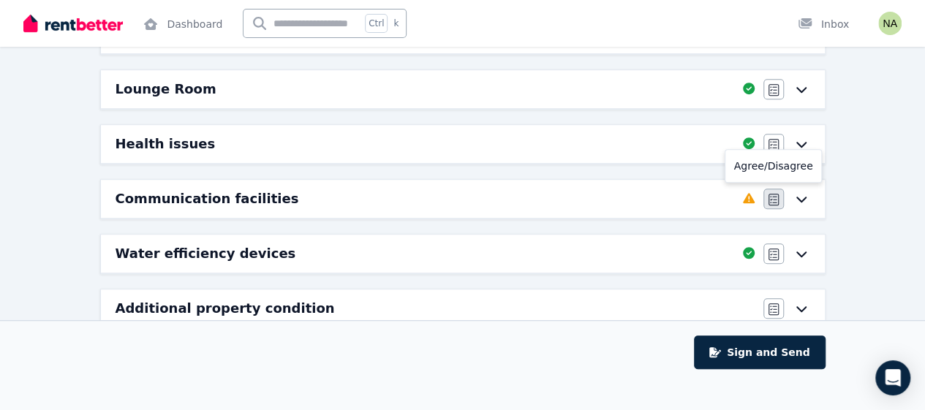
click at [767, 195] on button "button" at bounding box center [774, 199] width 20 height 20
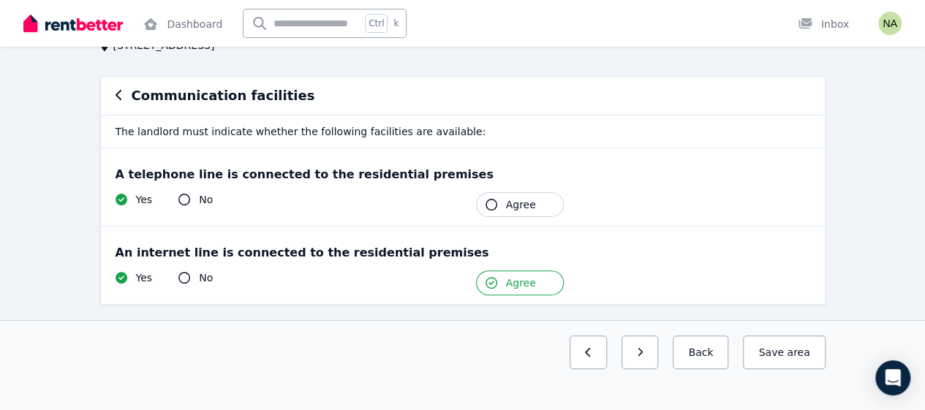
scroll to position [117, 0]
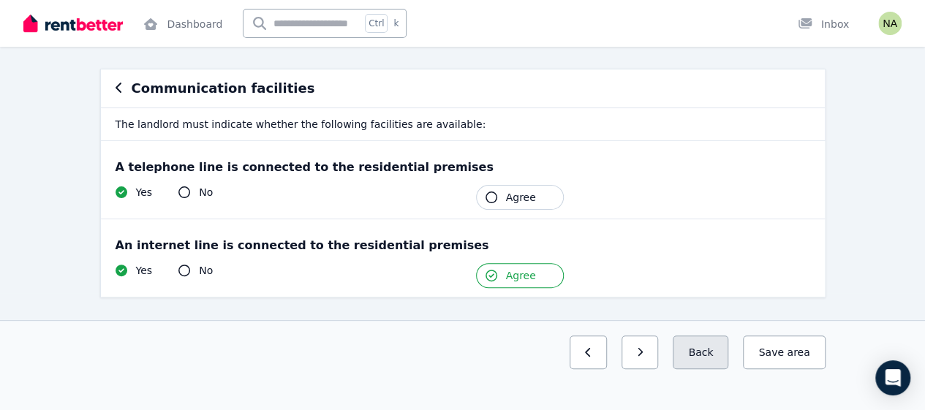
click at [714, 369] on button "Back" at bounding box center [701, 353] width 56 height 34
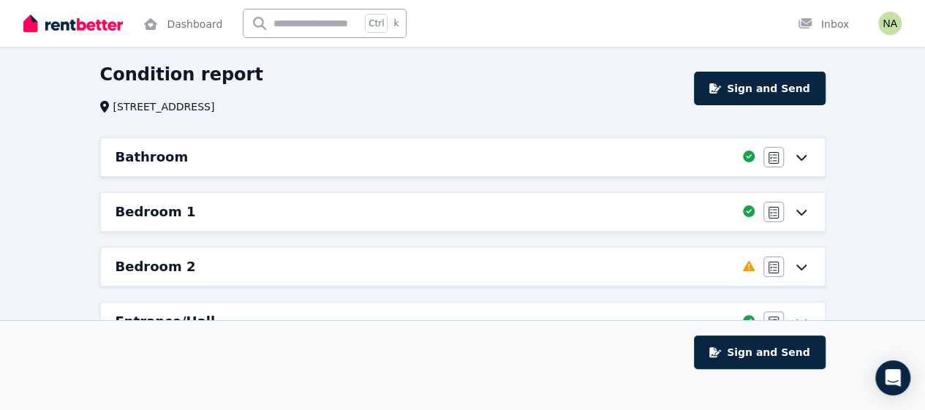
scroll to position [48, 0]
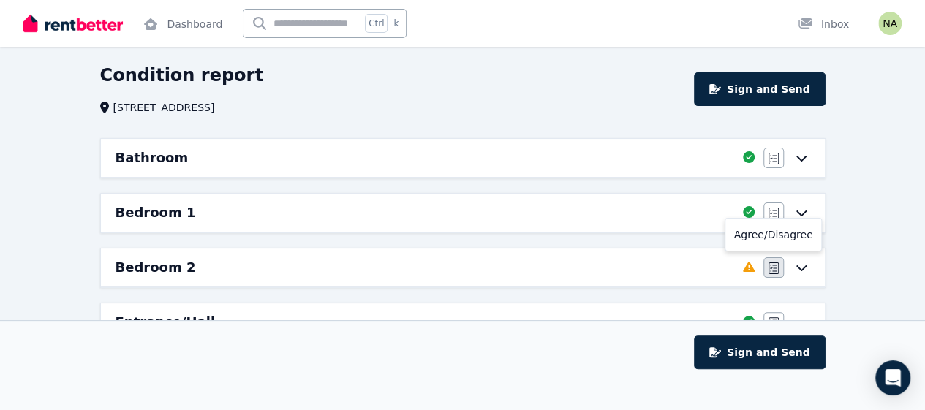
click at [775, 273] on button "button" at bounding box center [774, 267] width 20 height 20
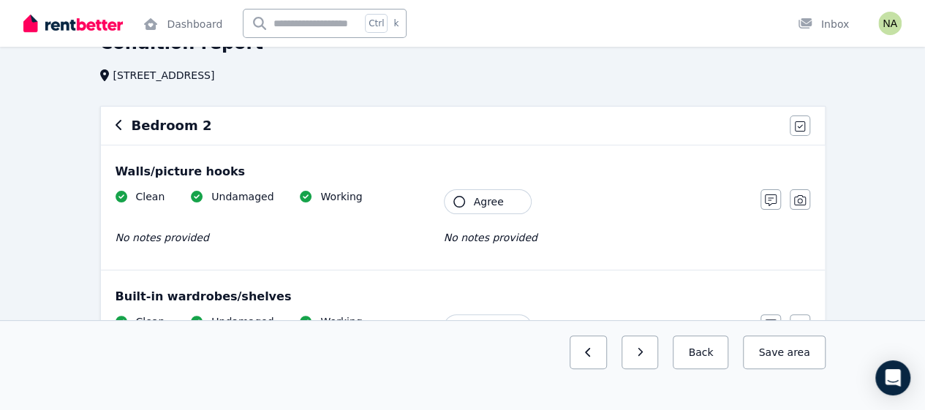
scroll to position [80, 0]
click at [463, 200] on icon "button" at bounding box center [459, 201] width 12 height 12
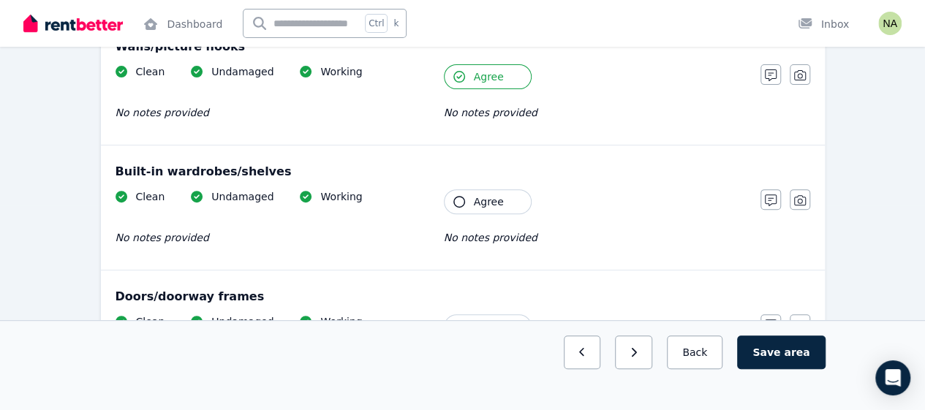
scroll to position [208, 0]
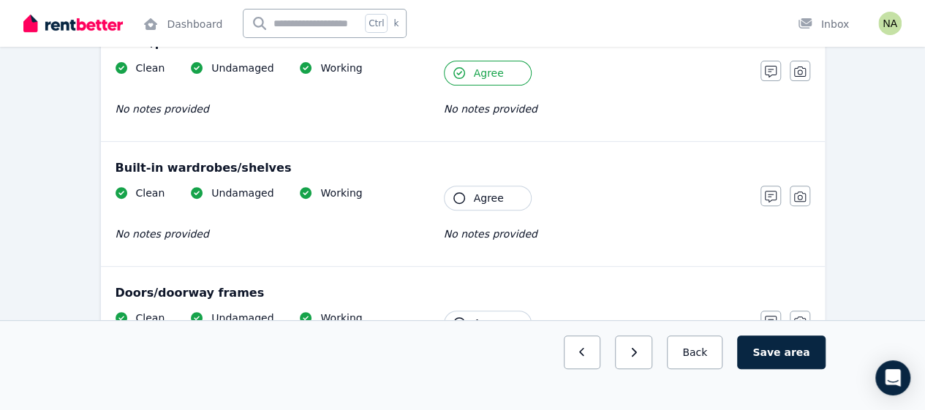
click at [462, 199] on icon "button" at bounding box center [459, 198] width 12 height 12
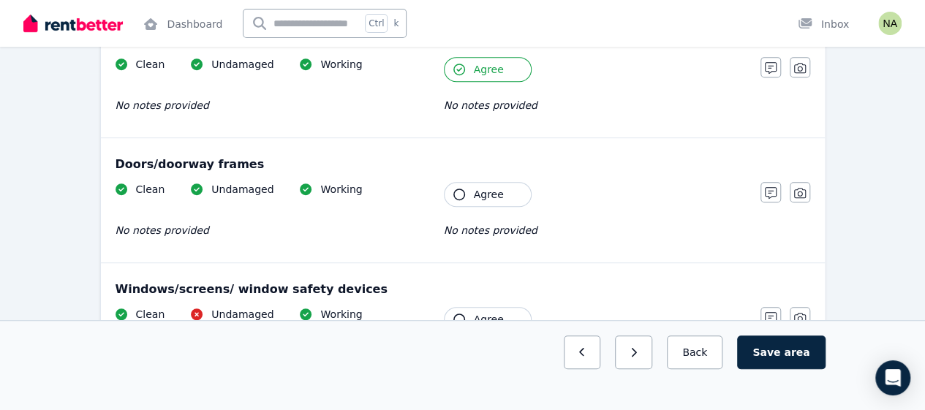
scroll to position [347, 0]
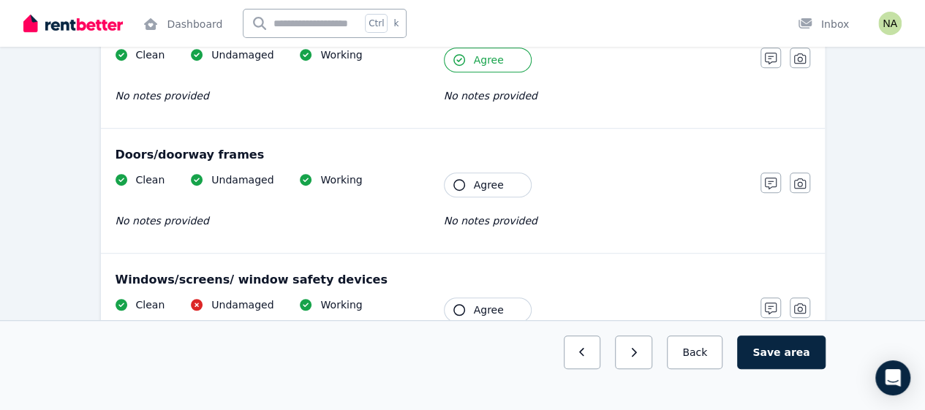
click at [457, 186] on icon "button" at bounding box center [459, 185] width 12 height 12
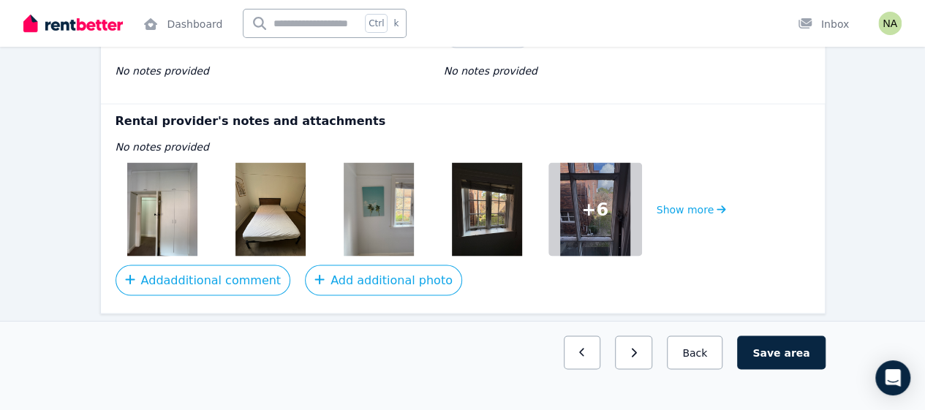
scroll to position [1258, 0]
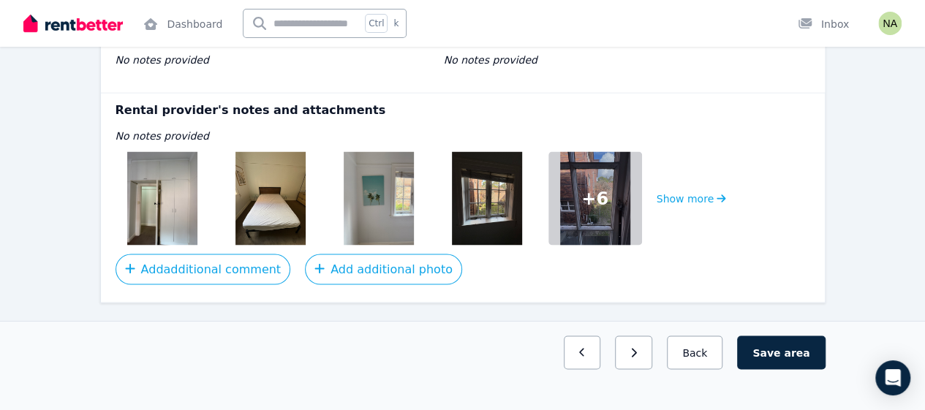
click at [585, 200] on span "+ 6" at bounding box center [594, 198] width 27 height 23
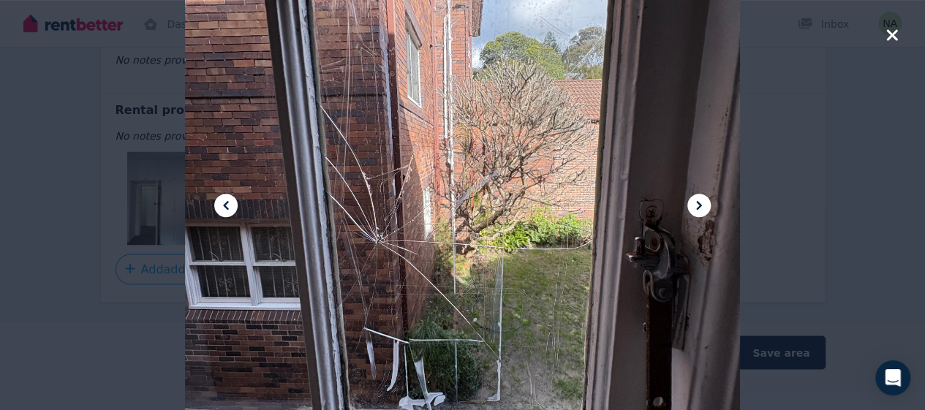
click at [887, 35] on icon "button" at bounding box center [892, 35] width 13 height 18
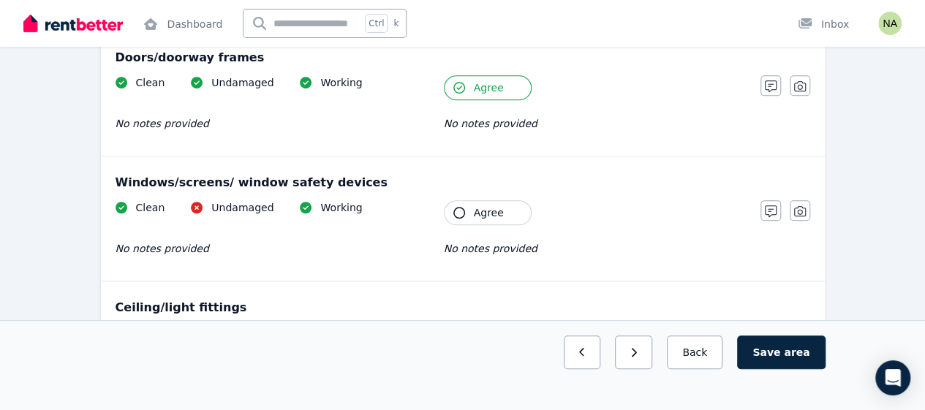
scroll to position [443, 0]
click at [468, 218] on button "Agree" at bounding box center [488, 213] width 88 height 25
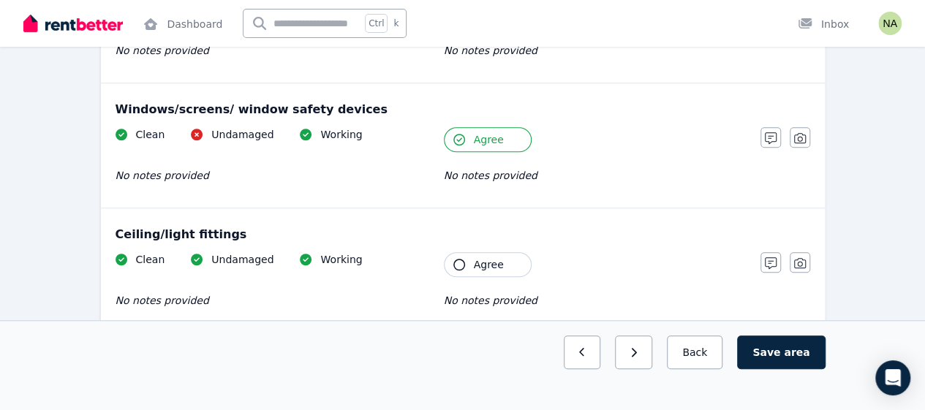
scroll to position [570, 0]
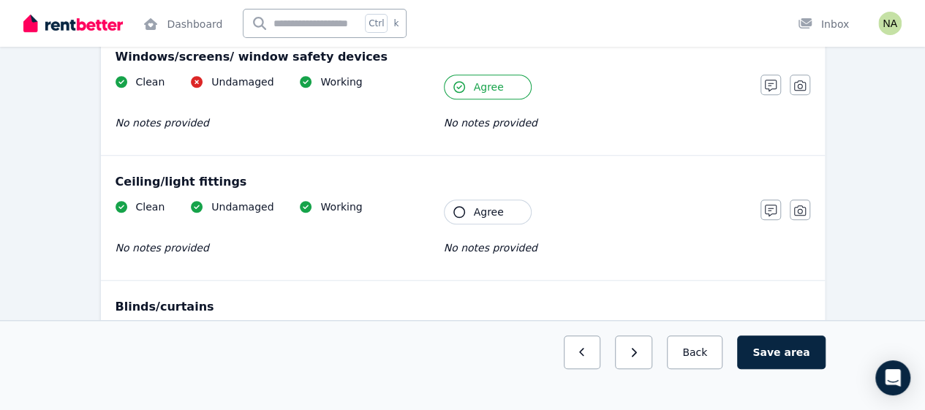
click at [489, 212] on span "Agree" at bounding box center [489, 212] width 30 height 15
click at [490, 211] on span "Agree" at bounding box center [489, 212] width 30 height 15
click at [772, 211] on icon "button" at bounding box center [771, 211] width 12 height 12
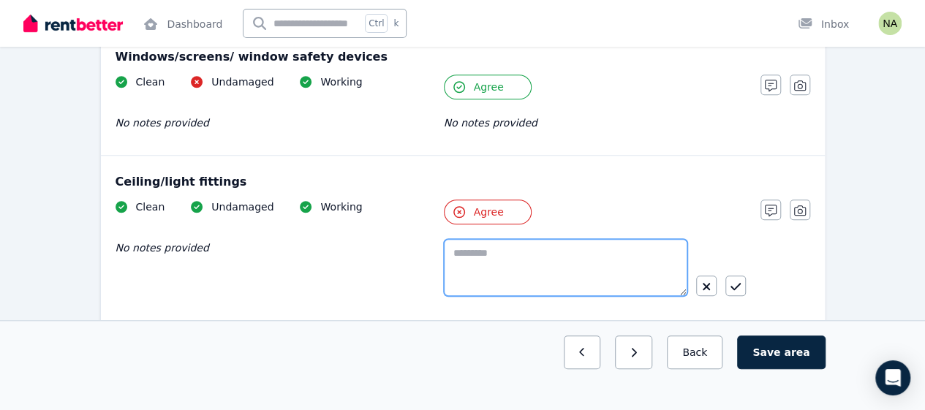
click at [620, 255] on textarea at bounding box center [566, 267] width 244 height 57
paste textarea "**********"
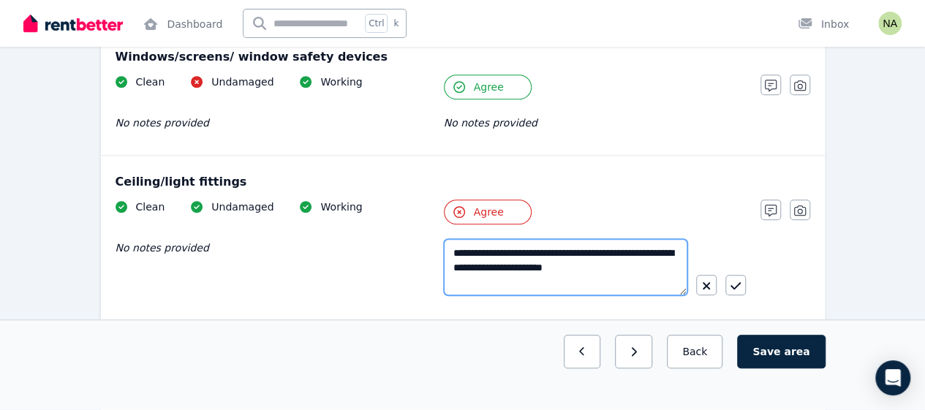
type textarea "**********"
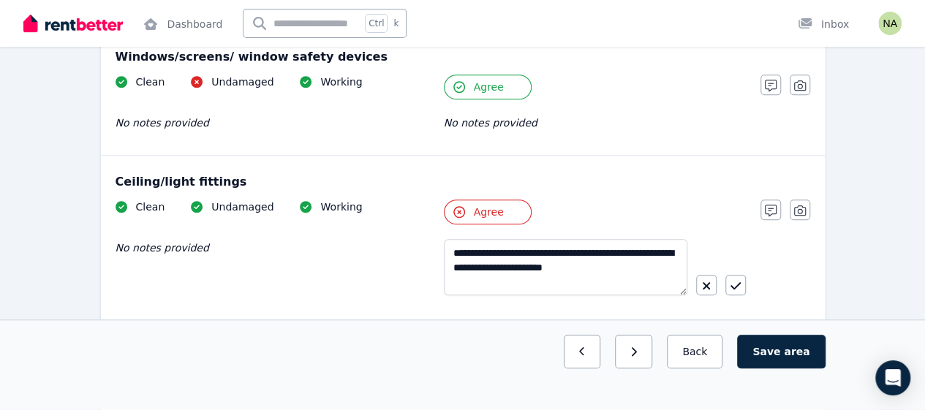
click at [791, 254] on div "**********" at bounding box center [463, 261] width 695 height 122
click at [797, 208] on icon "button" at bounding box center [800, 211] width 12 height 10
click at [599, 339] on div at bounding box center [594, 355] width 47 height 47
click at [0, 0] on input "Upload a file or drag and drop" at bounding box center [0, 0] width 0 height 0
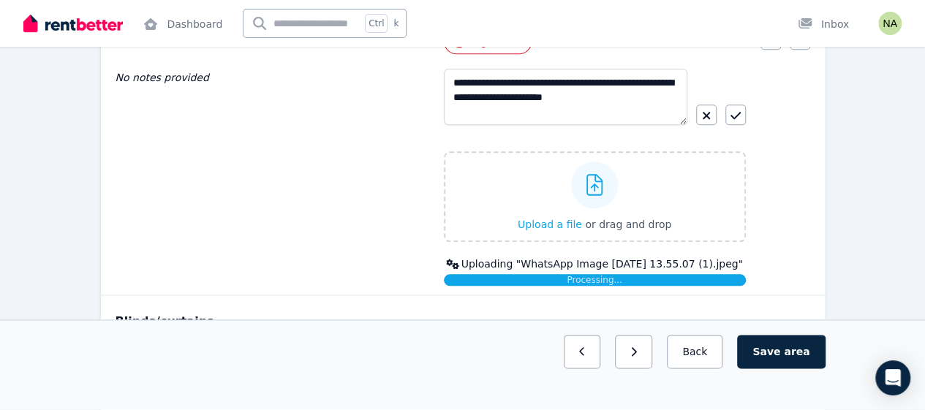
scroll to position [747, 0]
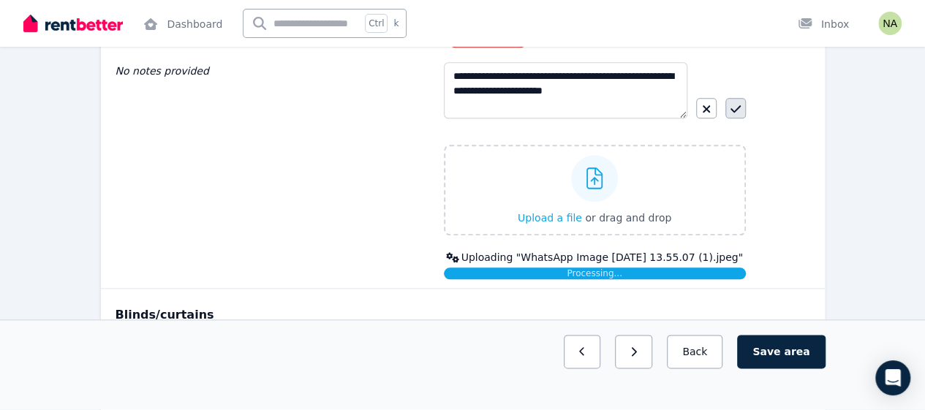
click at [736, 108] on icon "button" at bounding box center [736, 108] width 10 height 7
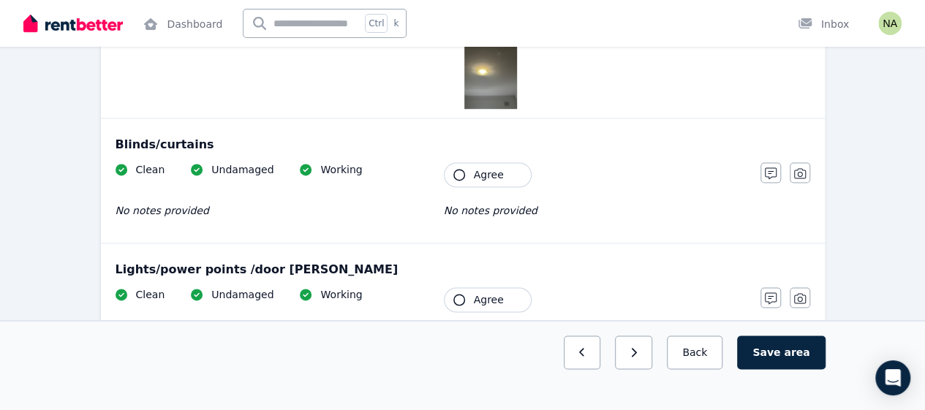
scroll to position [996, 0]
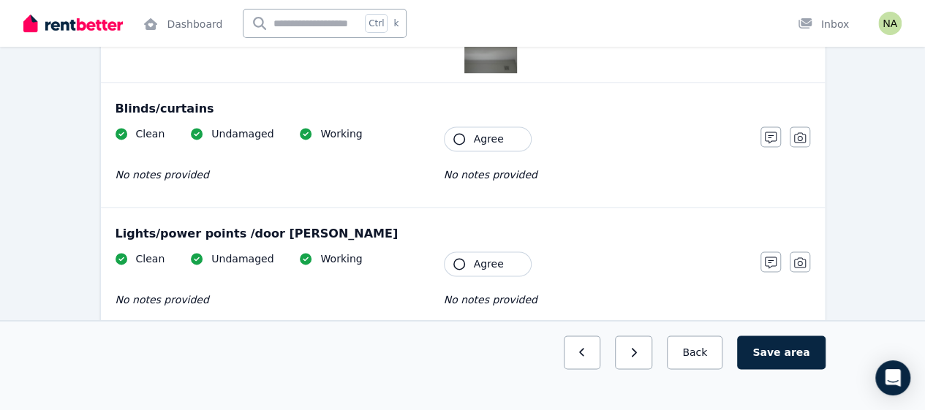
click at [493, 133] on span "Agree" at bounding box center [489, 139] width 30 height 15
click at [493, 132] on span "Agree" at bounding box center [489, 139] width 30 height 15
click at [769, 135] on icon "button" at bounding box center [771, 138] width 12 height 12
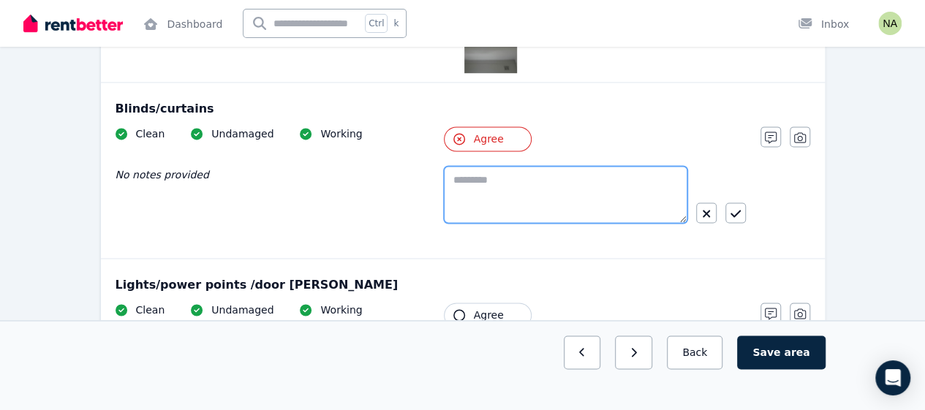
click at [592, 200] on textarea at bounding box center [566, 194] width 244 height 57
paste textarea "**********"
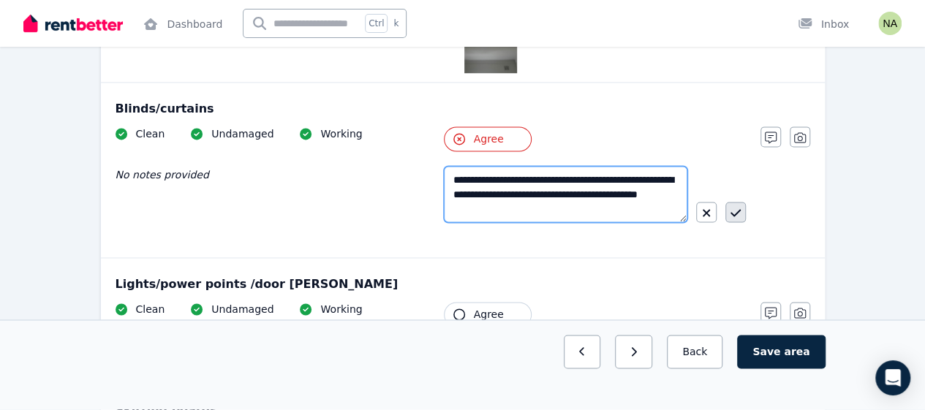
type textarea "**********"
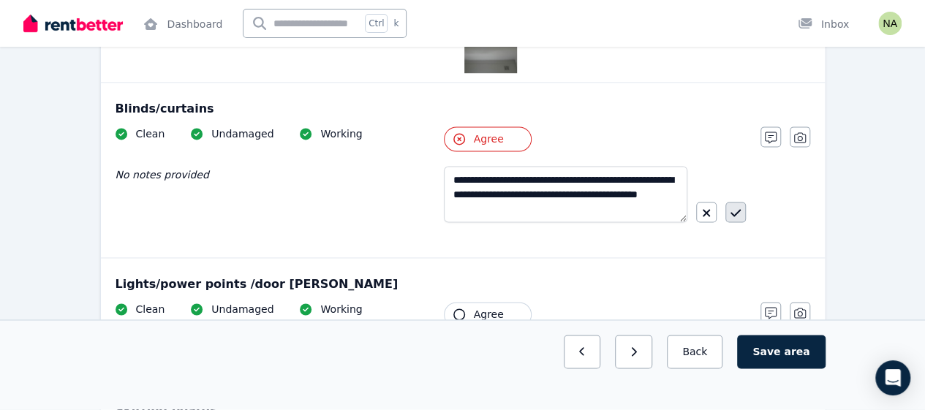
click at [742, 214] on button "button" at bounding box center [736, 212] width 20 height 20
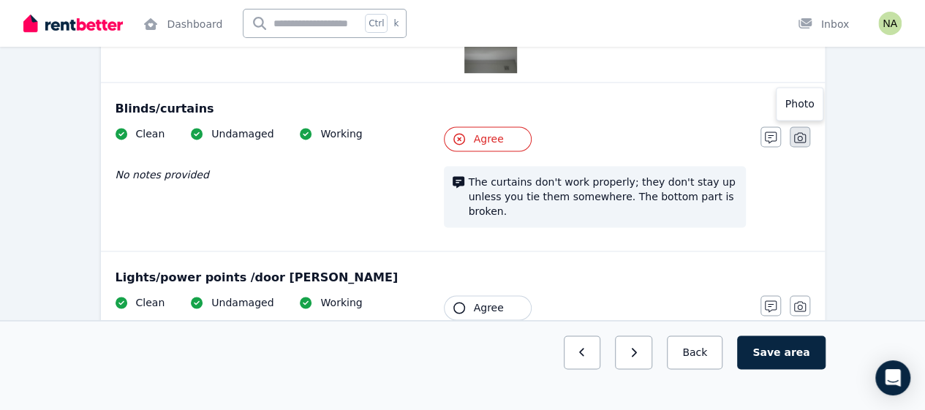
click at [800, 140] on button "button" at bounding box center [800, 137] width 20 height 20
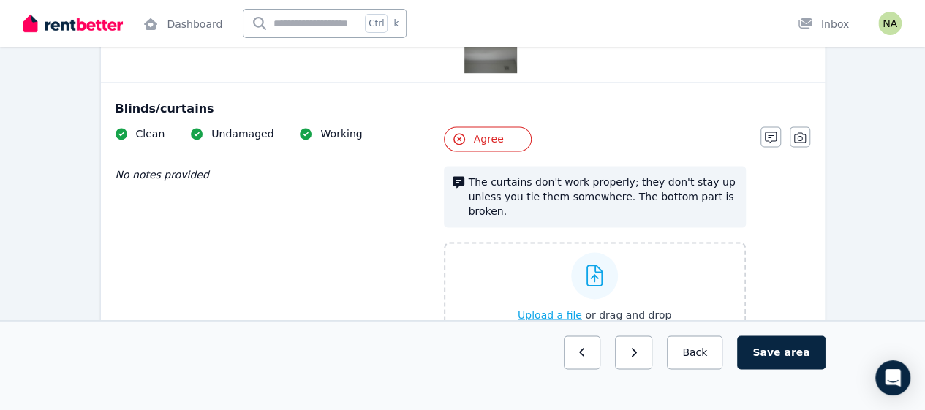
click at [552, 309] on span "Upload a file" at bounding box center [550, 315] width 64 height 12
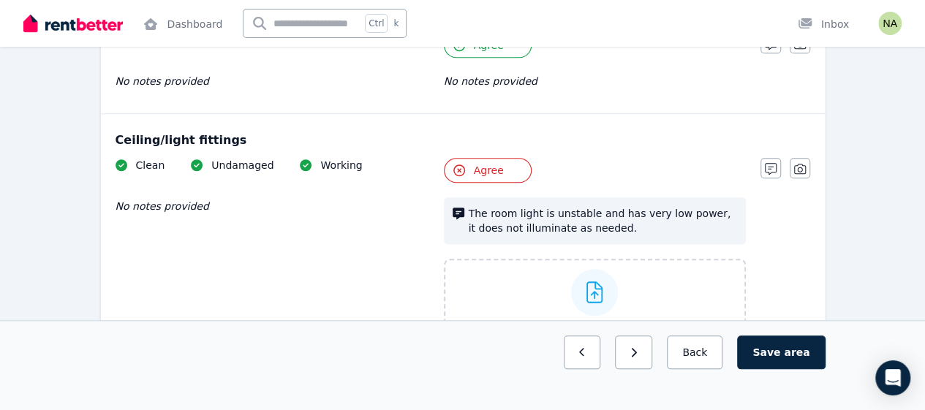
scroll to position [611, 0]
drag, startPoint x: 224, startPoint y: 138, endPoint x: 101, endPoint y: 138, distance: 122.9
click at [101, 138] on div "Ceiling/light fittings Clean Undamaged Working No notes provided Tenant Agree T…" at bounding box center [463, 291] width 724 height 353
copy div "Ceiling/light fittings"
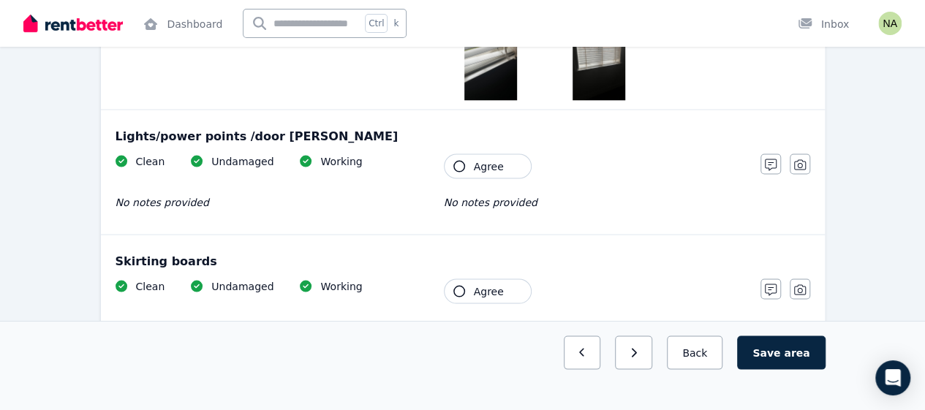
scroll to position [1337, 0]
click at [456, 160] on icon "button" at bounding box center [459, 166] width 12 height 12
click at [464, 279] on button "Agree" at bounding box center [488, 291] width 88 height 25
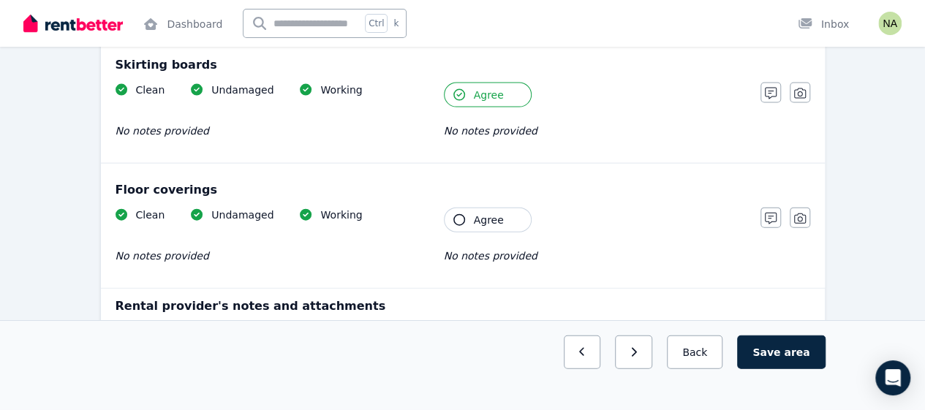
scroll to position [1578, 0]
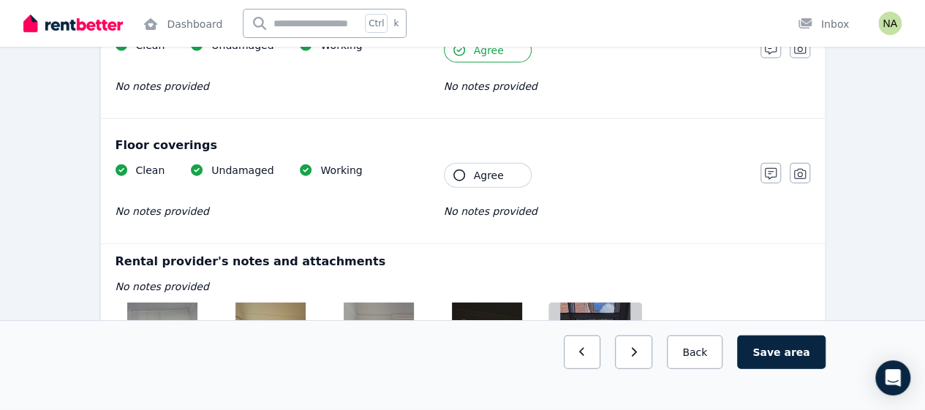
click at [464, 163] on button "Agree" at bounding box center [488, 175] width 88 height 25
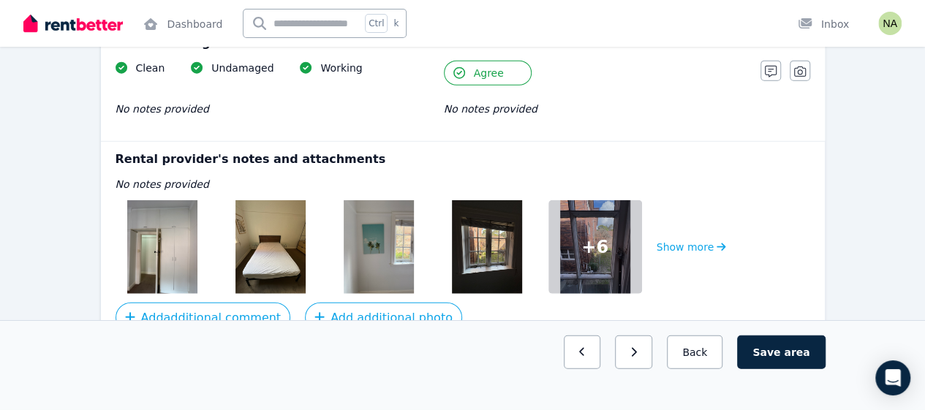
scroll to position [1715, 0]
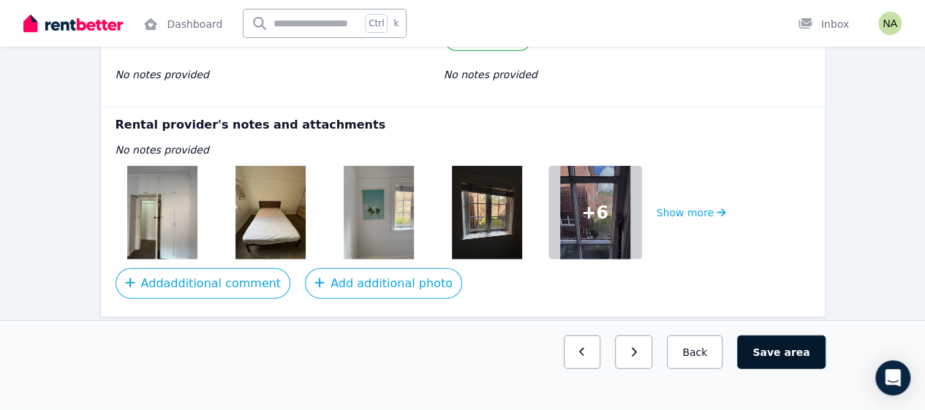
click at [792, 369] on button "Save area" at bounding box center [781, 353] width 88 height 34
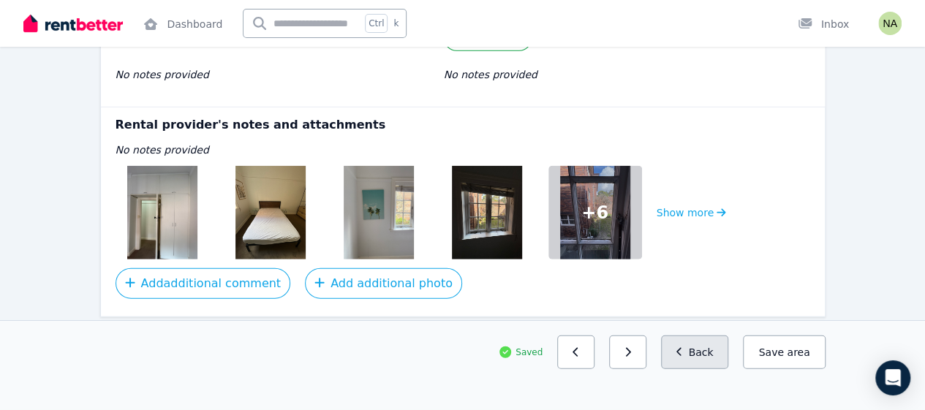
click at [698, 369] on button "Back" at bounding box center [695, 353] width 68 height 34
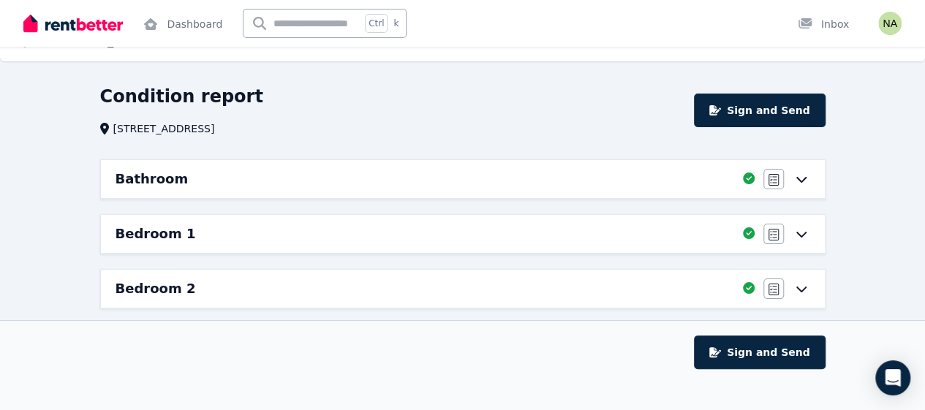
scroll to position [0, 0]
